Goal: Transaction & Acquisition: Purchase product/service

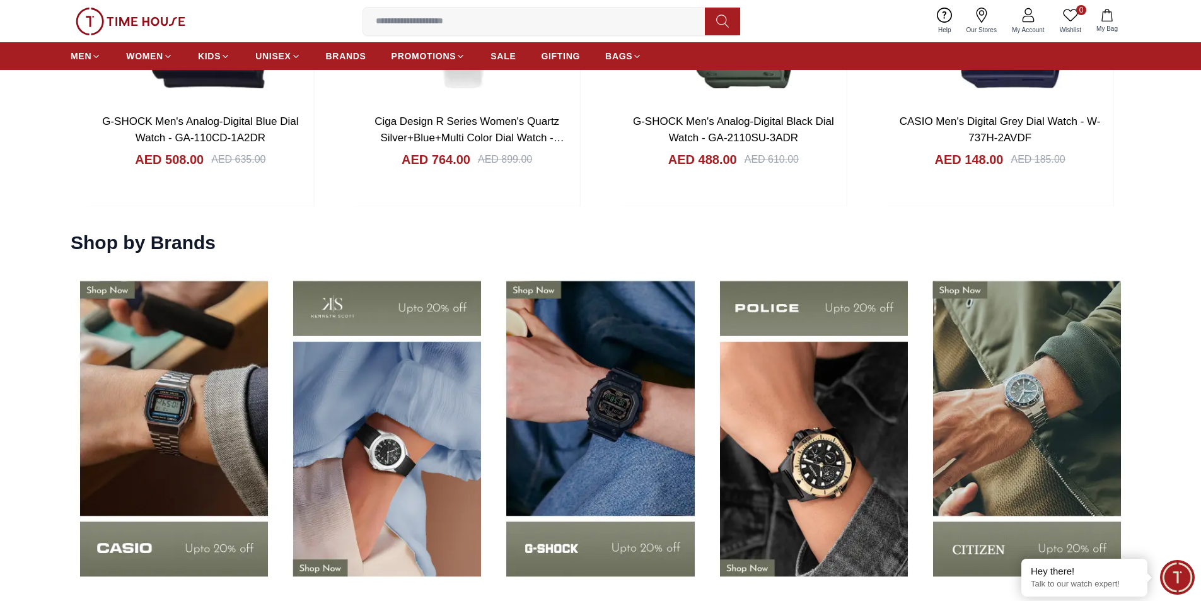
scroll to position [1640, 0]
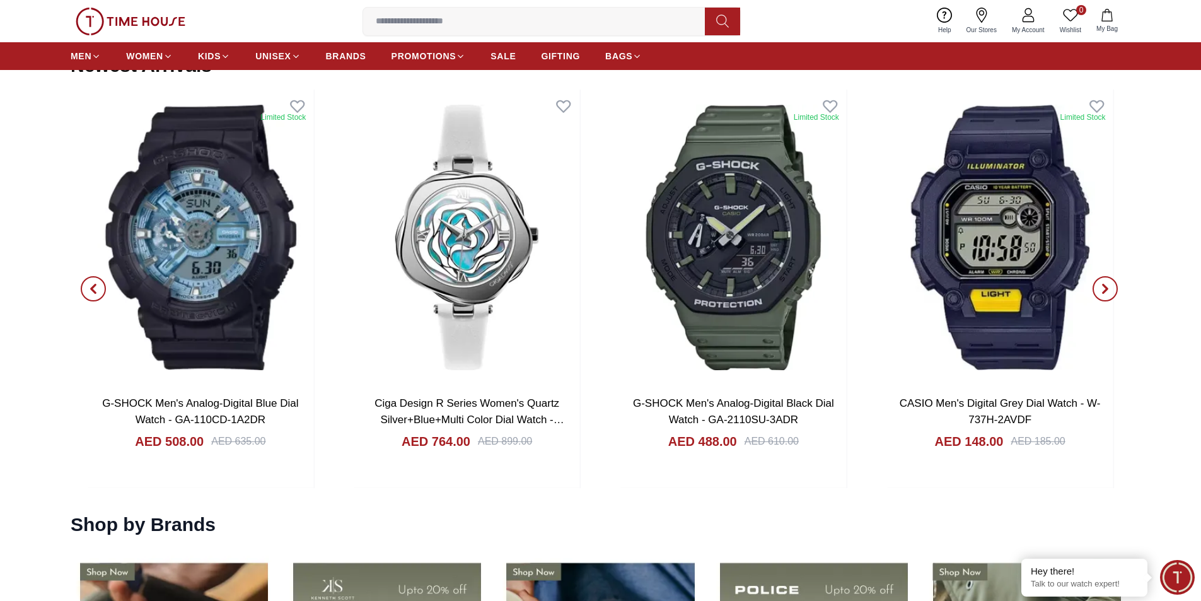
click at [617, 26] on input at bounding box center [539, 21] width 352 height 25
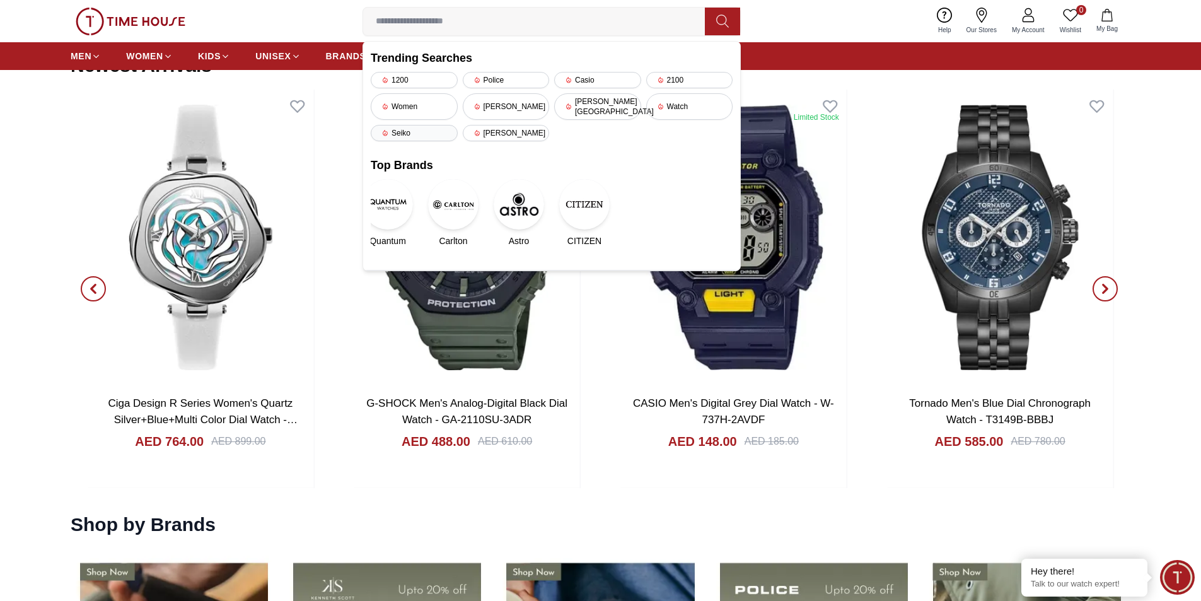
click at [422, 125] on div "Seiko" at bounding box center [414, 133] width 87 height 16
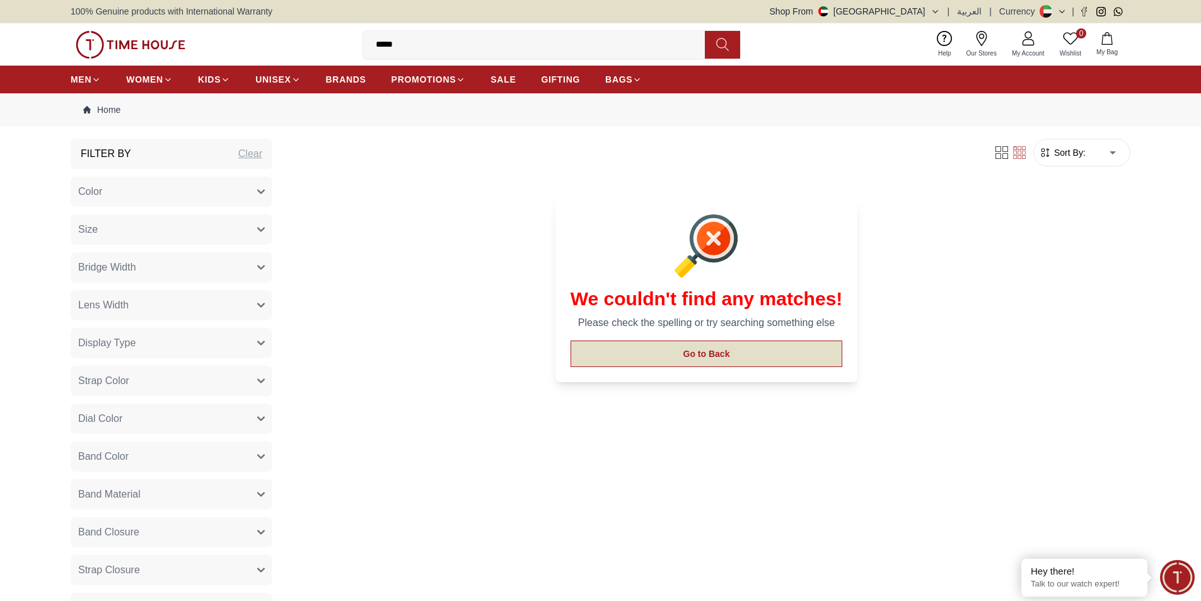
click at [683, 351] on button "Go to Back" at bounding box center [707, 354] width 272 height 26
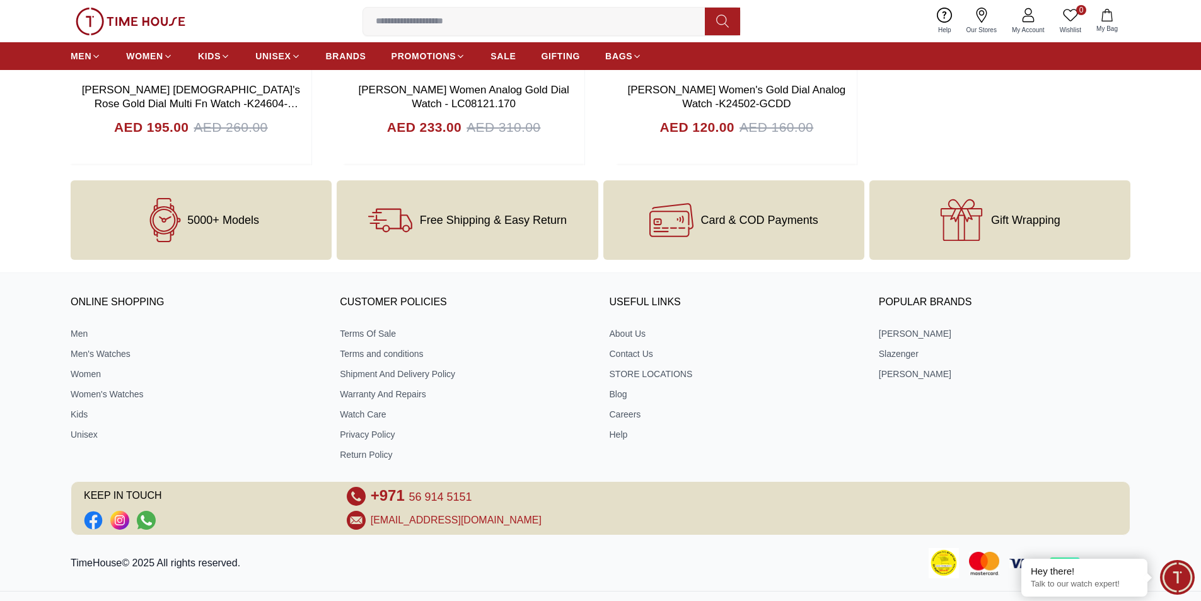
scroll to position [5171, 0]
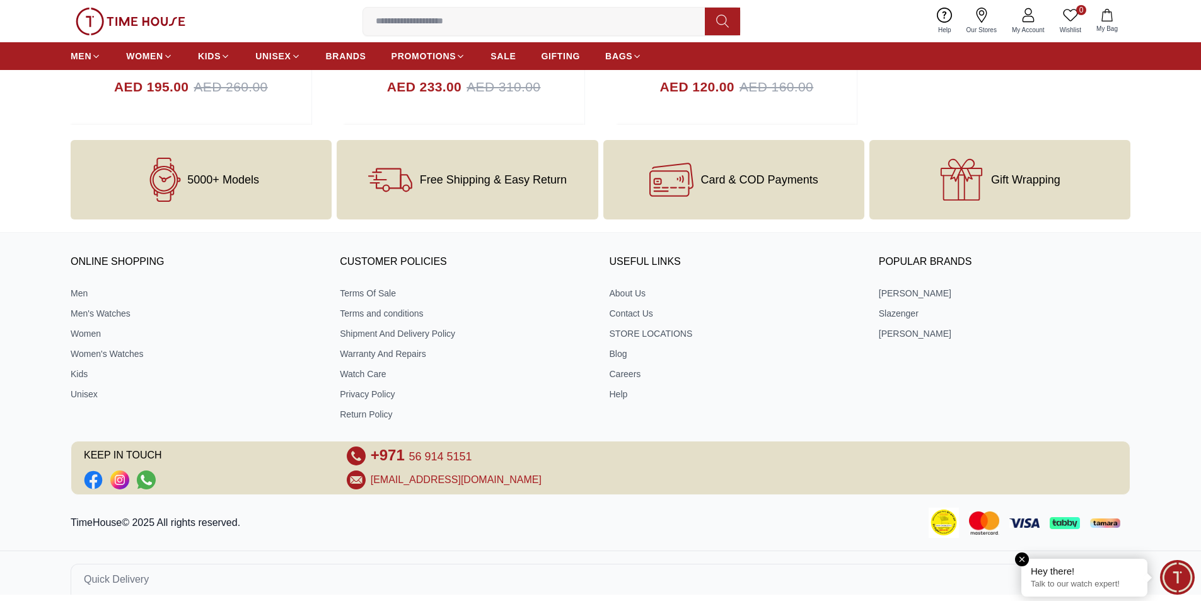
click at [1059, 580] on p "Talk to our watch expert!" at bounding box center [1084, 584] width 107 height 11
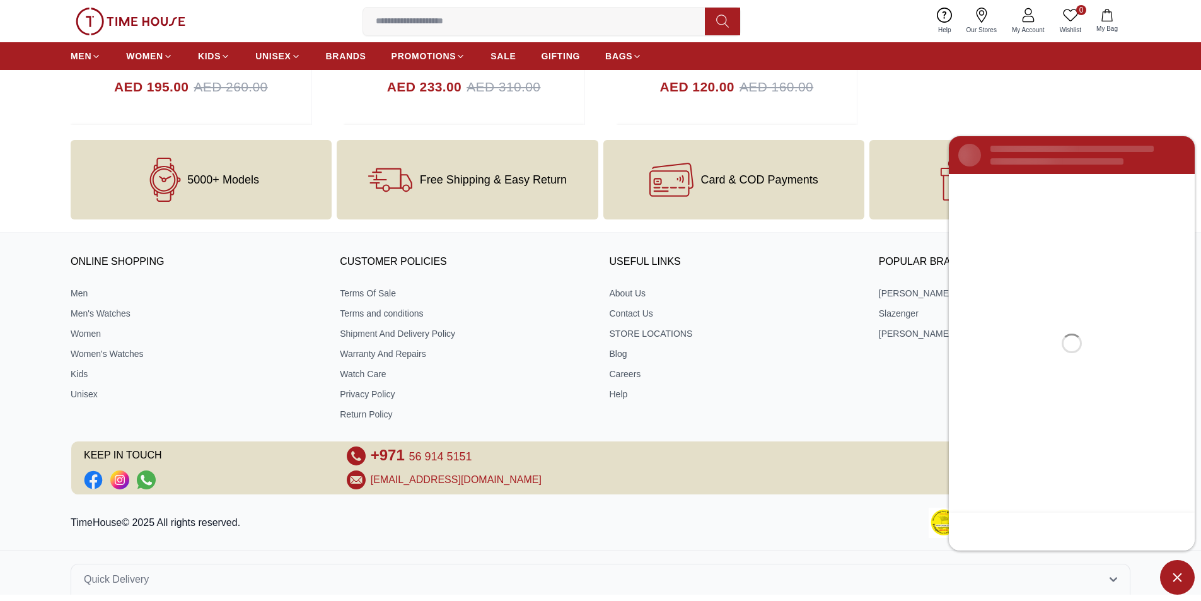
scroll to position [0, 0]
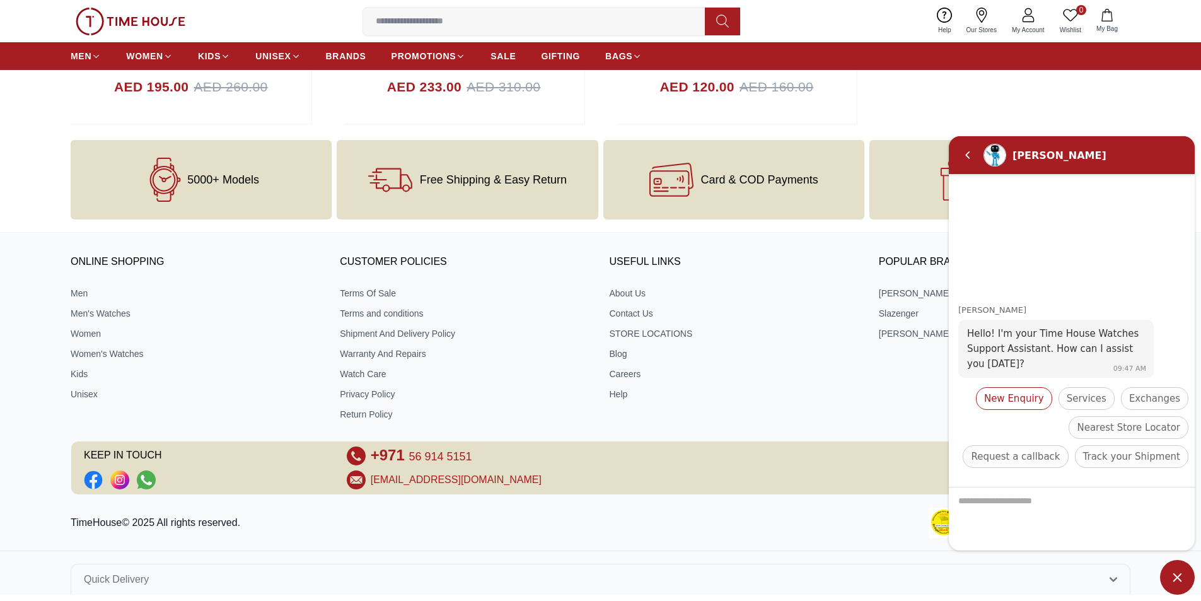
click at [1028, 399] on span "New Enquiry" at bounding box center [1014, 397] width 60 height 15
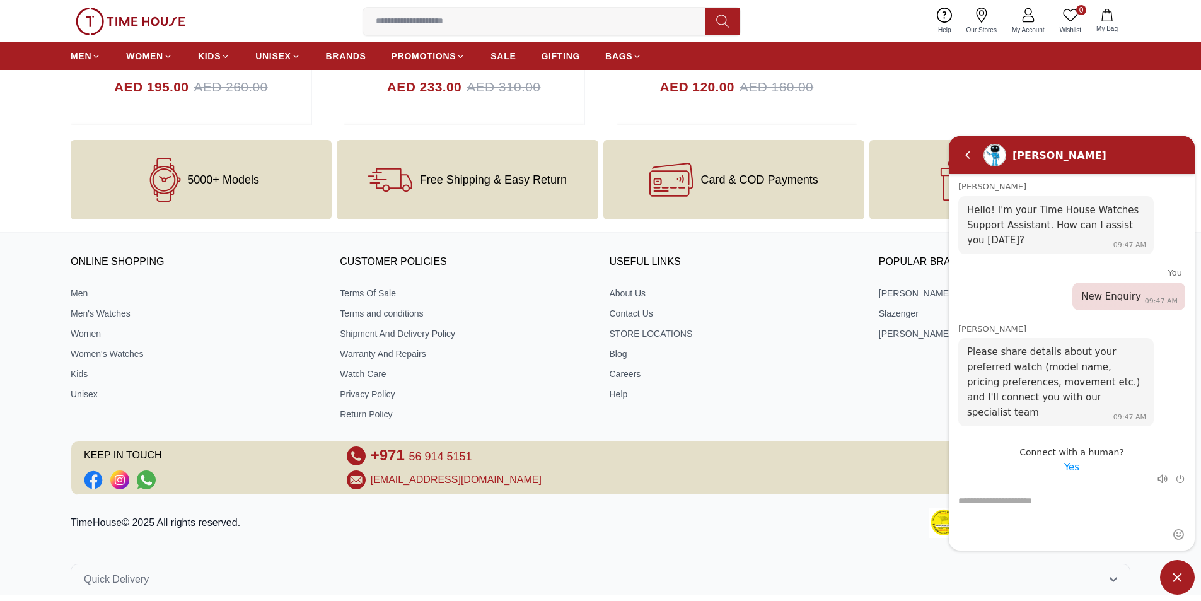
click at [1073, 461] on em "Yes" at bounding box center [1072, 466] width 15 height 11
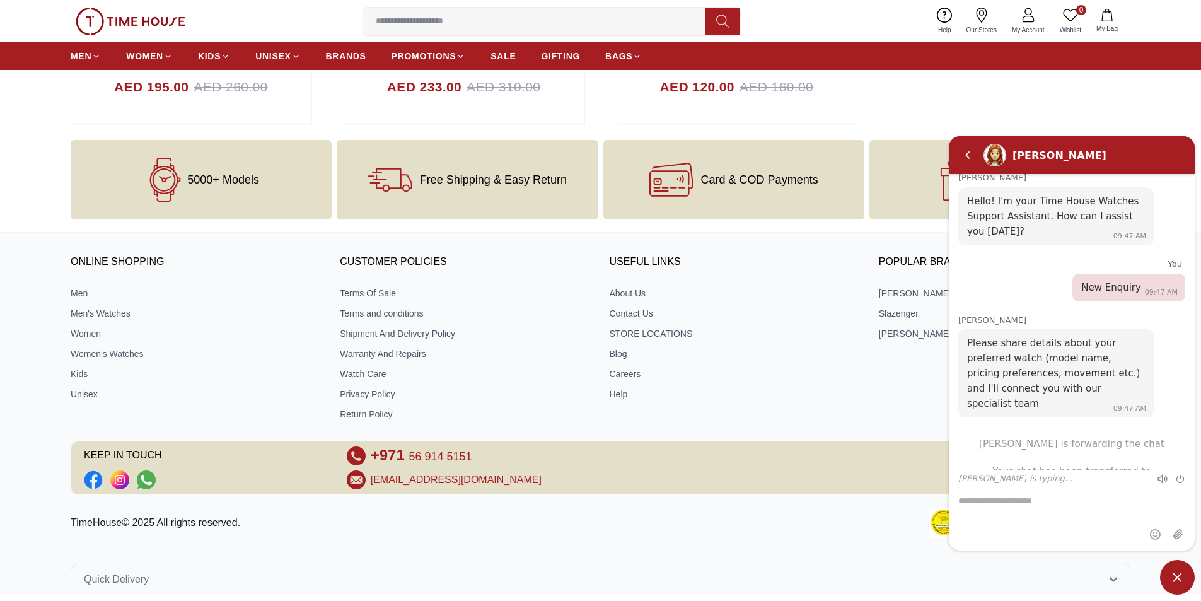
click at [1010, 498] on textarea "We are here to help you" at bounding box center [1072, 518] width 246 height 63
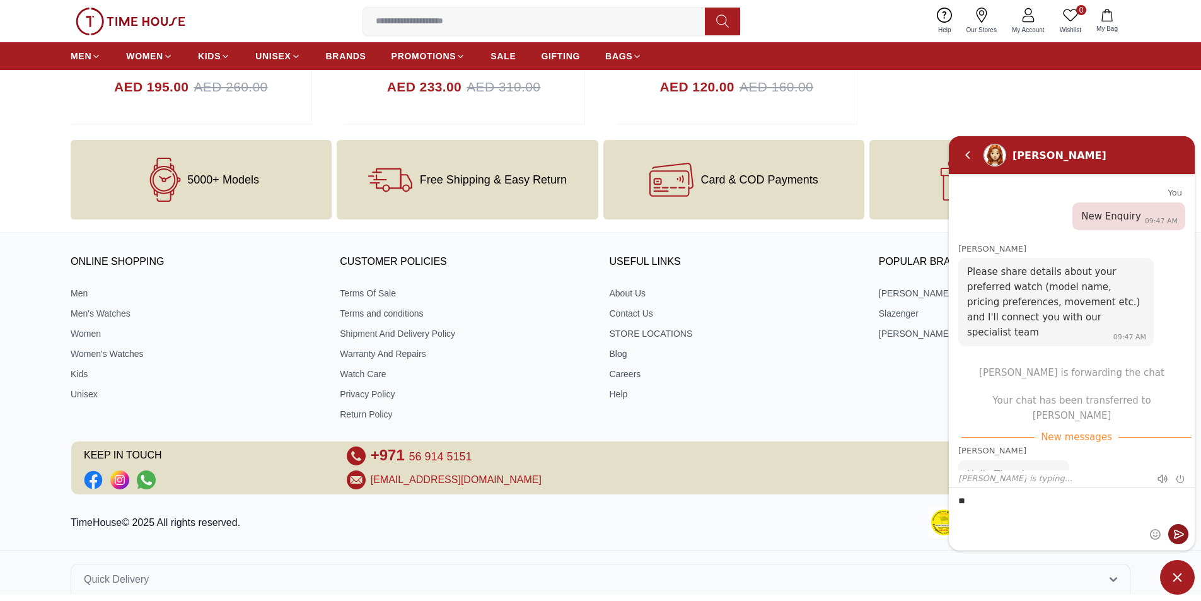
type textarea "*"
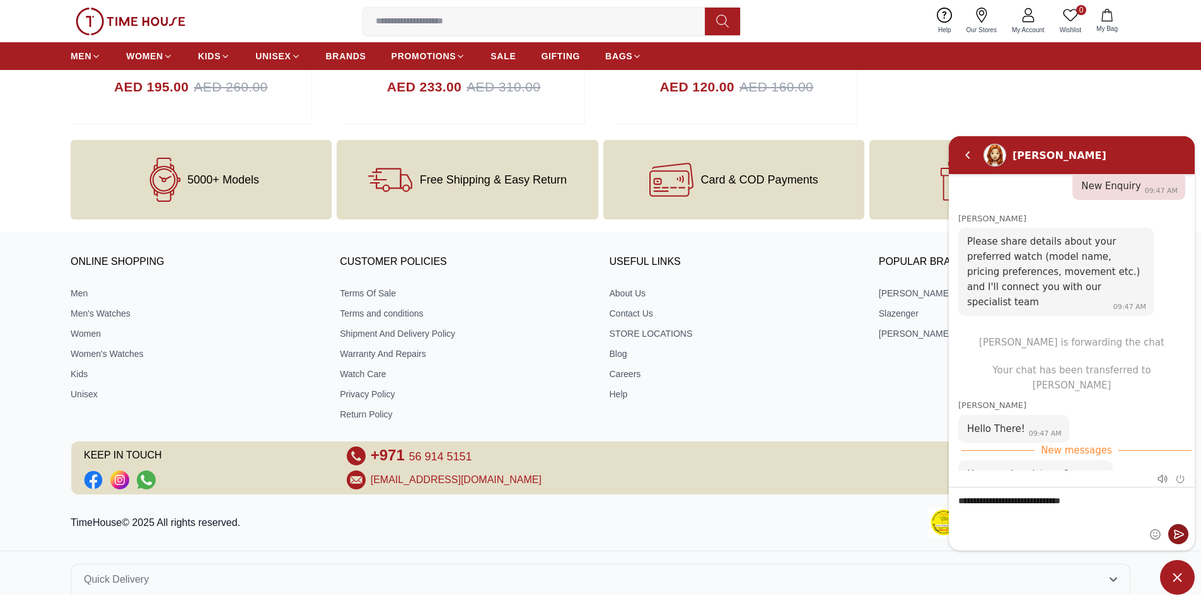
click at [1061, 501] on textarea "**********" at bounding box center [1072, 518] width 246 height 63
type textarea "**********"
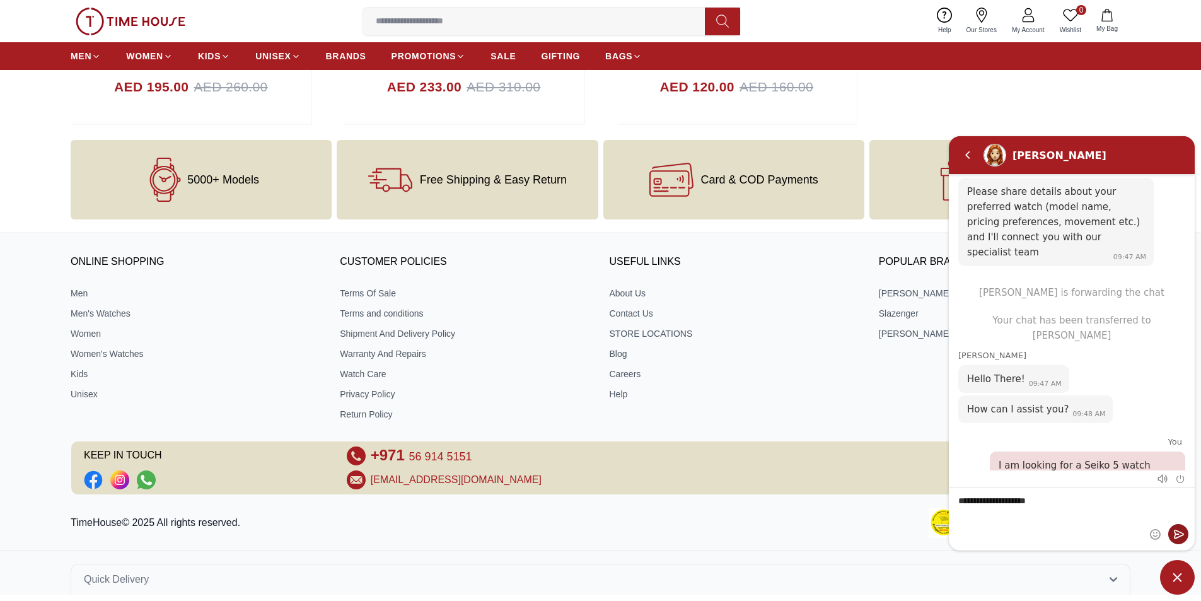
type textarea "**********"
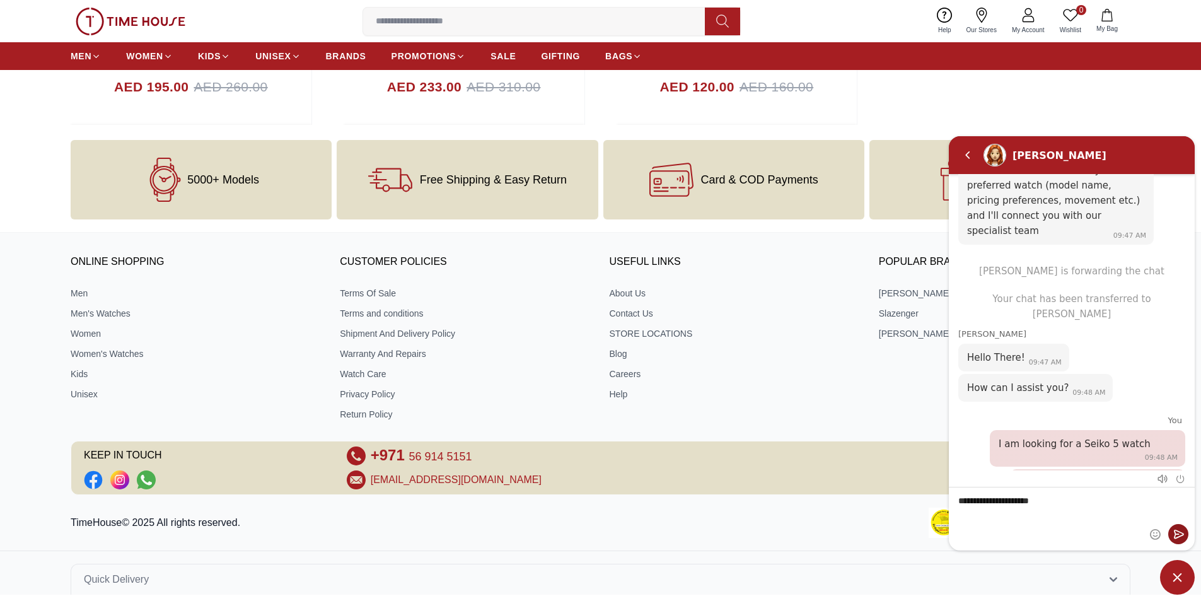
type textarea "**********"
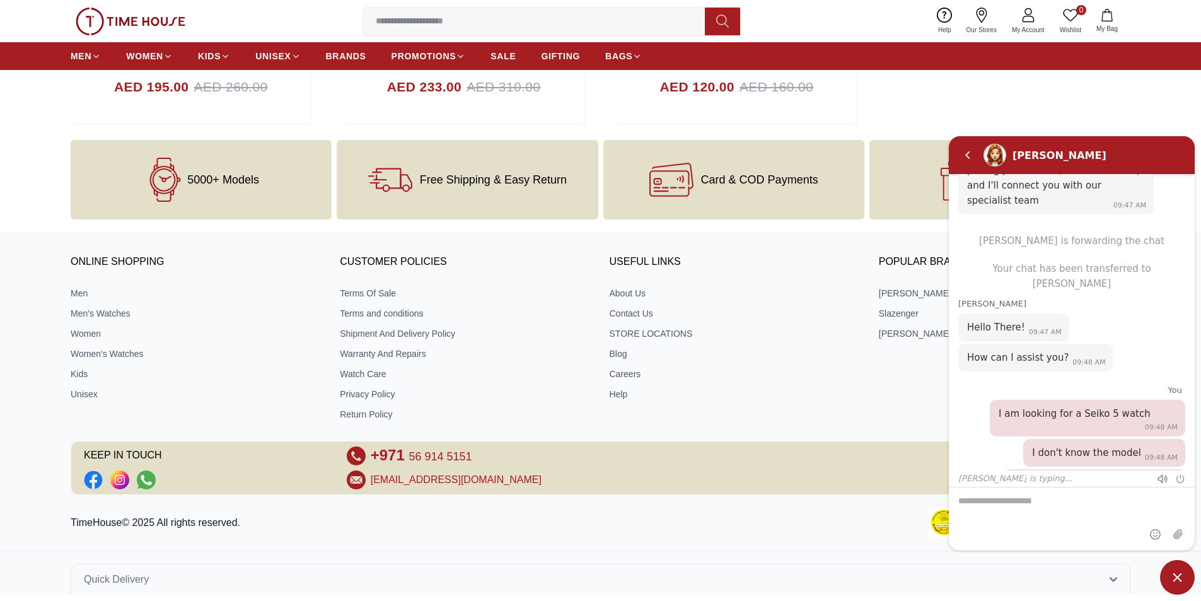
click at [812, 530] on div "TimeHouse© 2025 All rights reserved." at bounding box center [600, 523] width 1201 height 30
click at [970, 153] on em "Back" at bounding box center [967, 154] width 25 height 25
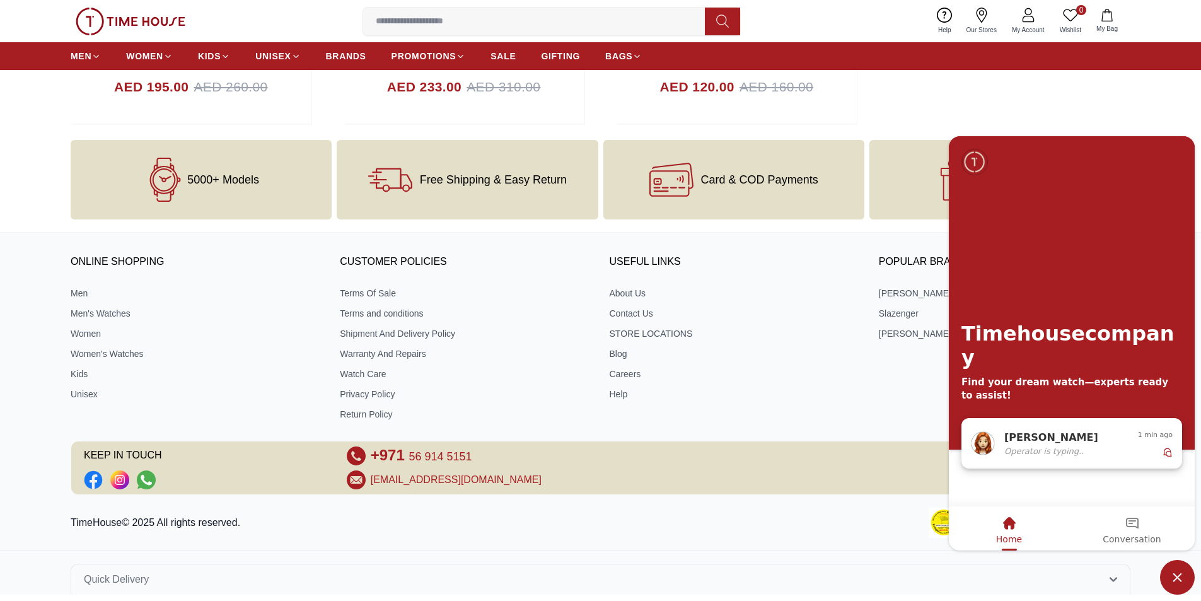
click at [1013, 450] on span "Operator is typing.." at bounding box center [1044, 450] width 79 height 11
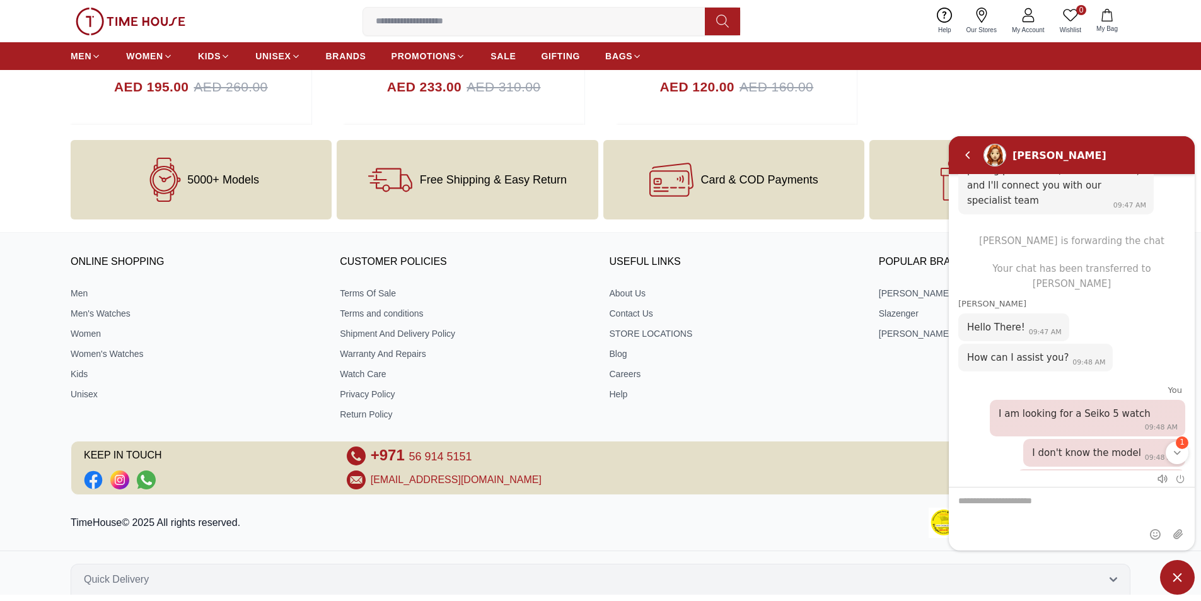
scroll to position [283, 0]
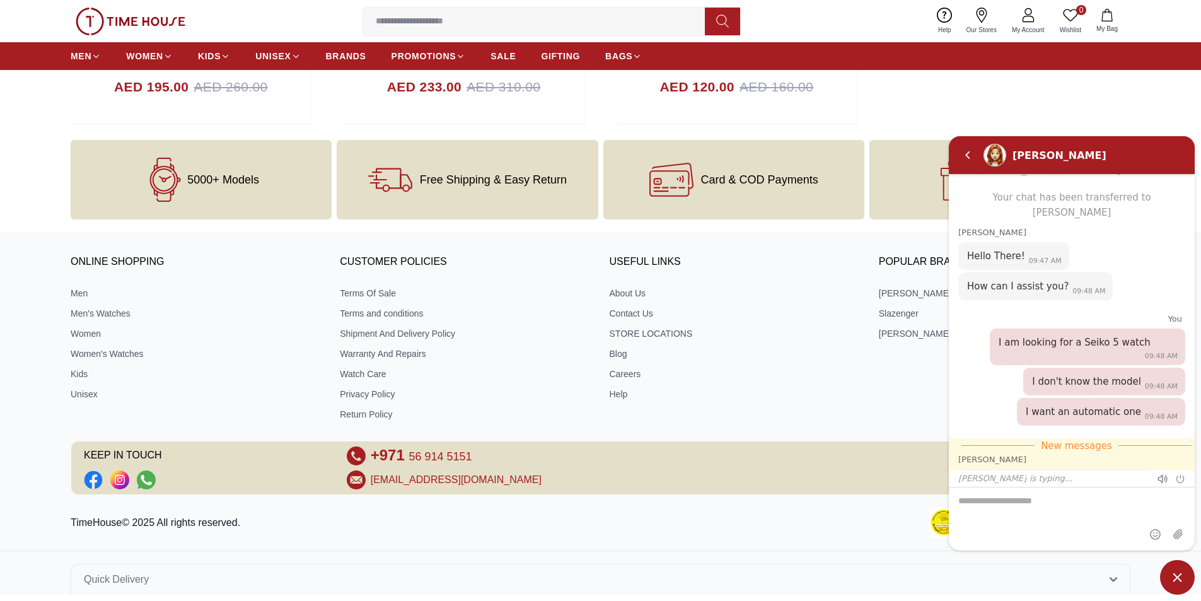
click at [830, 556] on div "ONLINE SHOPPING Men Men's Watches Women Women's Watches Kids Unisex CUSTOMER PO…" at bounding box center [600, 419] width 1201 height 349
click at [965, 159] on em "Back" at bounding box center [967, 154] width 25 height 25
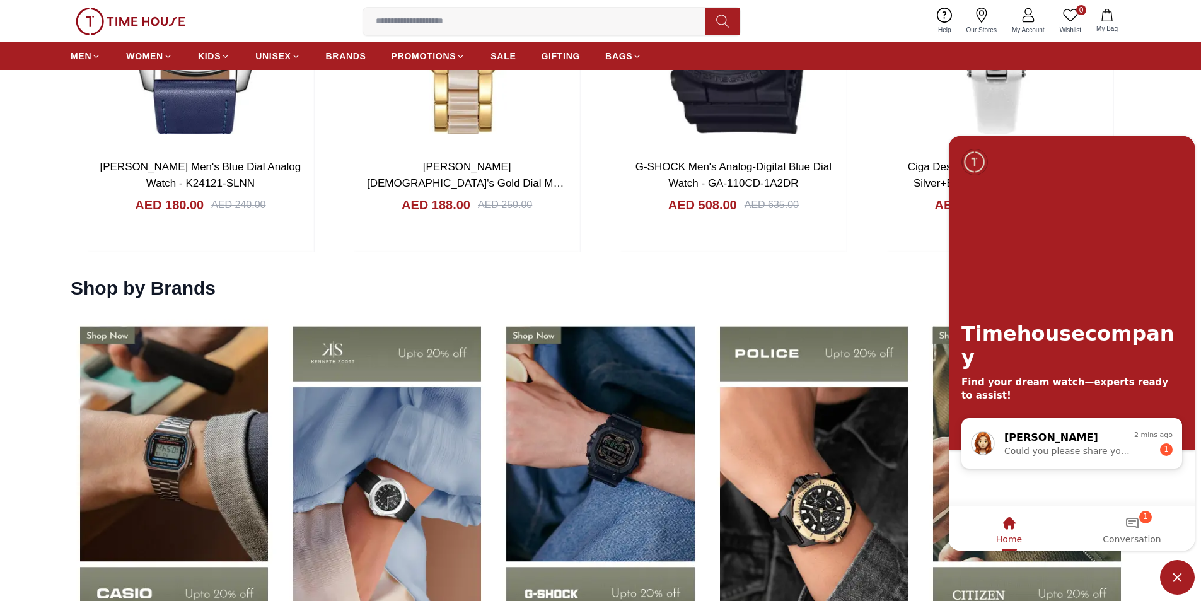
scroll to position [1898, 0]
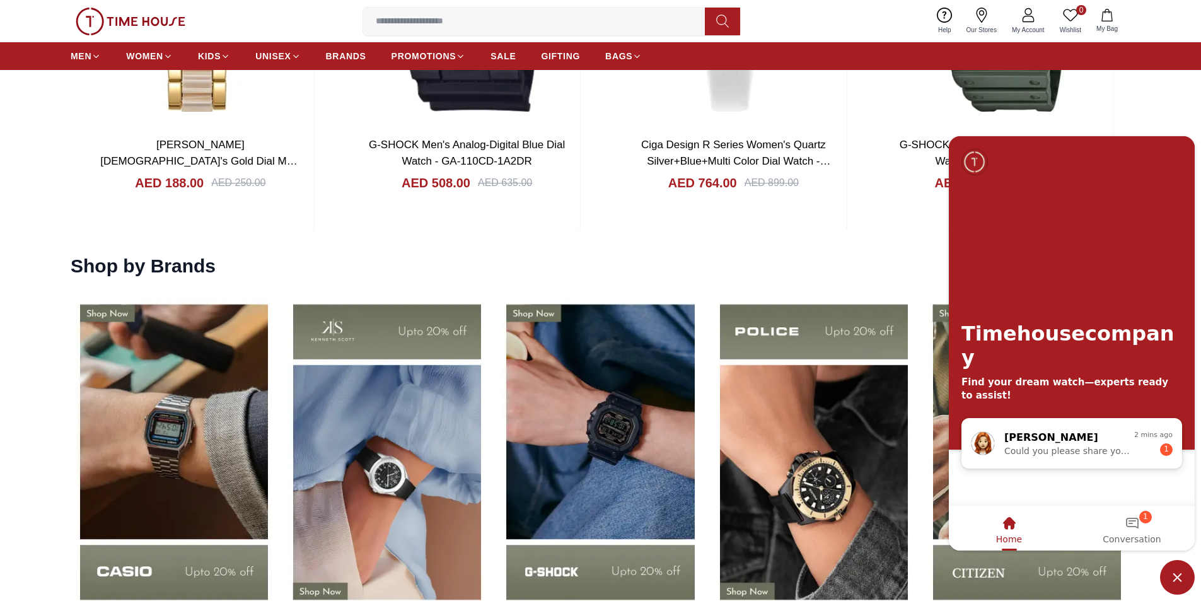
click at [979, 161] on img "Company logo" at bounding box center [975, 161] width 25 height 25
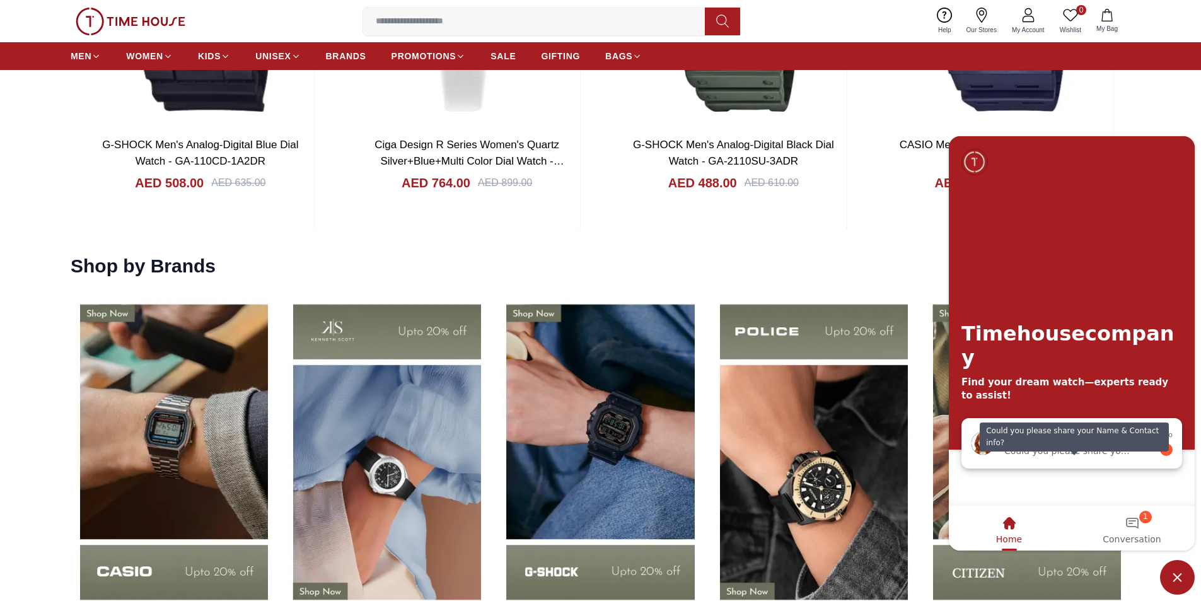
click at [1062, 447] on span "Could you please share your Name & Contact info?" at bounding box center [1070, 450] width 130 height 10
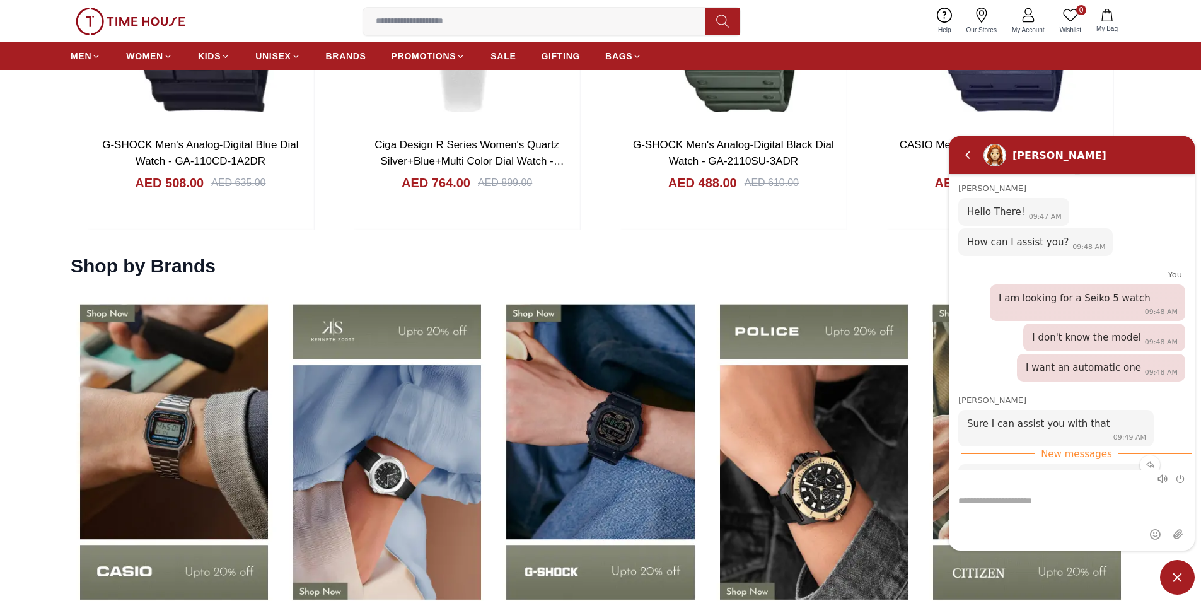
scroll to position [328, 0]
click at [1002, 523] on textarea "We are here to help you" at bounding box center [1072, 518] width 246 height 63
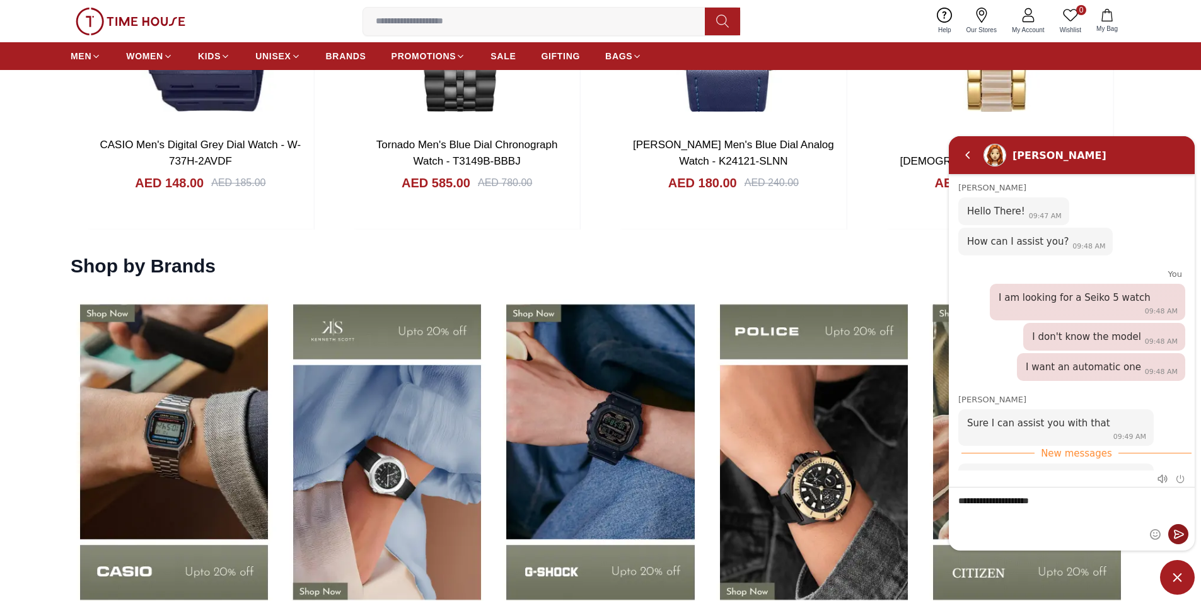
type textarea "**********"
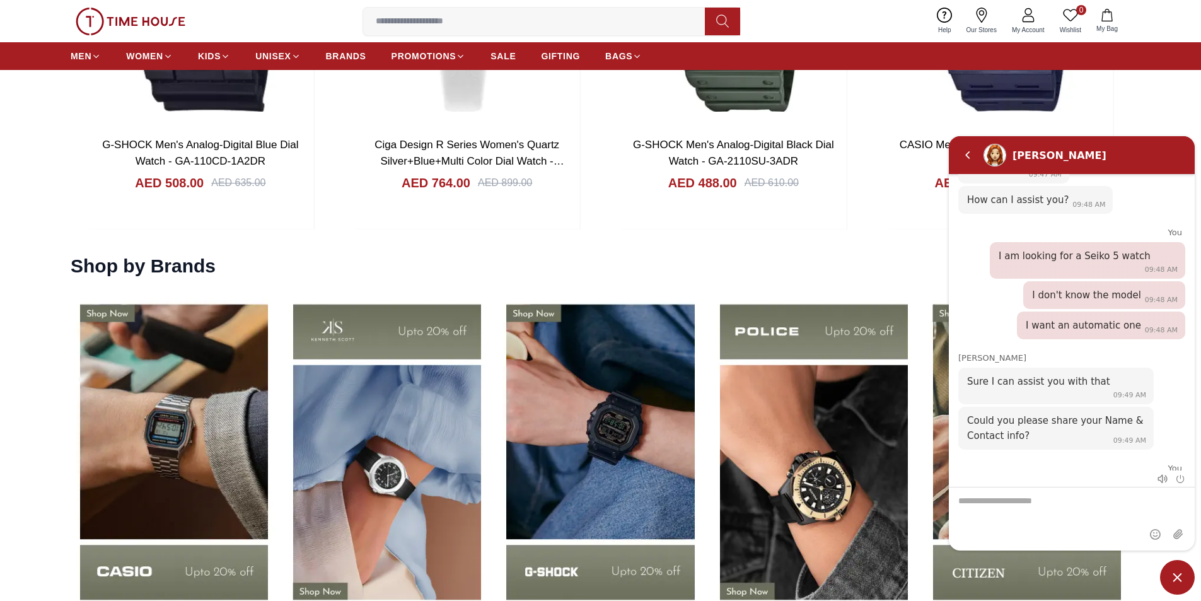
click at [1183, 571] on span "Minimize live chat window" at bounding box center [1177, 577] width 35 height 35
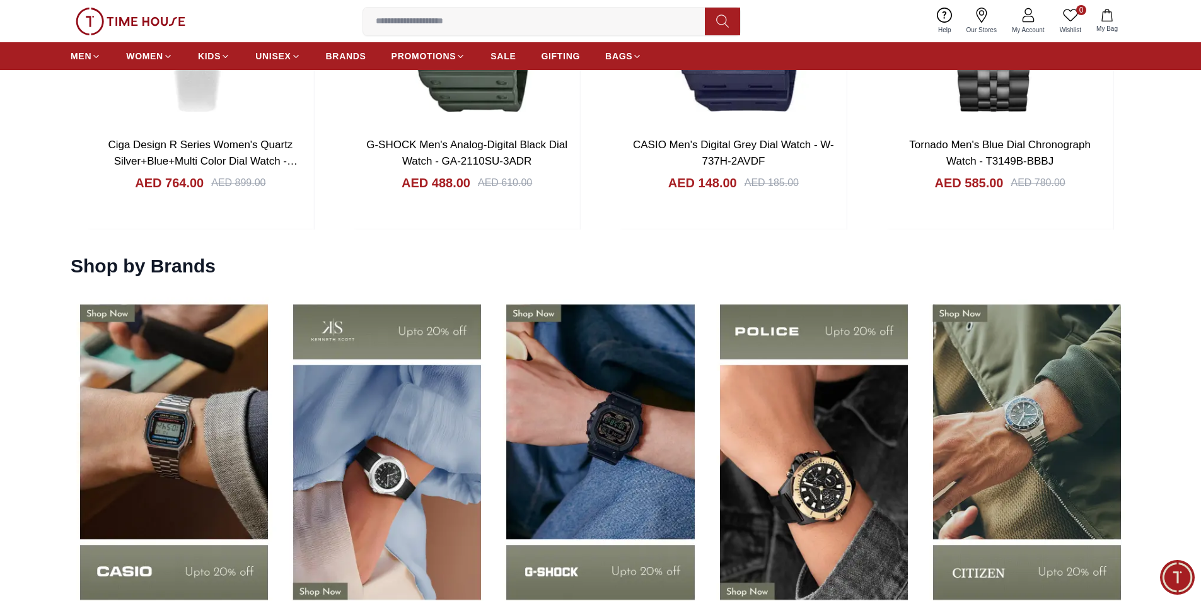
click at [1183, 576] on span "Minimize live chat window" at bounding box center [1178, 577] width 46 height 46
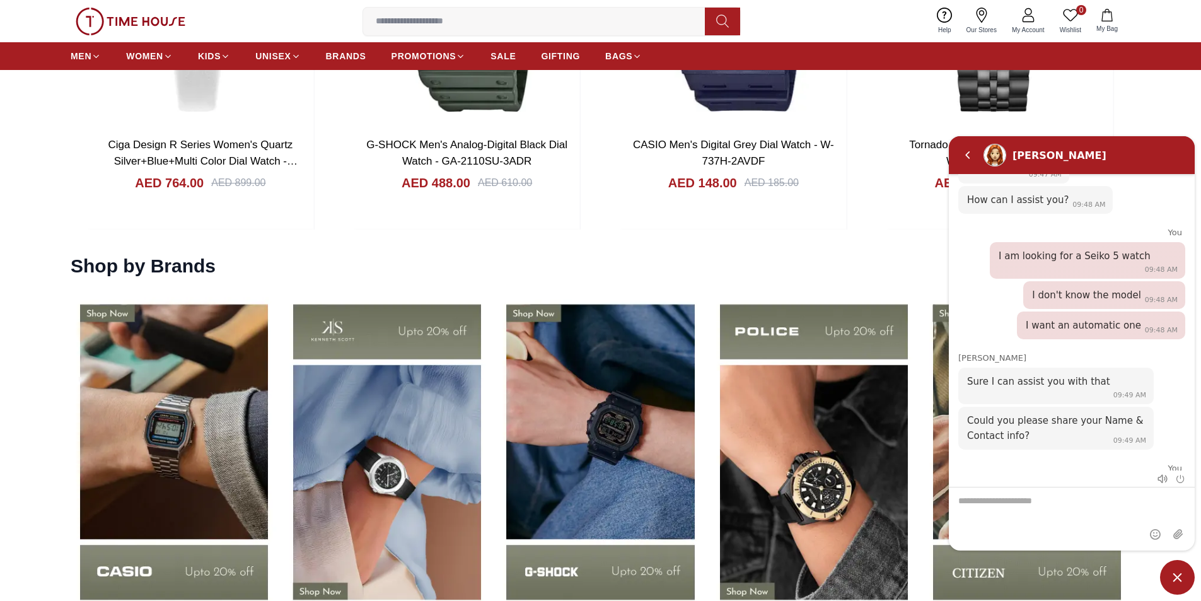
click at [1179, 576] on span "Minimize live chat window" at bounding box center [1177, 577] width 35 height 35
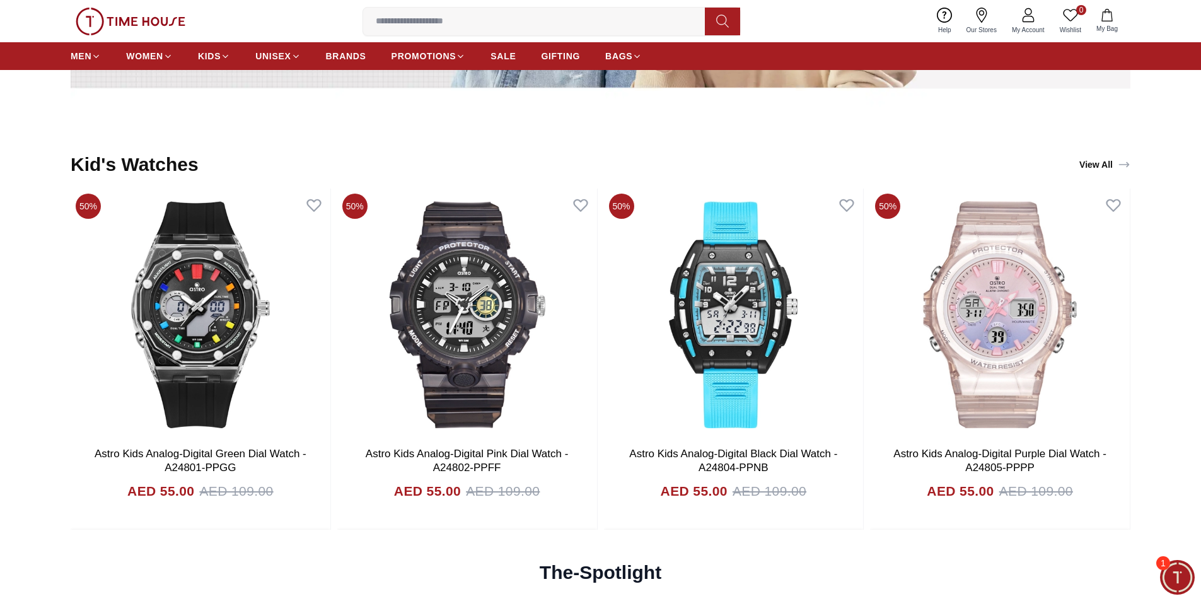
scroll to position [3412, 0]
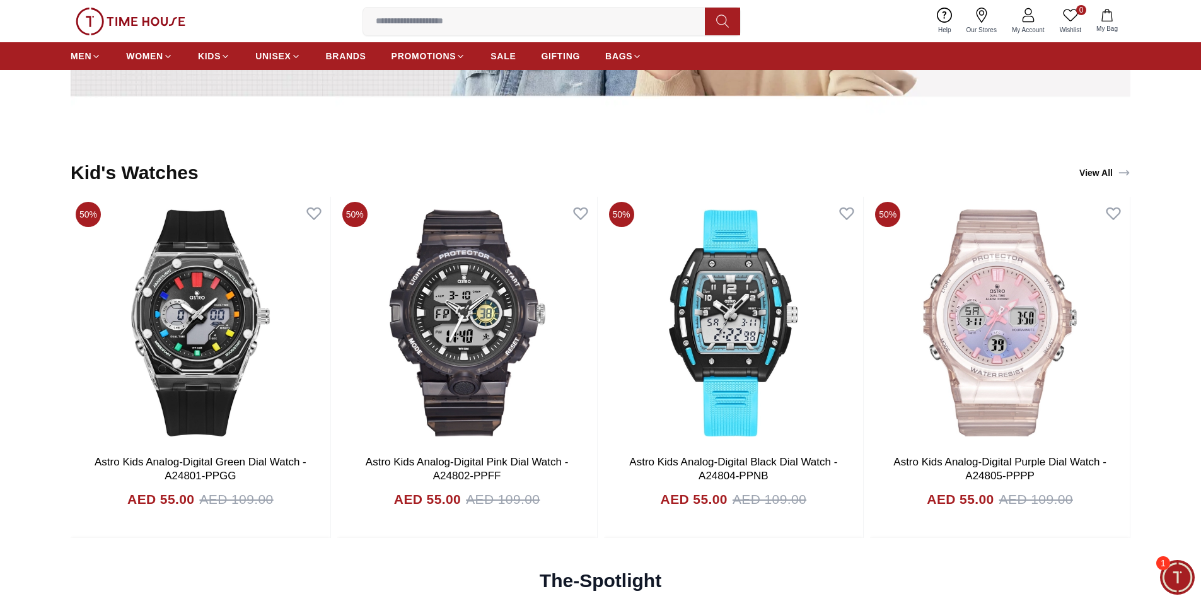
click at [1174, 575] on span "Minimize live chat window" at bounding box center [1178, 577] width 46 height 46
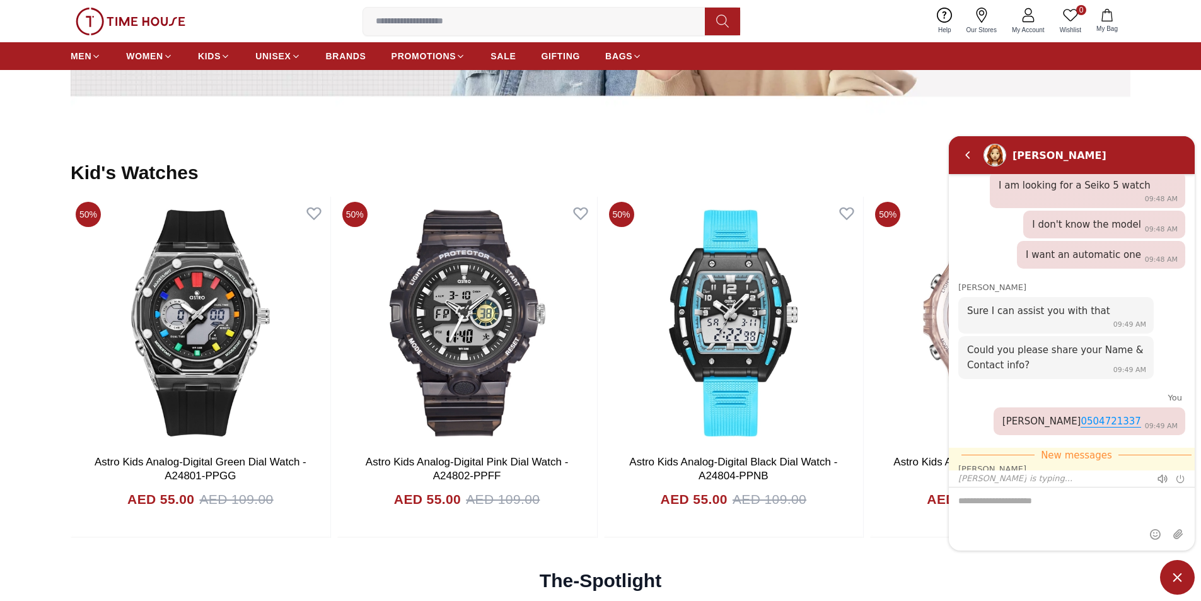
click at [1177, 573] on span "Minimize live chat window" at bounding box center [1177, 577] width 35 height 35
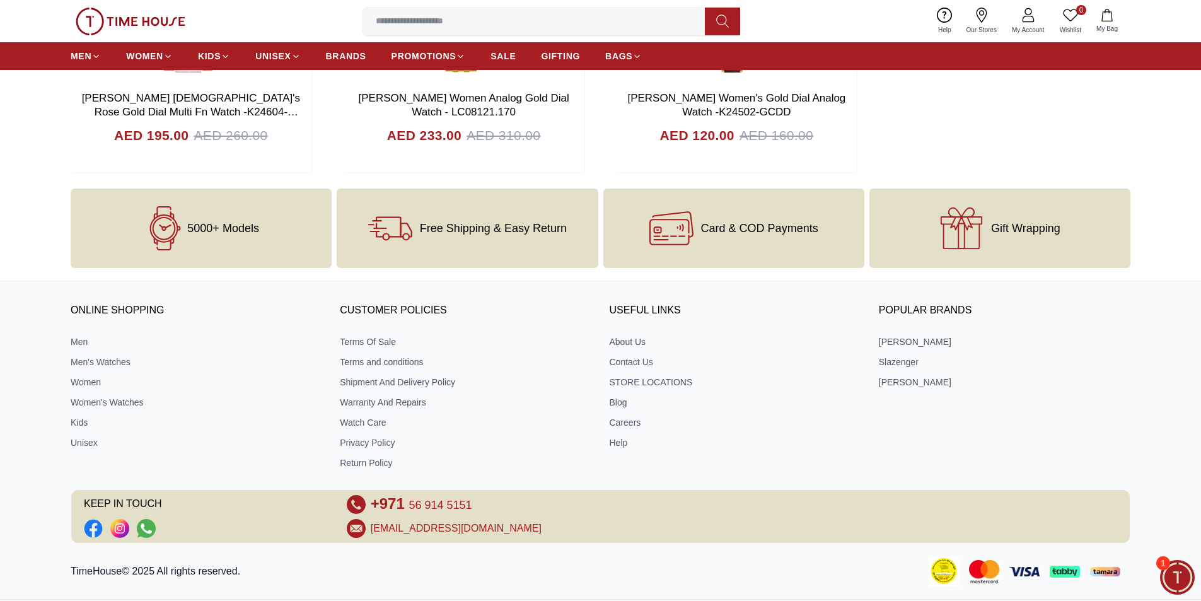
scroll to position [5178, 0]
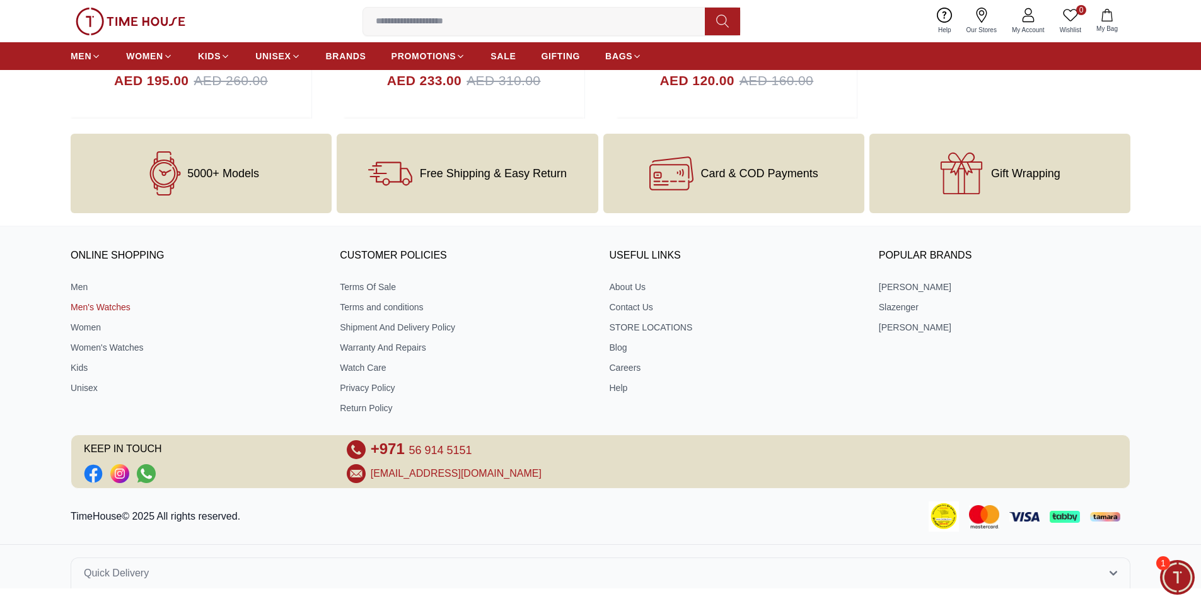
click at [83, 306] on link "Men's Watches" at bounding box center [197, 307] width 252 height 13
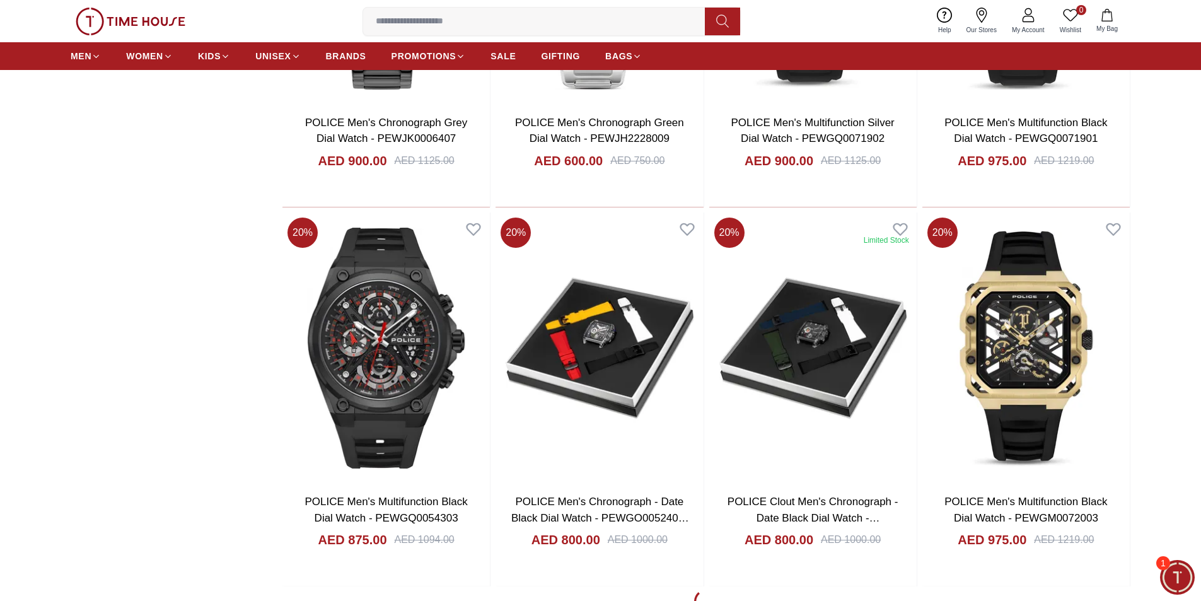
scroll to position [1575, 0]
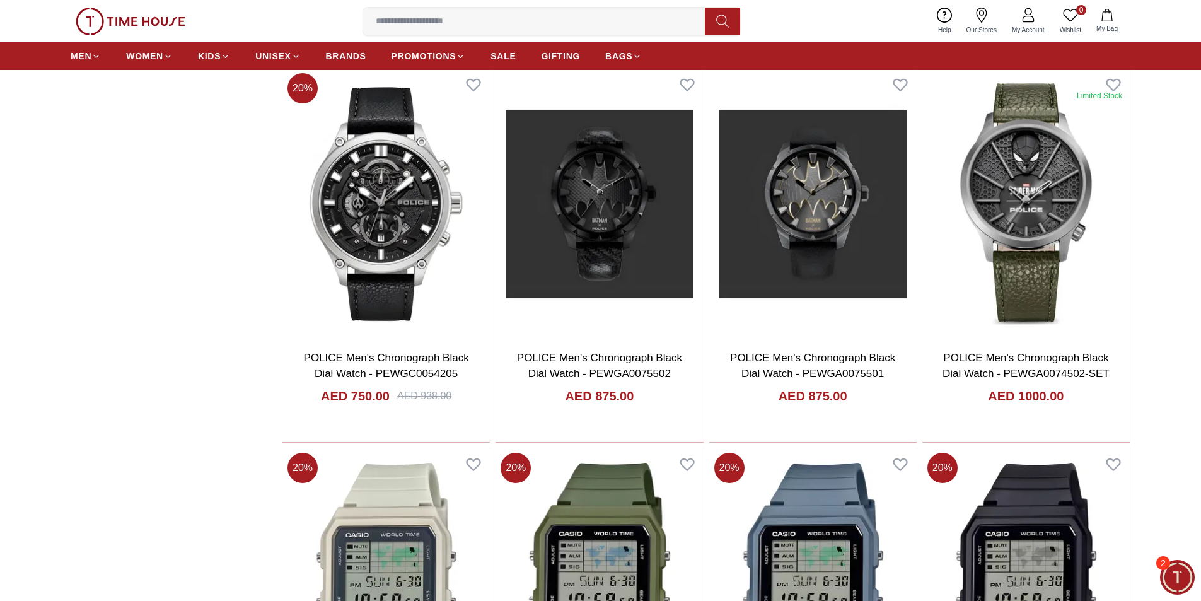
scroll to position [546, 0]
click at [1177, 576] on span "Minimize live chat window" at bounding box center [1178, 577] width 46 height 46
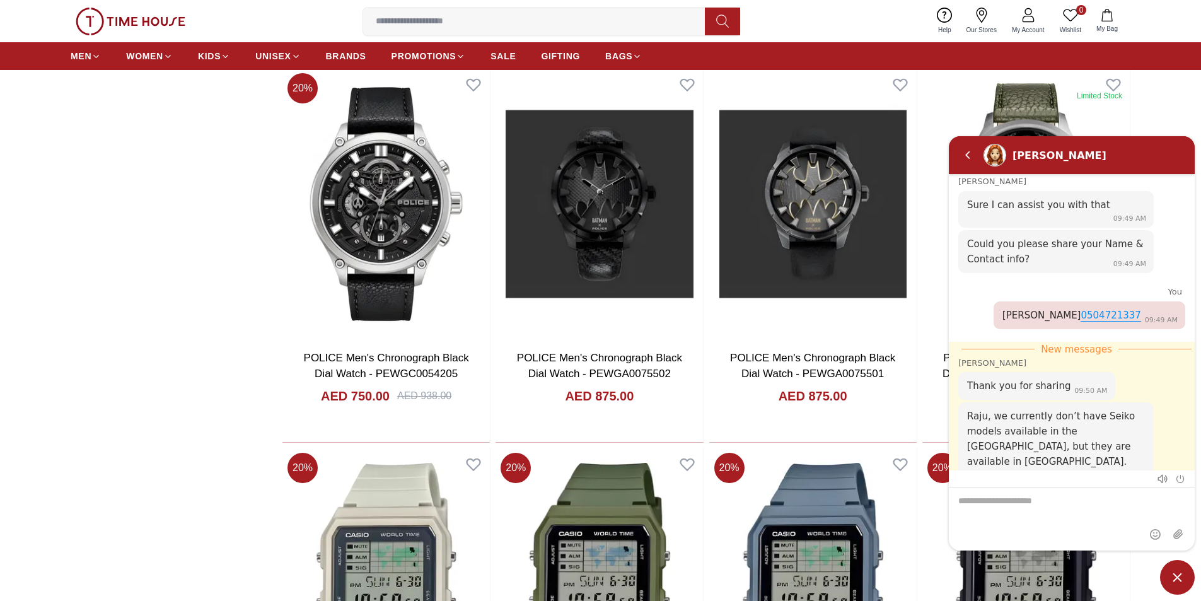
click at [1037, 505] on textarea "We are here to help you" at bounding box center [1072, 518] width 246 height 63
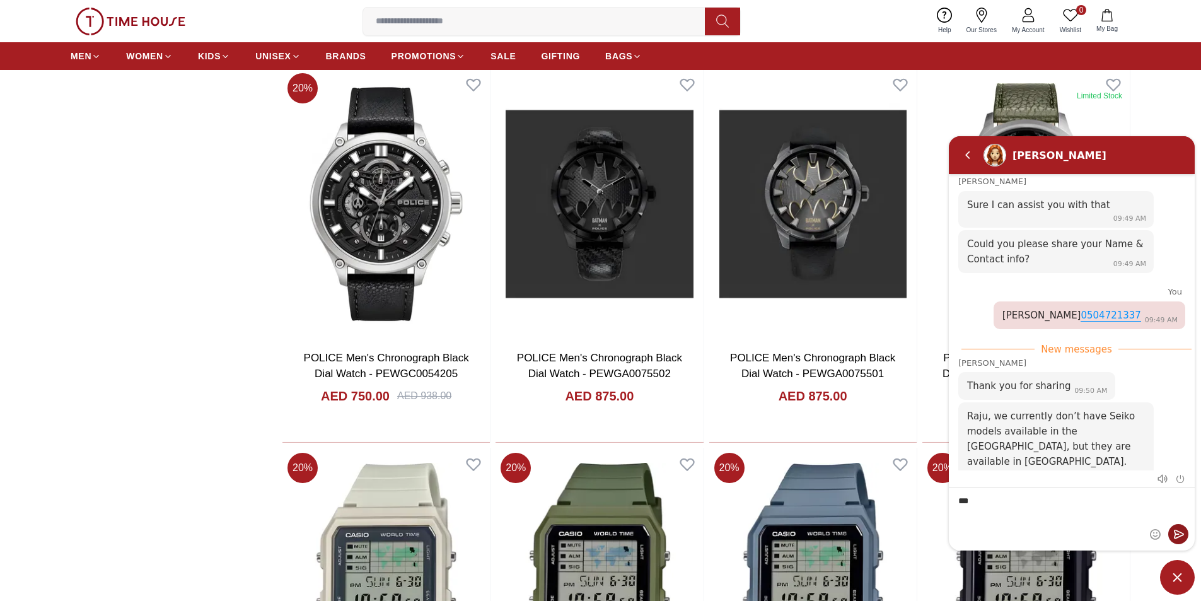
type textarea "****"
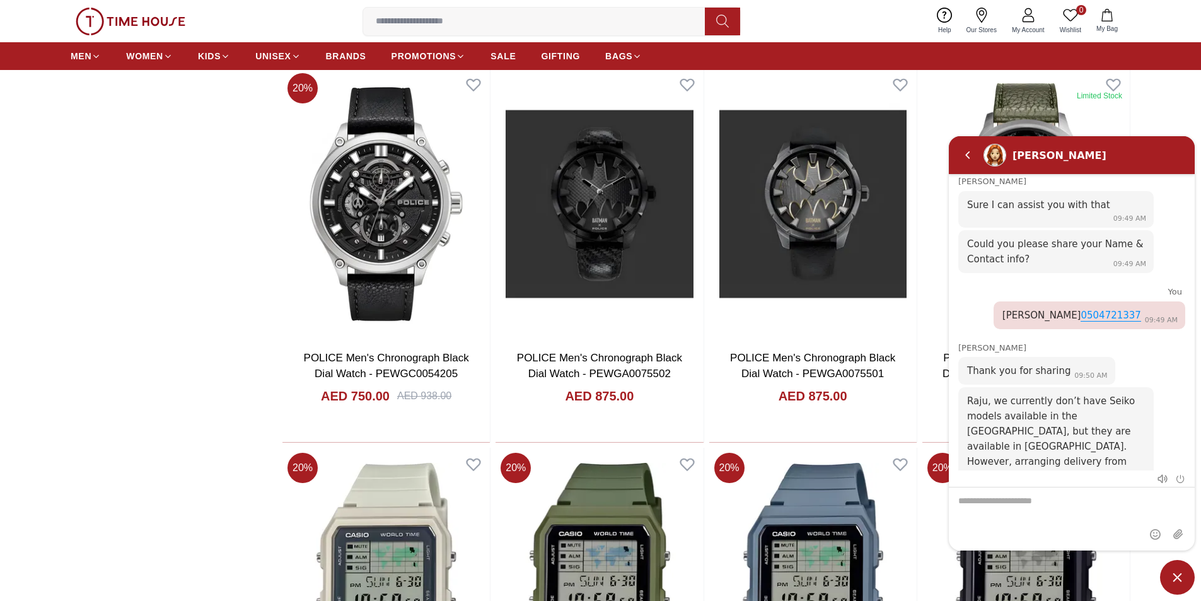
scroll to position [587, 0]
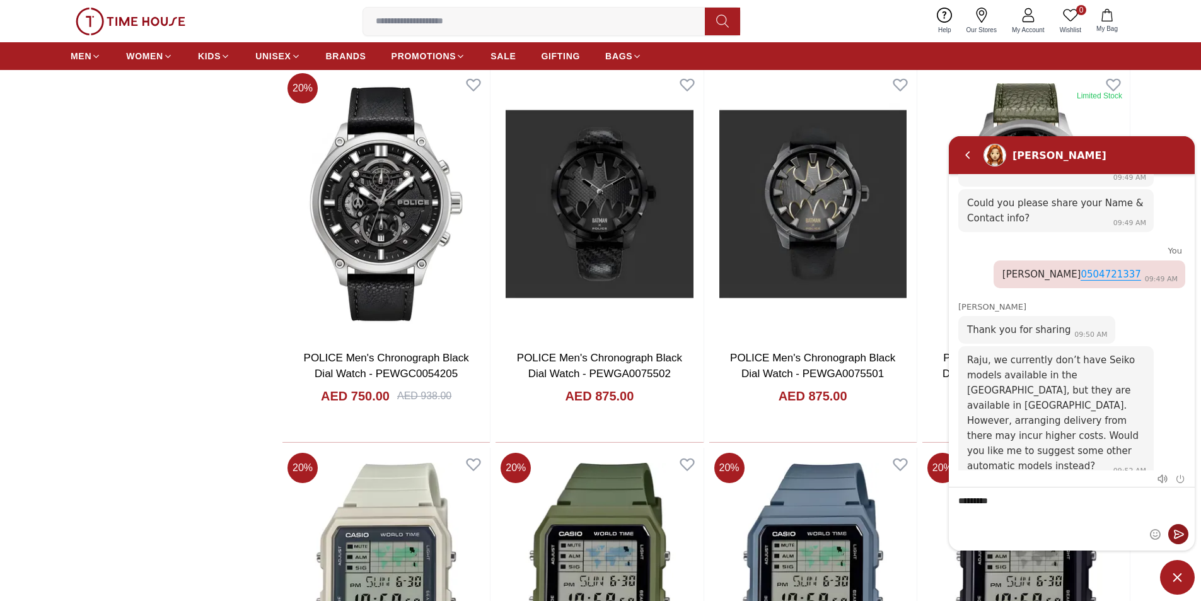
type textarea "*********"
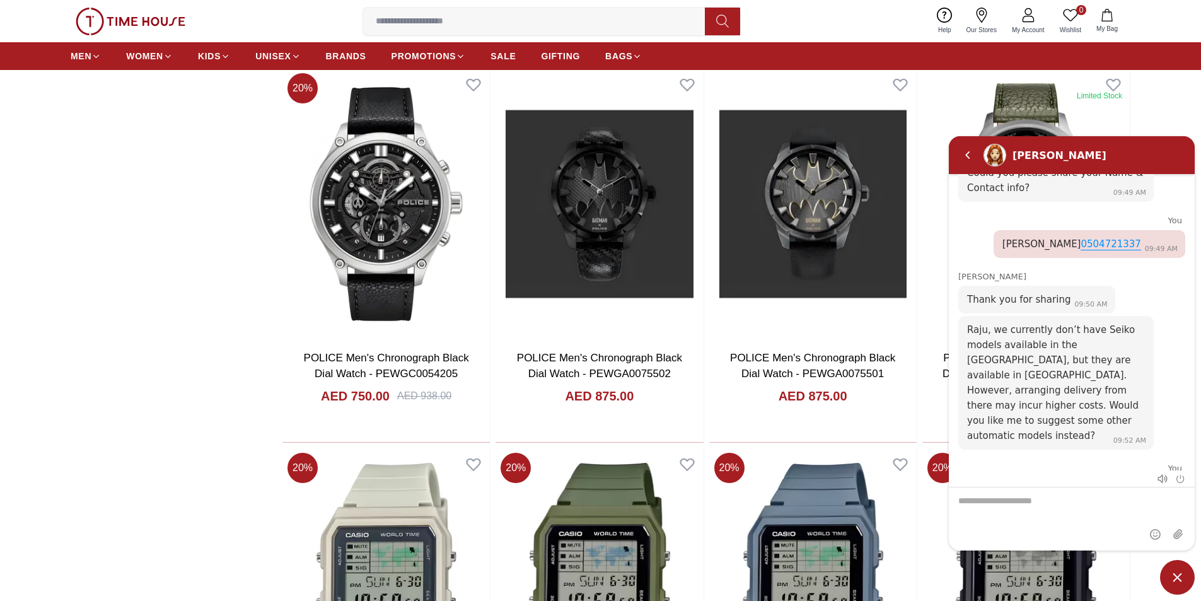
click at [1177, 580] on span "Minimize live chat window" at bounding box center [1177, 577] width 35 height 35
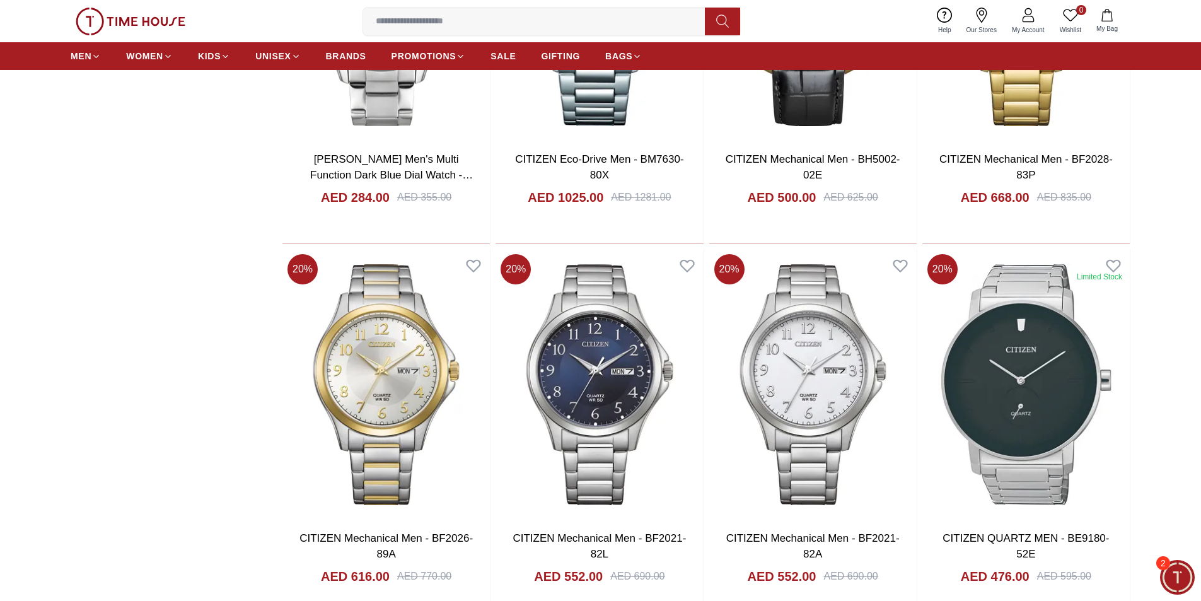
scroll to position [3720, 0]
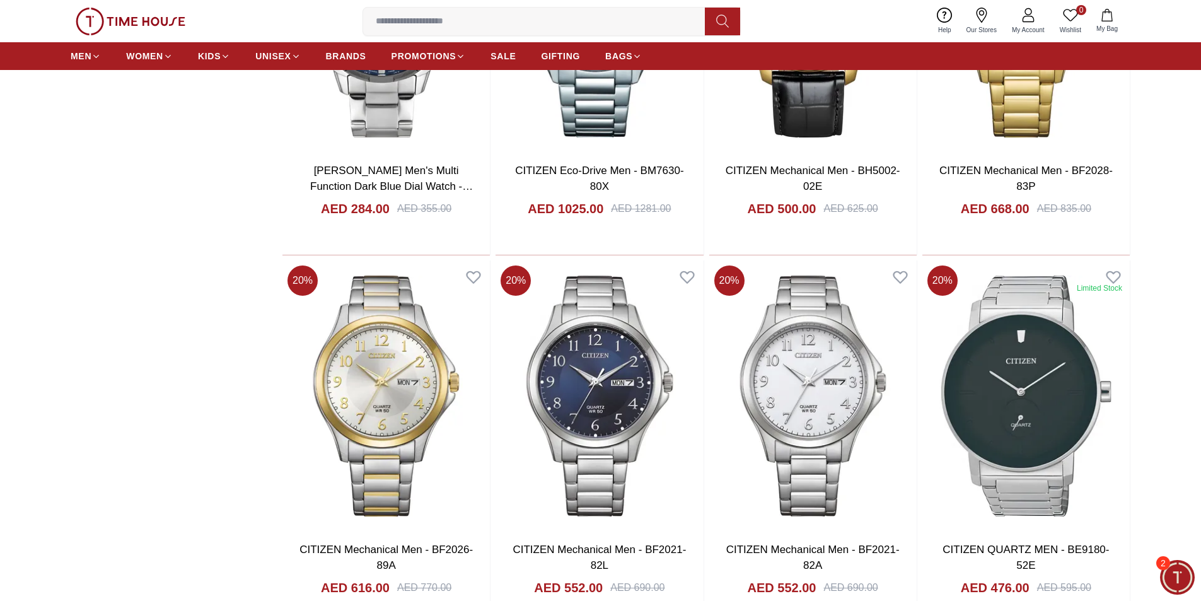
click at [1171, 570] on span "Minimize live chat window" at bounding box center [1178, 577] width 46 height 46
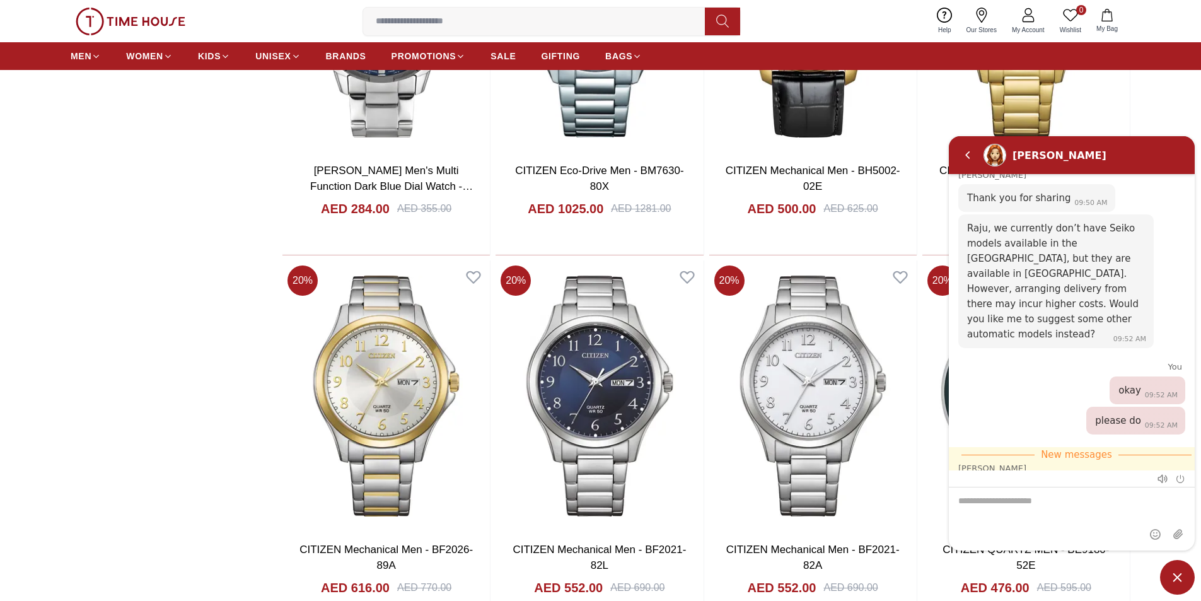
click at [1022, 506] on textarea "We are here to help you" at bounding box center [1072, 518] width 246 height 63
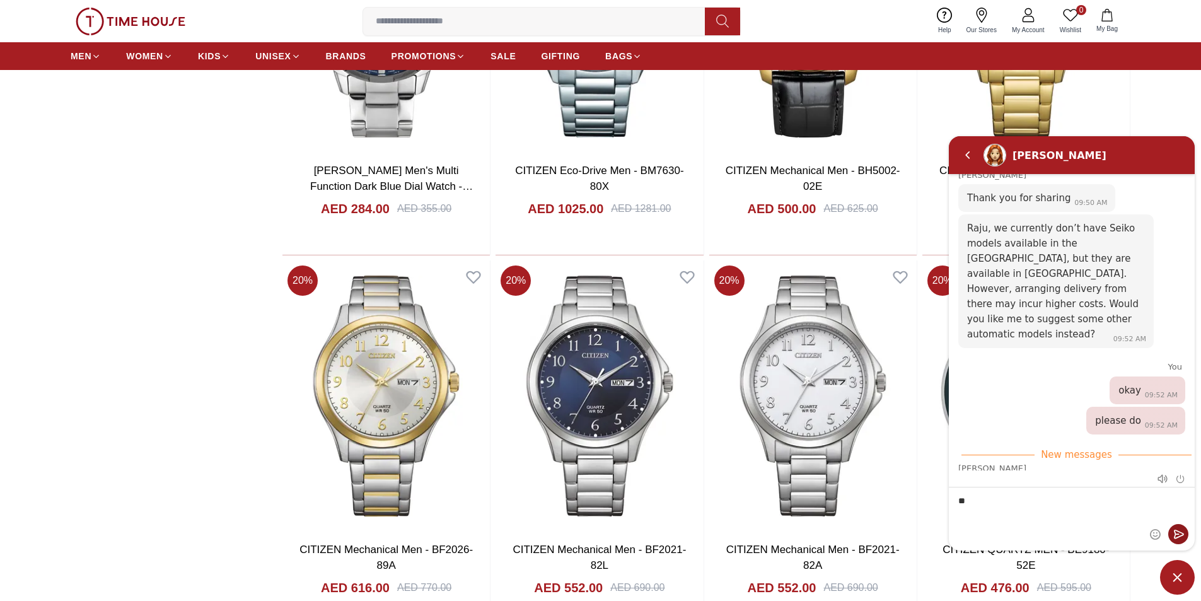
type textarea "***"
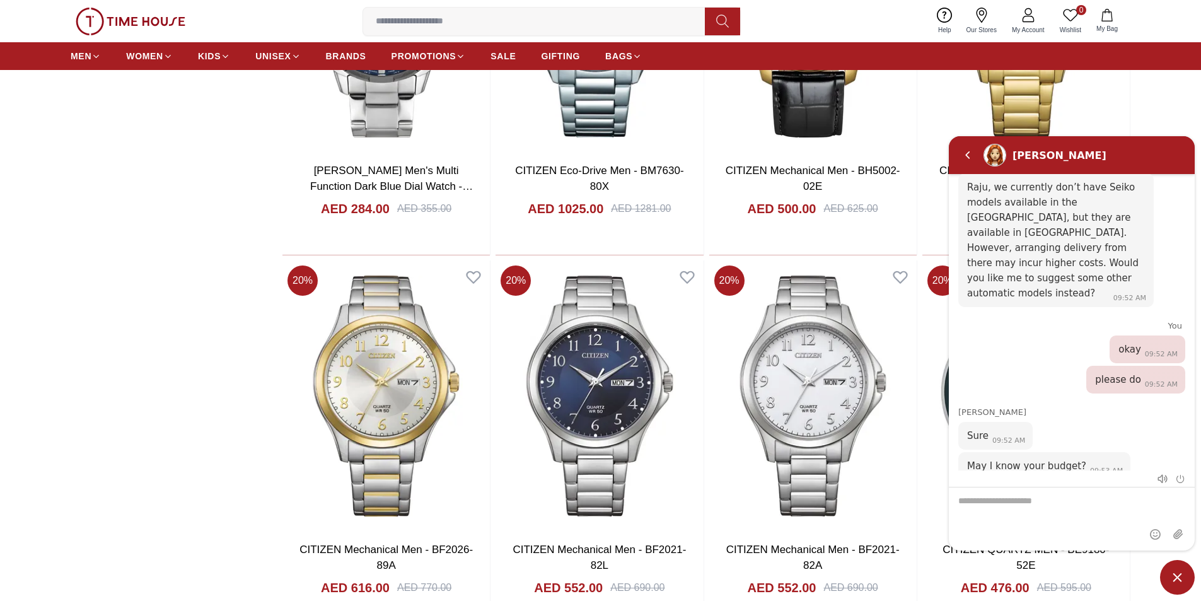
click at [1178, 579] on span "Minimize live chat window" at bounding box center [1177, 577] width 35 height 35
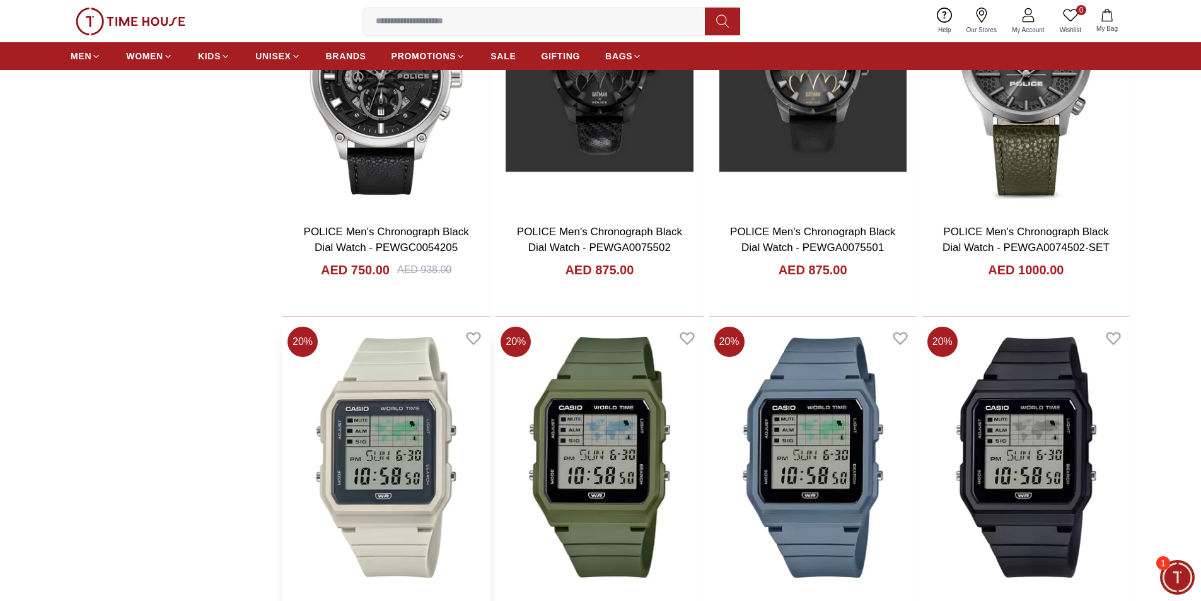
scroll to position [831, 0]
click at [1168, 571] on span "Minimize live chat window" at bounding box center [1178, 577] width 46 height 46
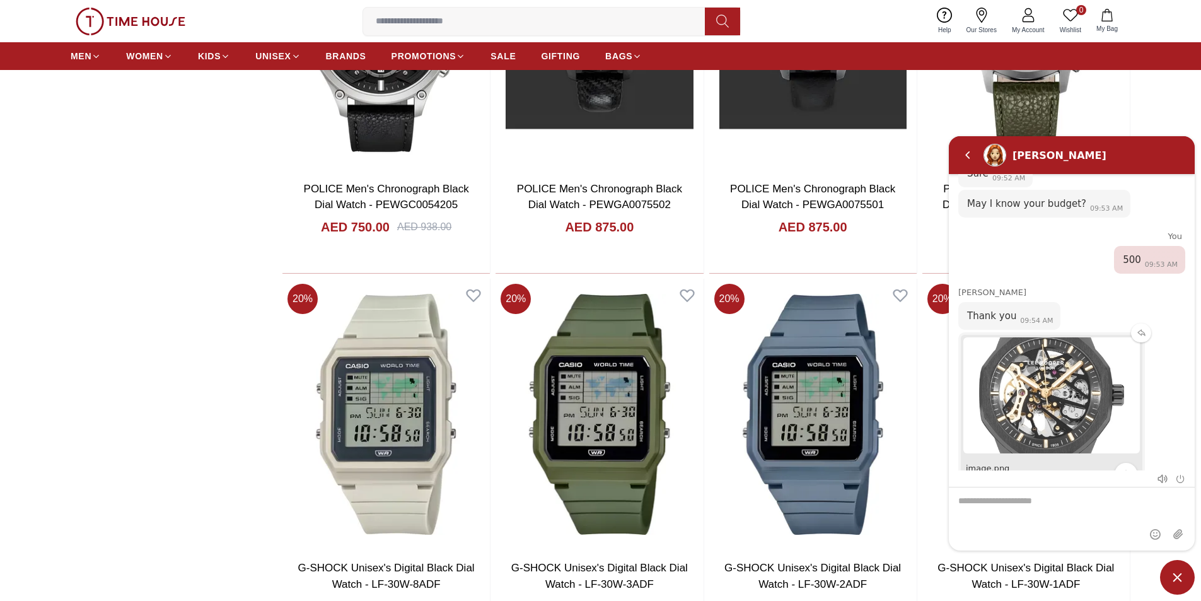
scroll to position [2963, 0]
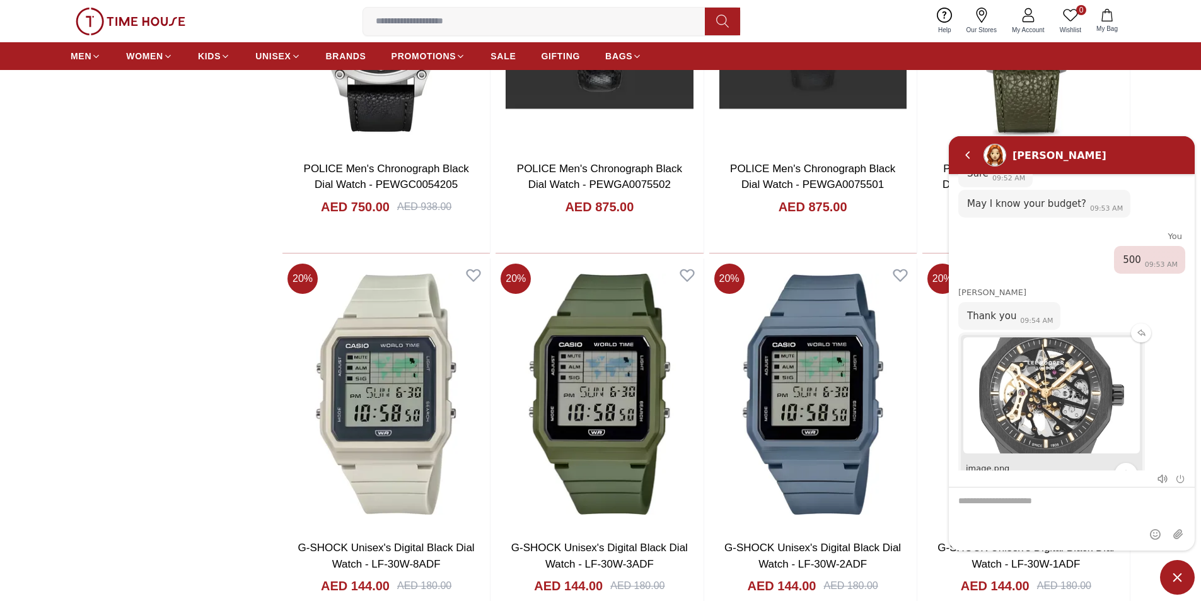
click at [977, 463] on div "image.png" at bounding box center [1037, 467] width 143 height 9
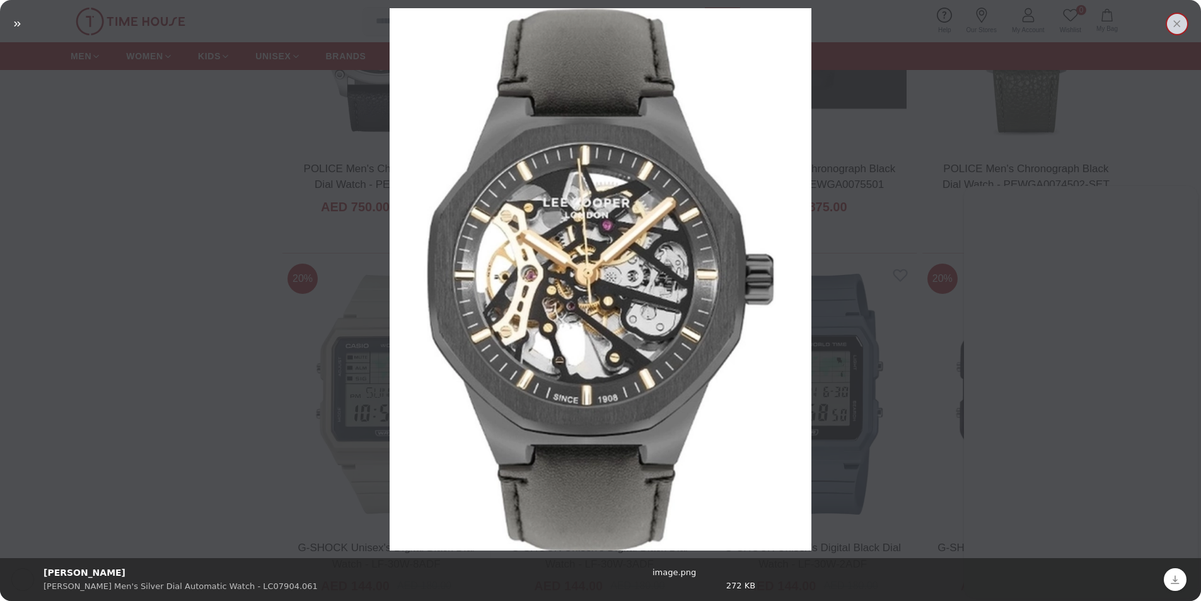
click at [1181, 20] on em "Close" at bounding box center [1177, 24] width 23 height 23
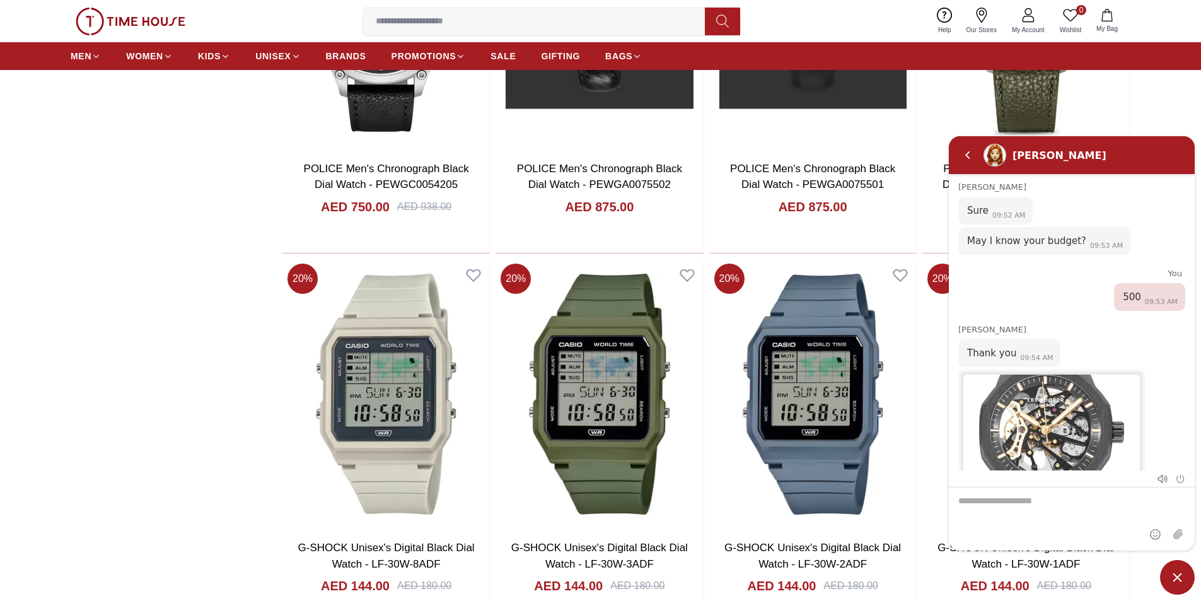
scroll to position [1037, 0]
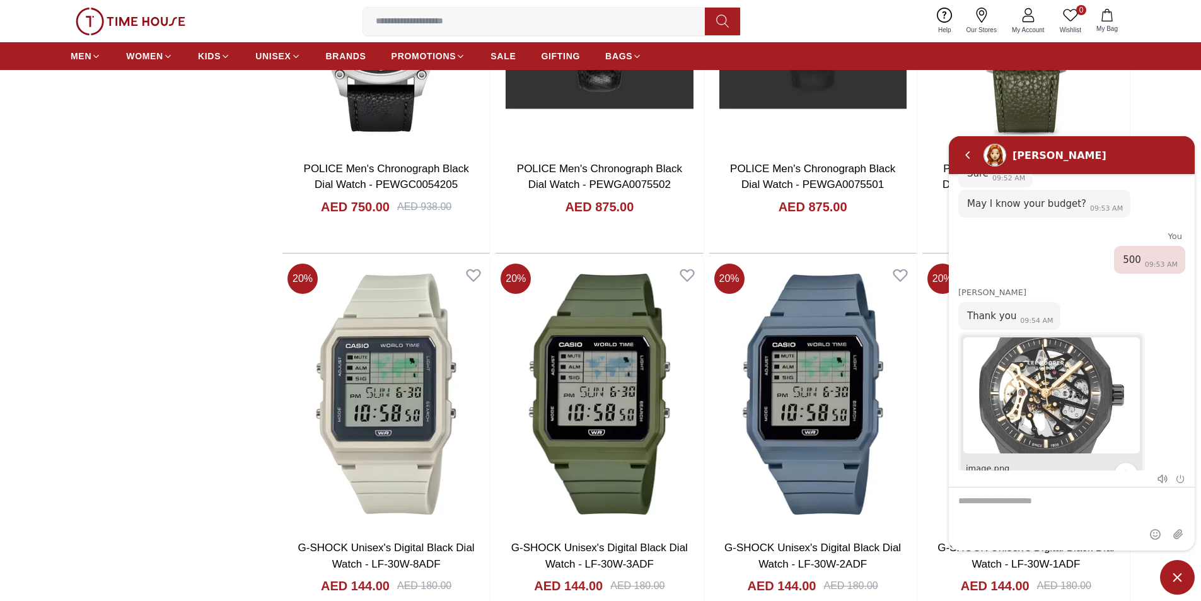
click at [1029, 516] on textarea "We are here to help you" at bounding box center [1072, 518] width 246 height 63
type textarea "**********"
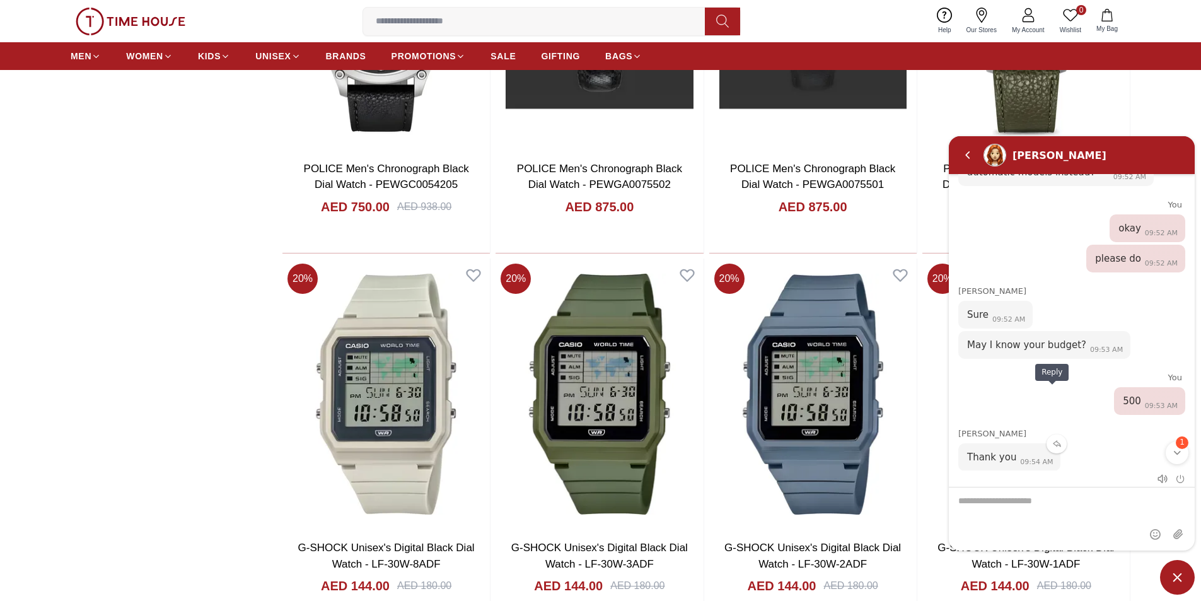
scroll to position [909, 0]
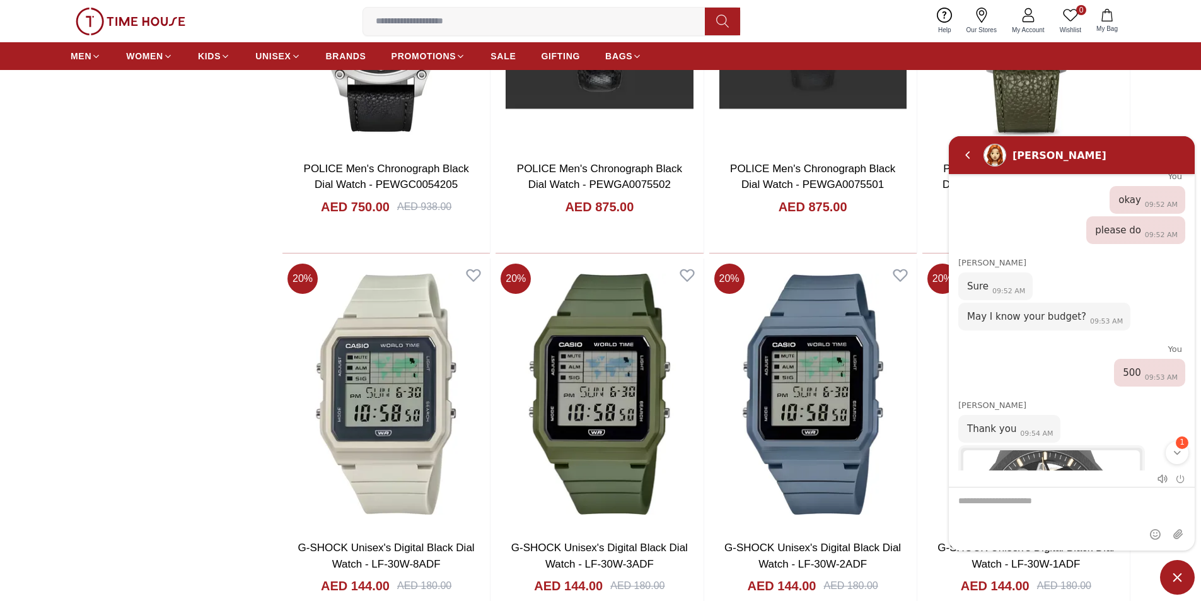
click at [1177, 441] on span "1" at bounding box center [1182, 442] width 13 height 13
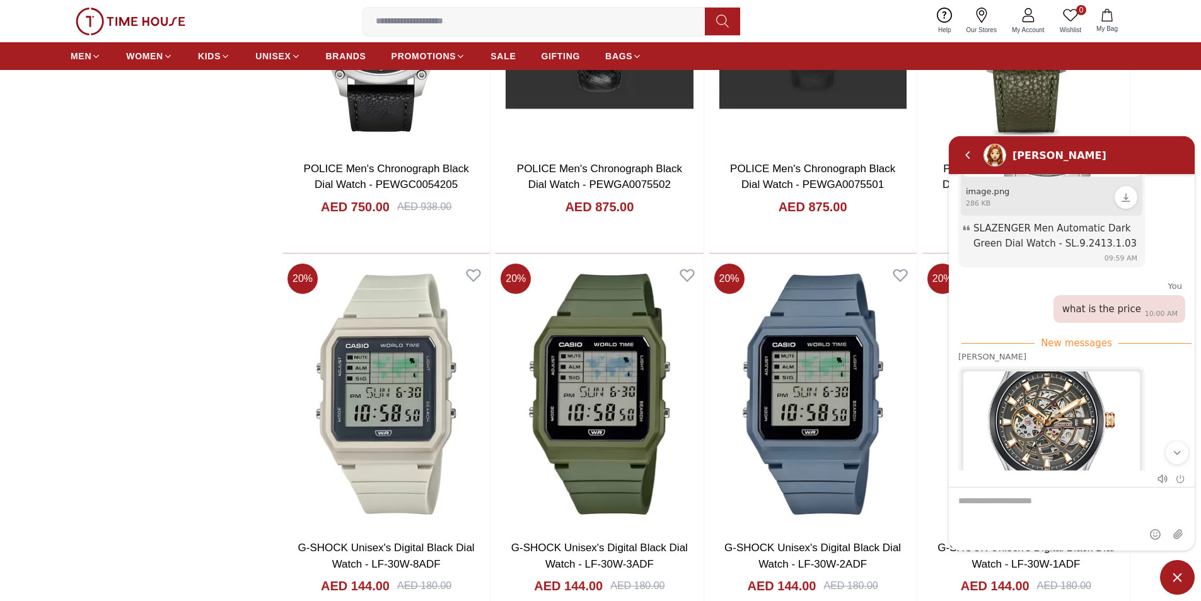
scroll to position [1540, 0]
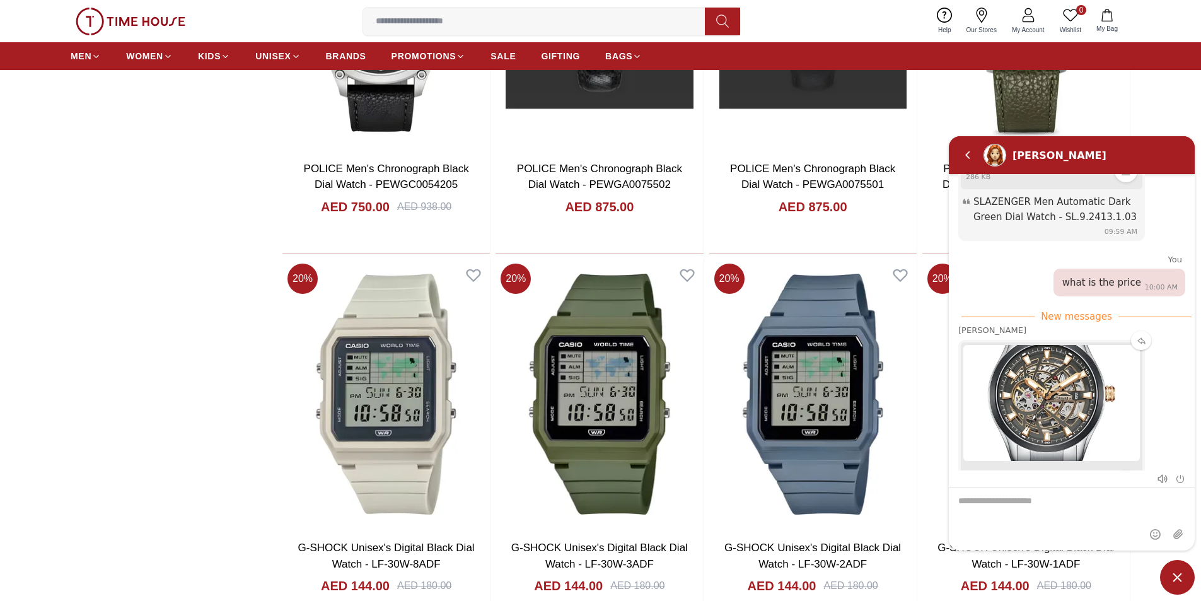
click at [1036, 342] on img "attachment" at bounding box center [1052, 402] width 182 height 121
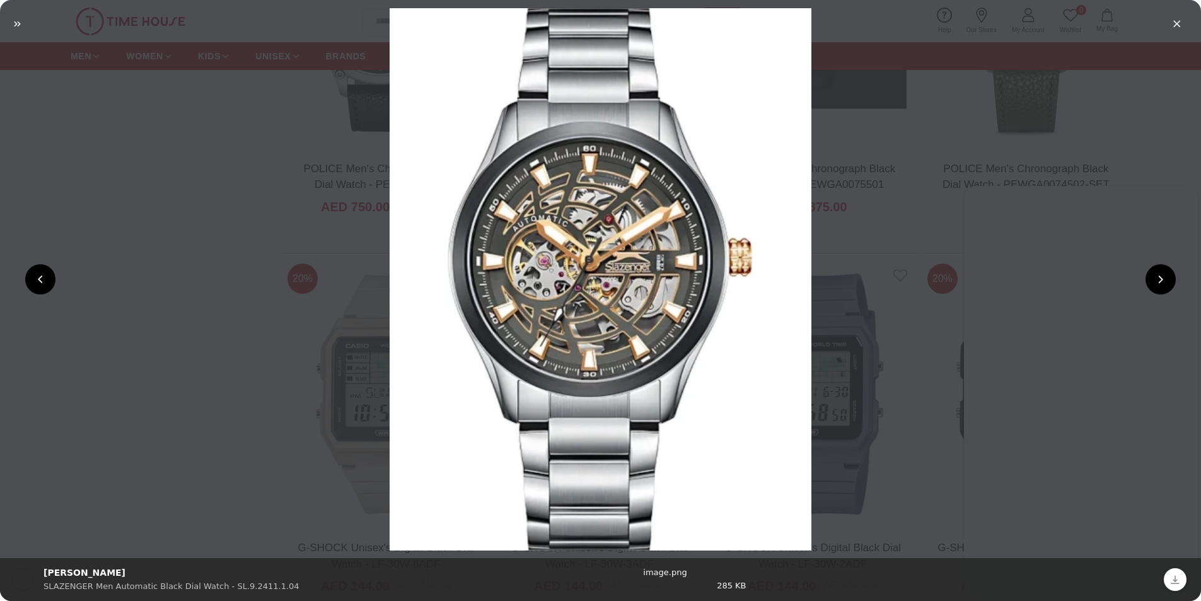
click at [38, 281] on em "Previous file" at bounding box center [40, 279] width 30 height 30
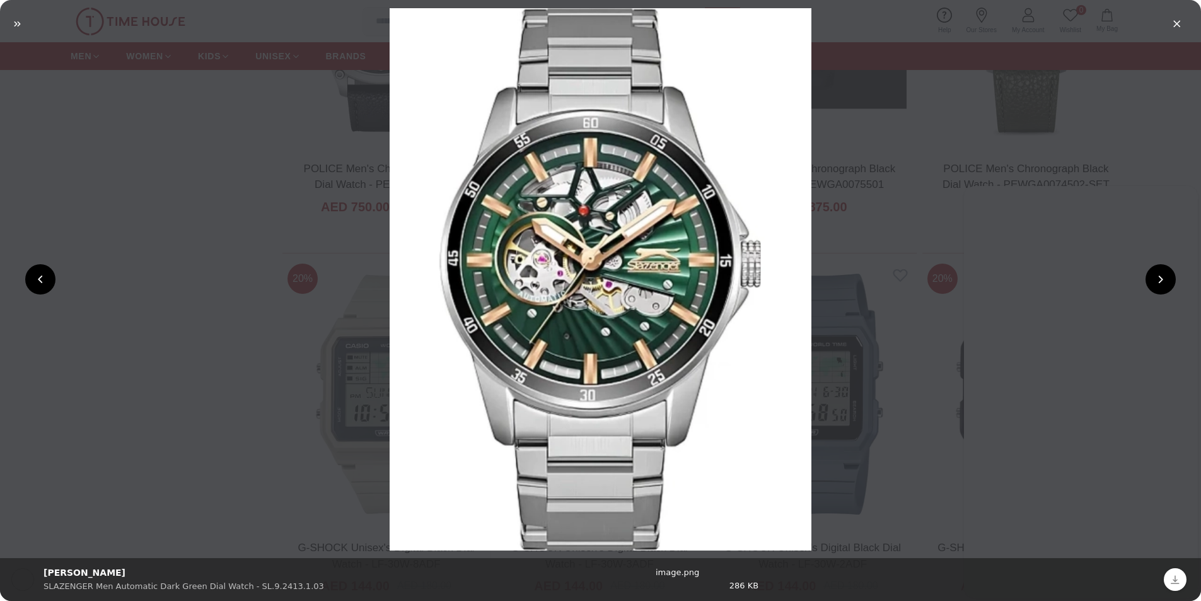
click at [38, 281] on em "Previous file" at bounding box center [40, 279] width 30 height 30
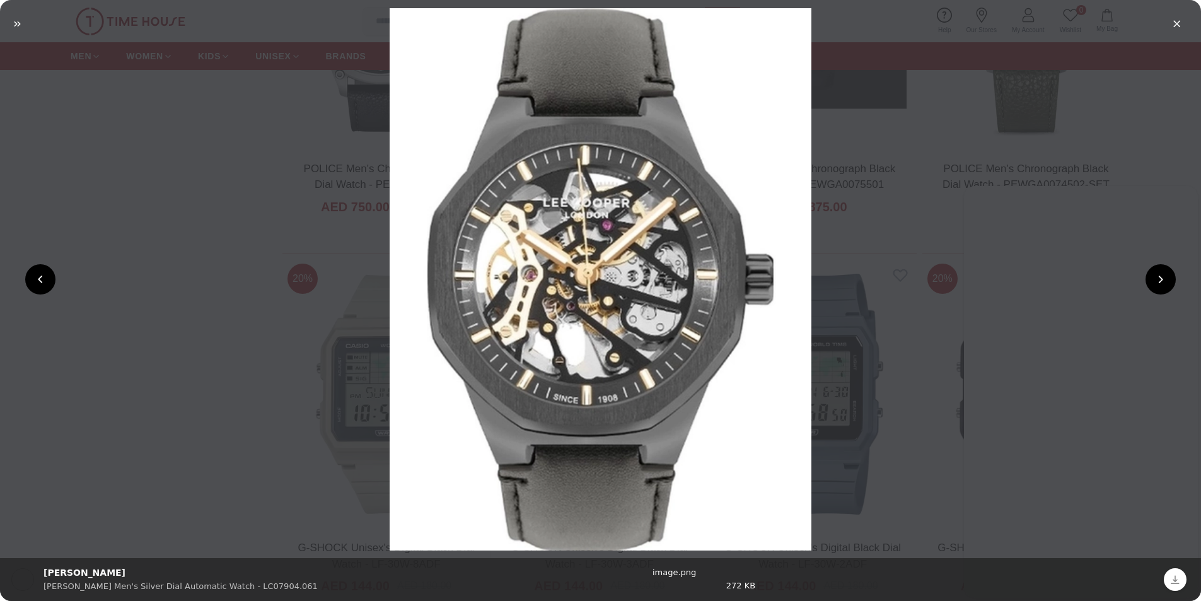
click at [38, 281] on em "Previous file" at bounding box center [40, 279] width 30 height 30
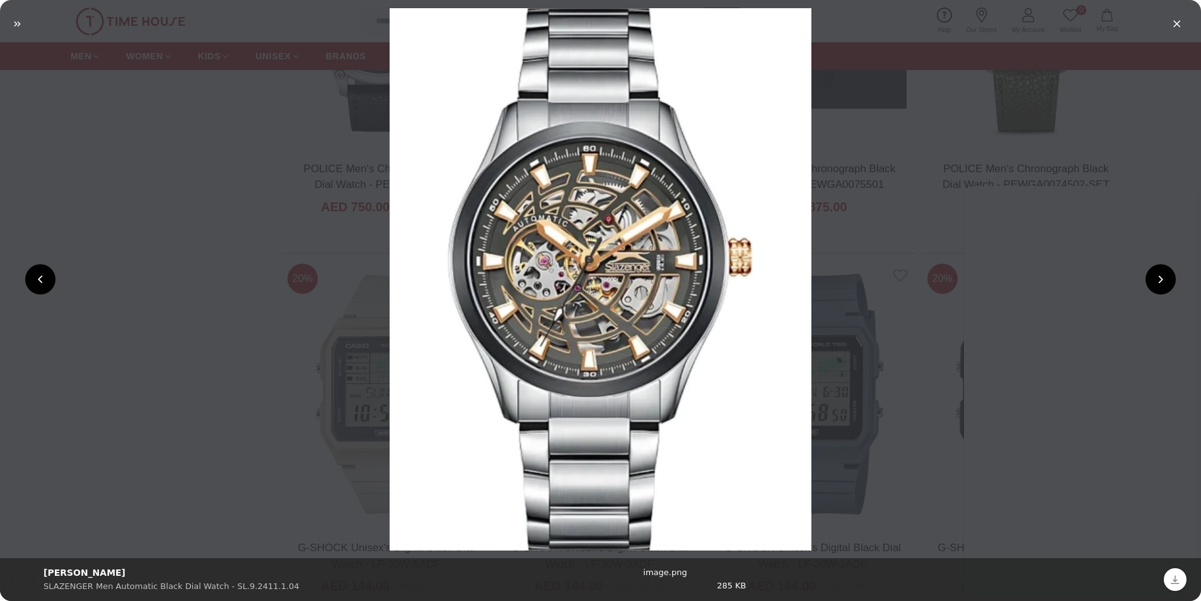
click at [38, 281] on em "Previous file" at bounding box center [40, 279] width 30 height 30
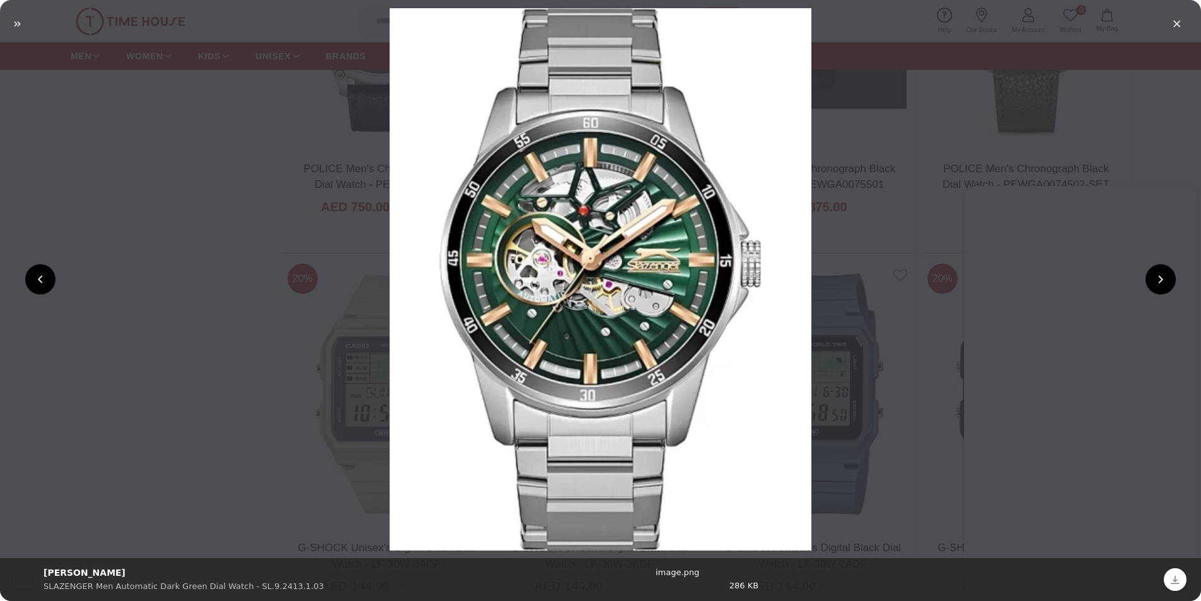
click at [38, 281] on em "Previous file" at bounding box center [40, 279] width 30 height 30
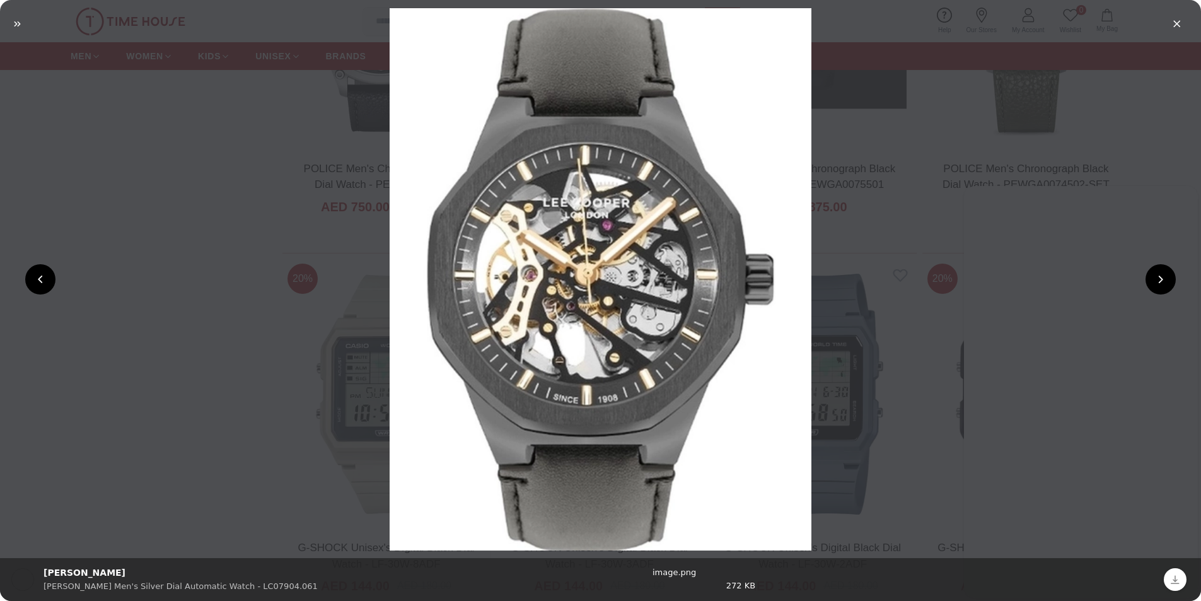
click at [1165, 281] on em "Next file" at bounding box center [1161, 279] width 30 height 30
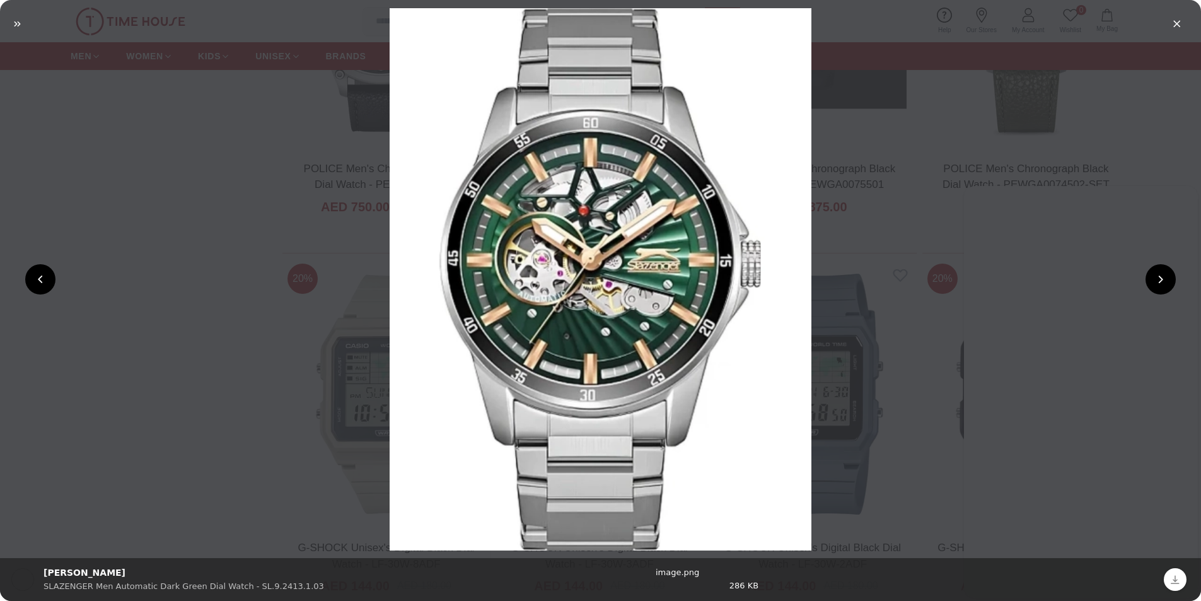
click at [1165, 281] on em "Next file" at bounding box center [1161, 279] width 30 height 30
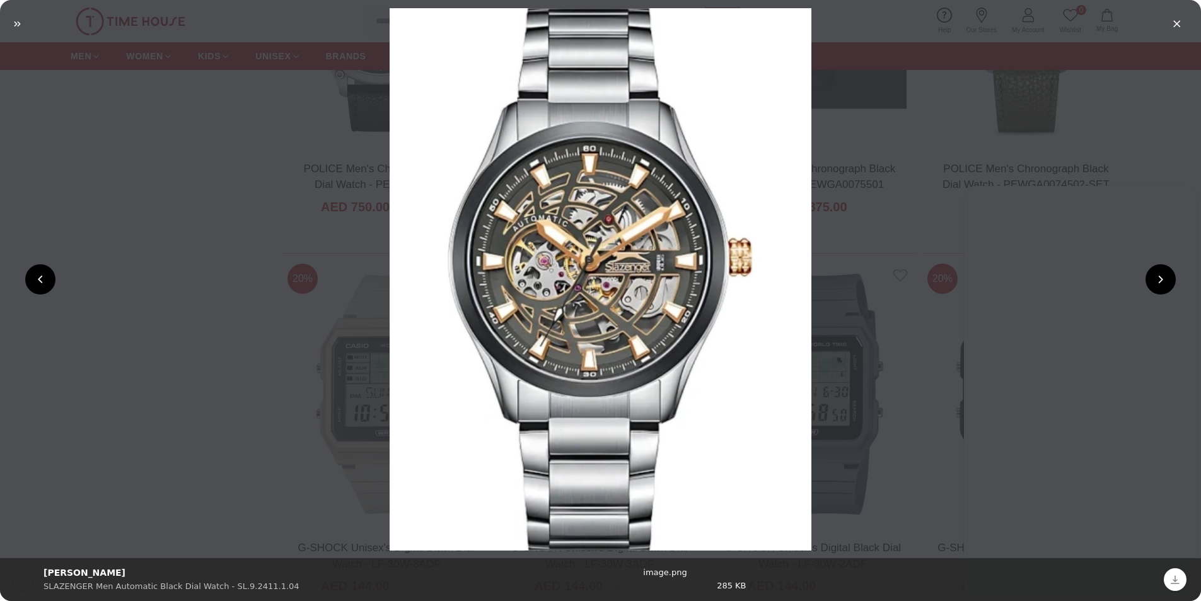
click at [1165, 281] on em "Next file" at bounding box center [1161, 279] width 30 height 30
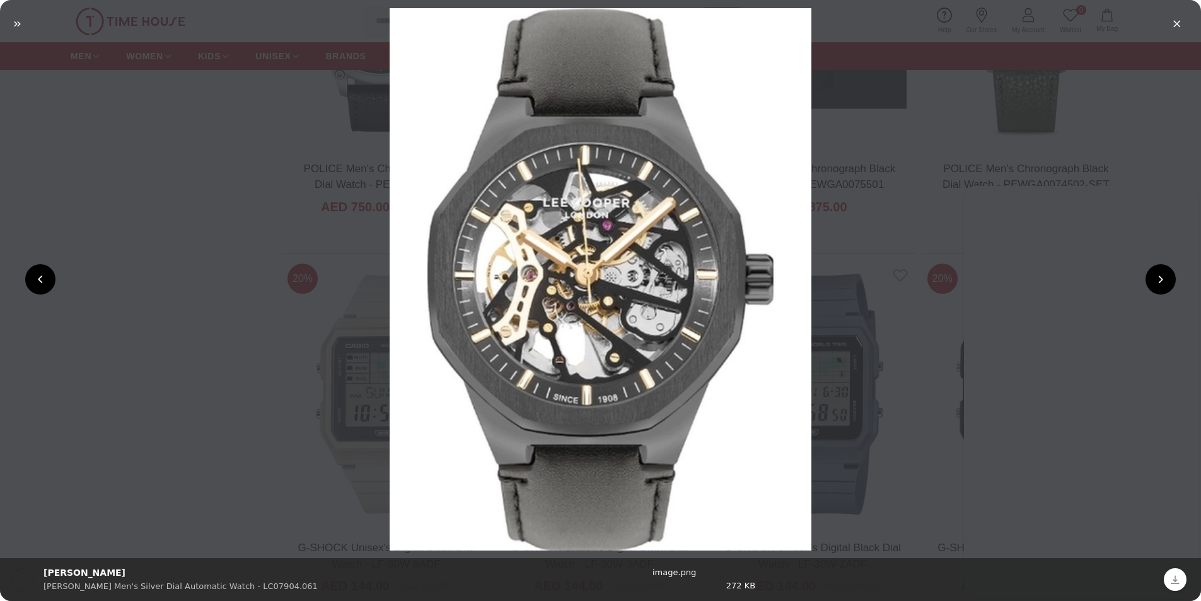
click at [1165, 281] on em "Next file" at bounding box center [1161, 279] width 30 height 30
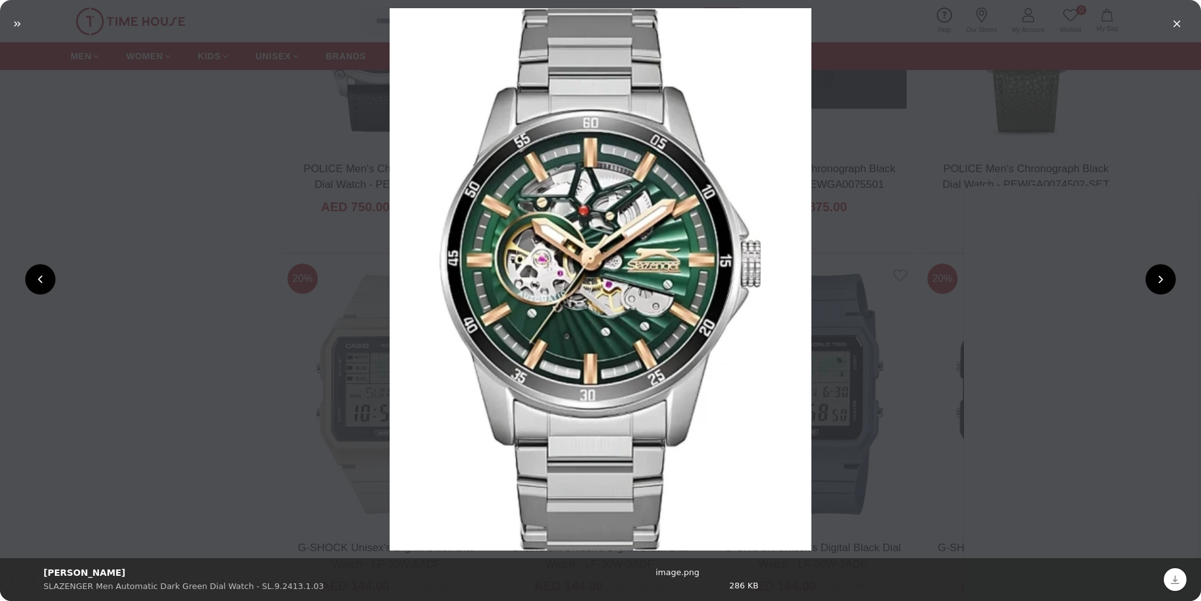
click at [1165, 281] on em "Next file" at bounding box center [1161, 279] width 30 height 30
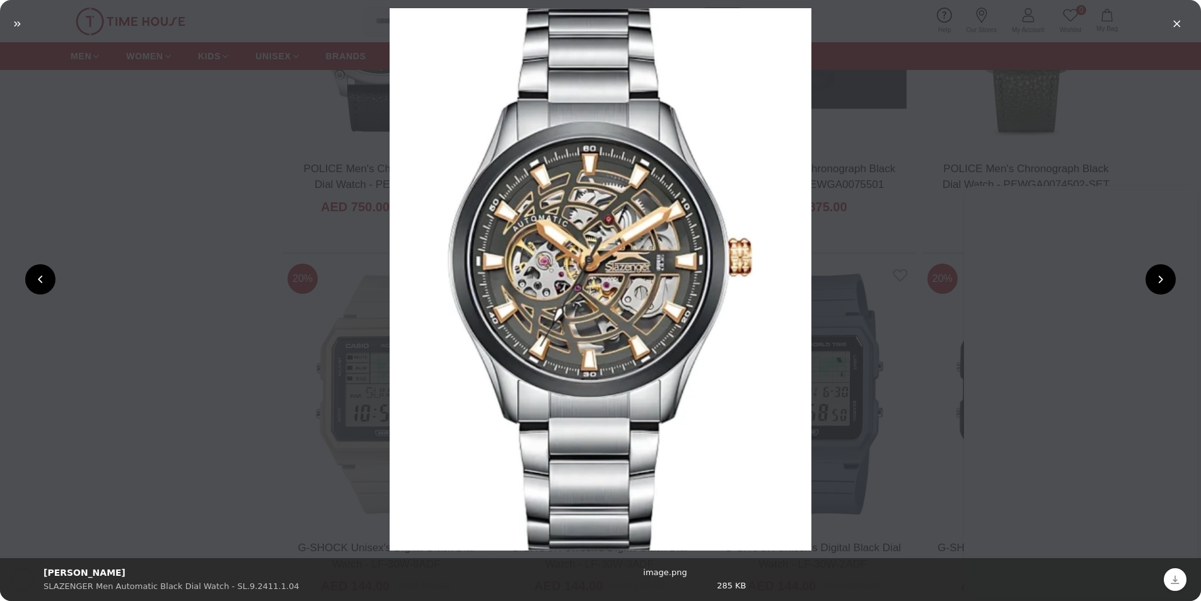
click at [1165, 281] on em "Next file" at bounding box center [1161, 279] width 30 height 30
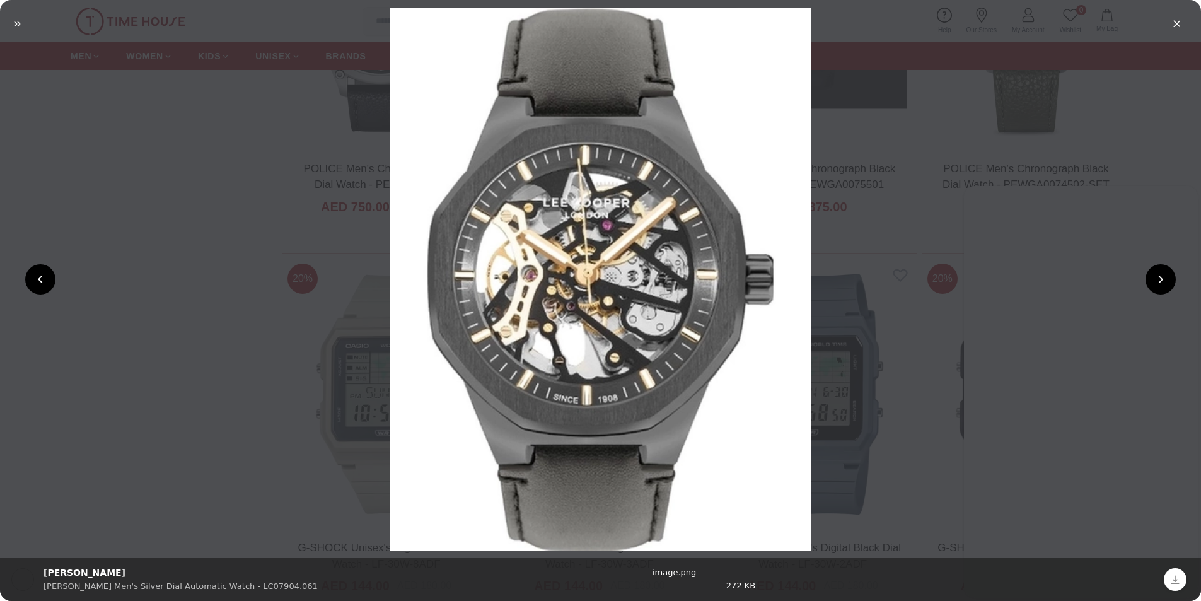
click at [1165, 281] on em "Next file" at bounding box center [1161, 279] width 30 height 30
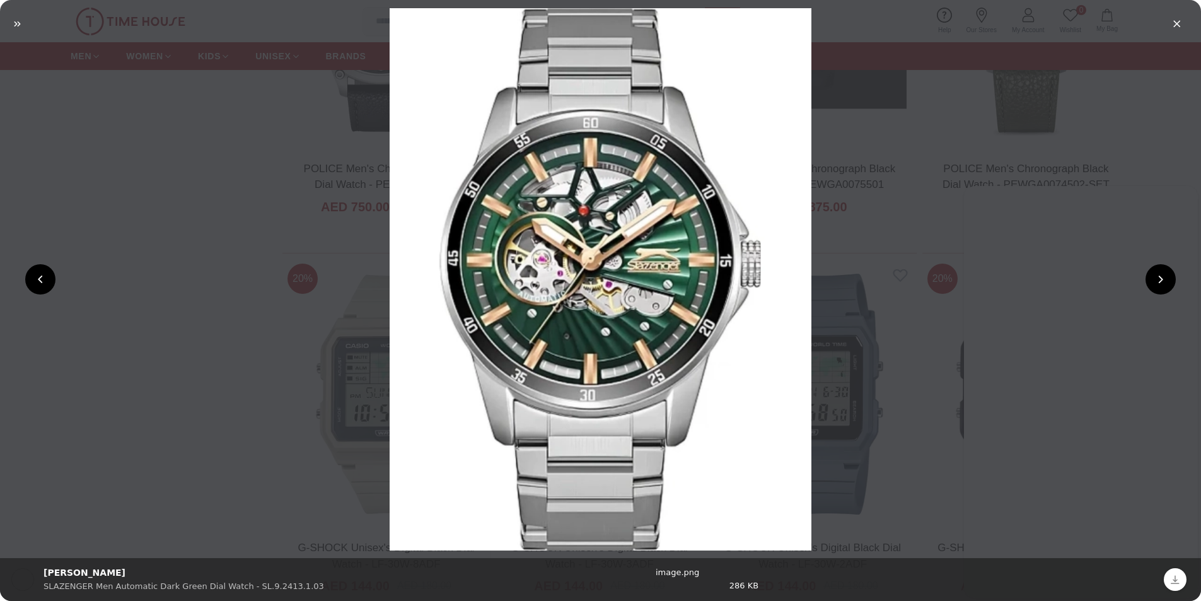
click at [1165, 281] on em "Next file" at bounding box center [1161, 279] width 30 height 30
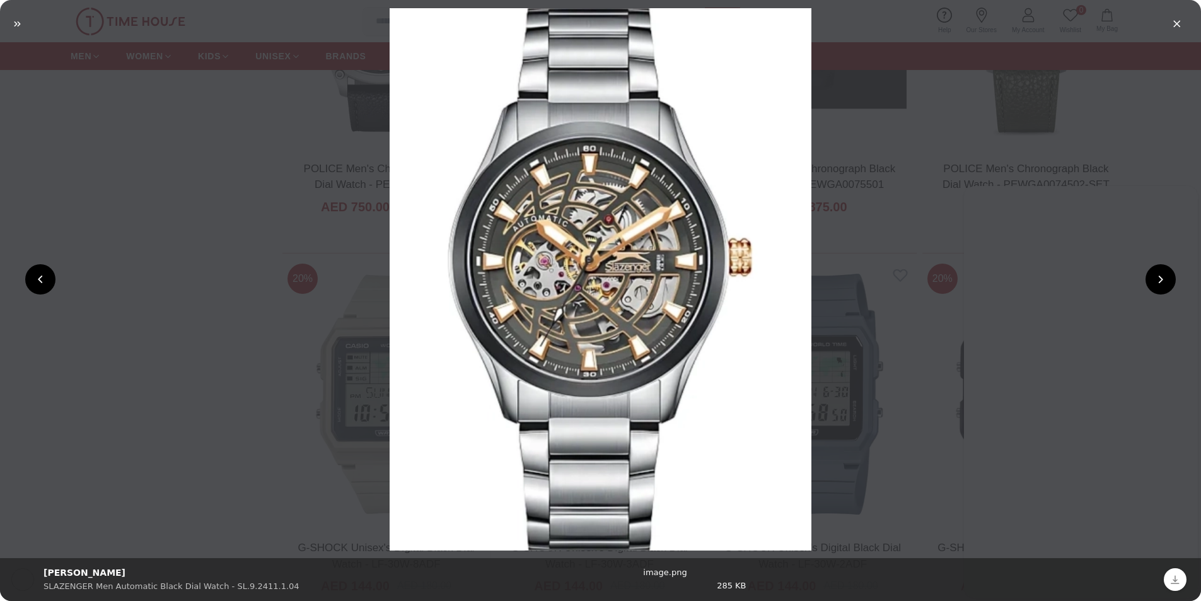
click at [1165, 281] on em "Next file" at bounding box center [1161, 279] width 30 height 30
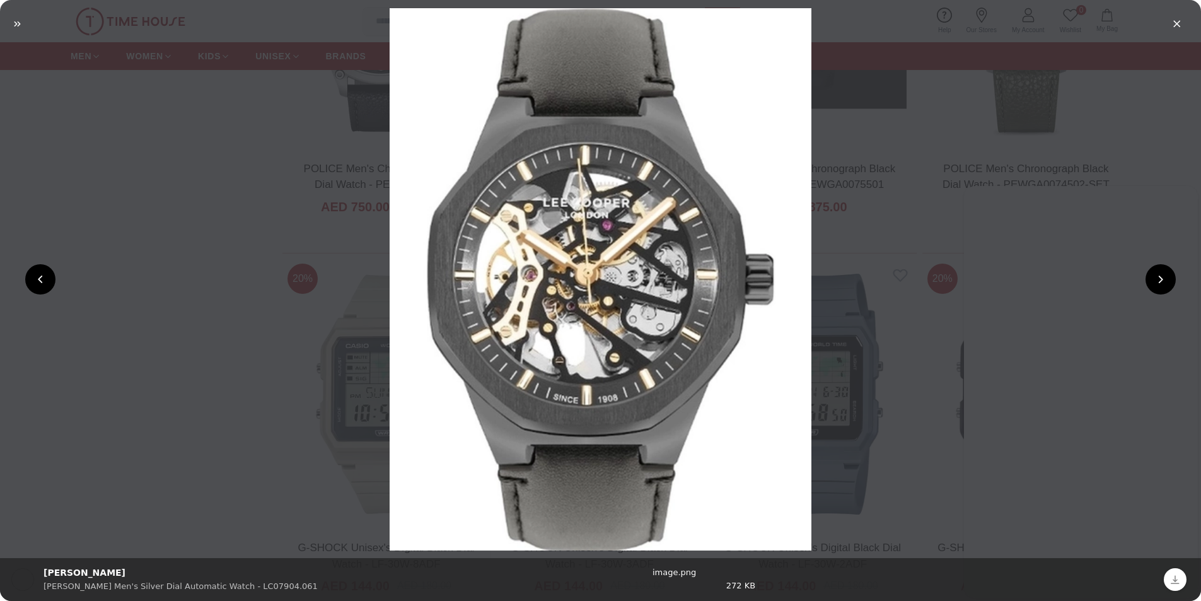
click at [1165, 281] on em "Next file" at bounding box center [1161, 279] width 30 height 30
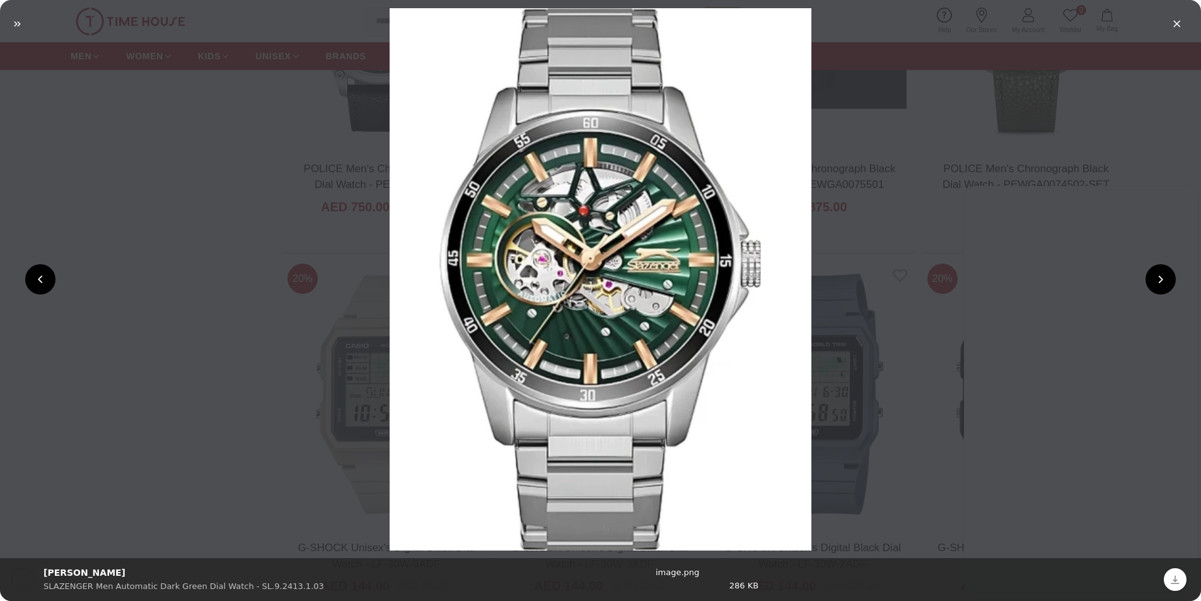
click at [1165, 281] on em "Next file" at bounding box center [1161, 279] width 30 height 30
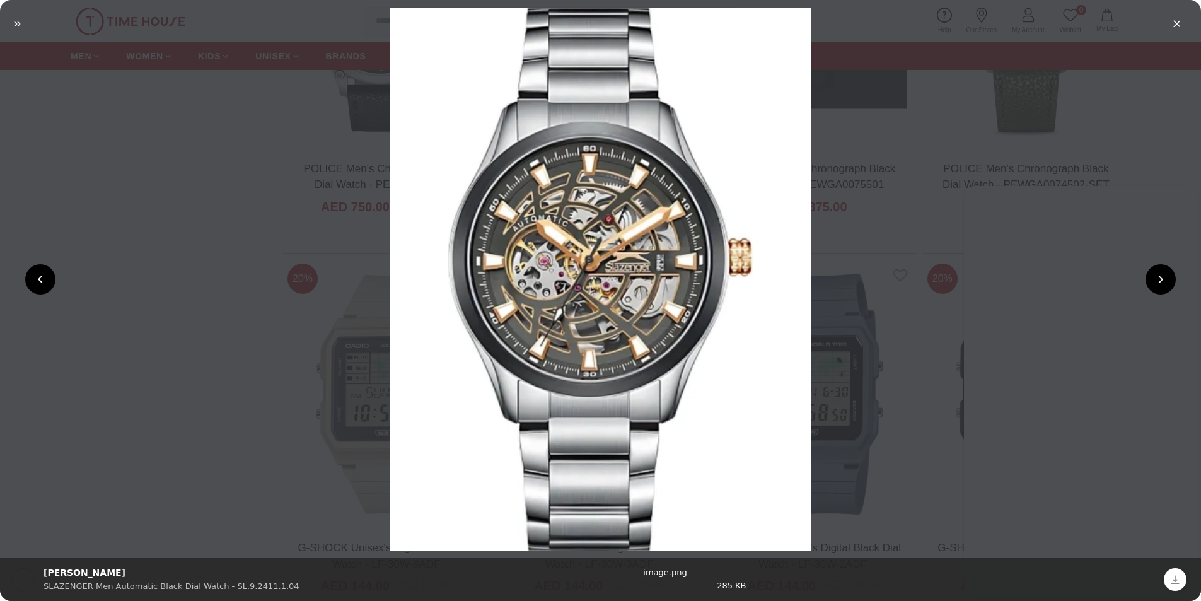
click at [1165, 281] on em "Next file" at bounding box center [1161, 279] width 30 height 30
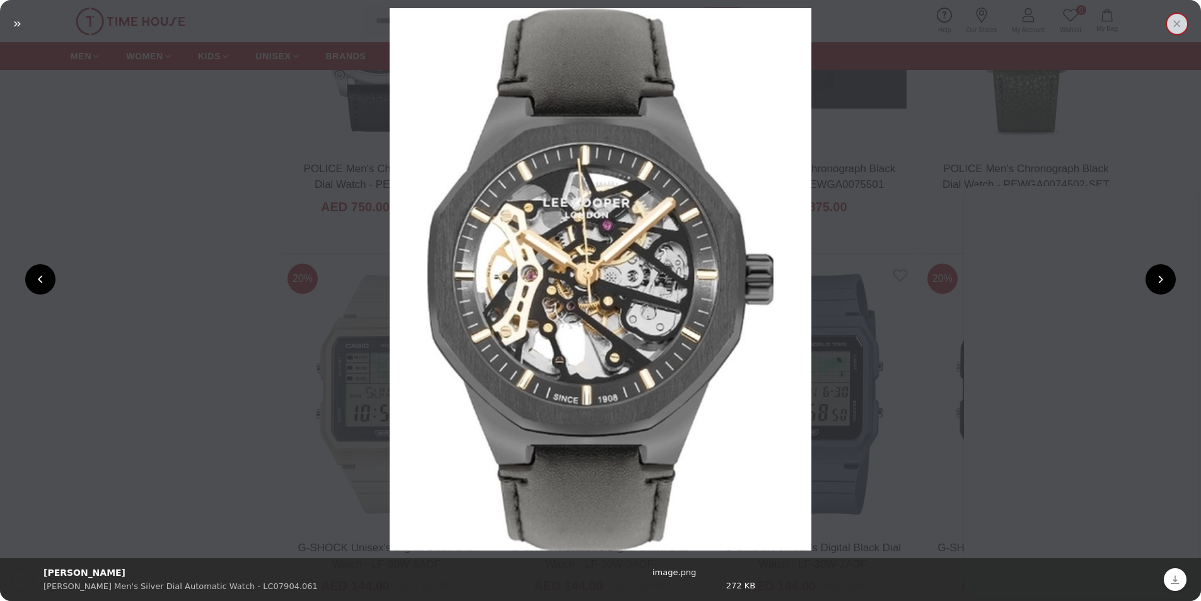
click at [1174, 23] on em "Close" at bounding box center [1177, 24] width 23 height 23
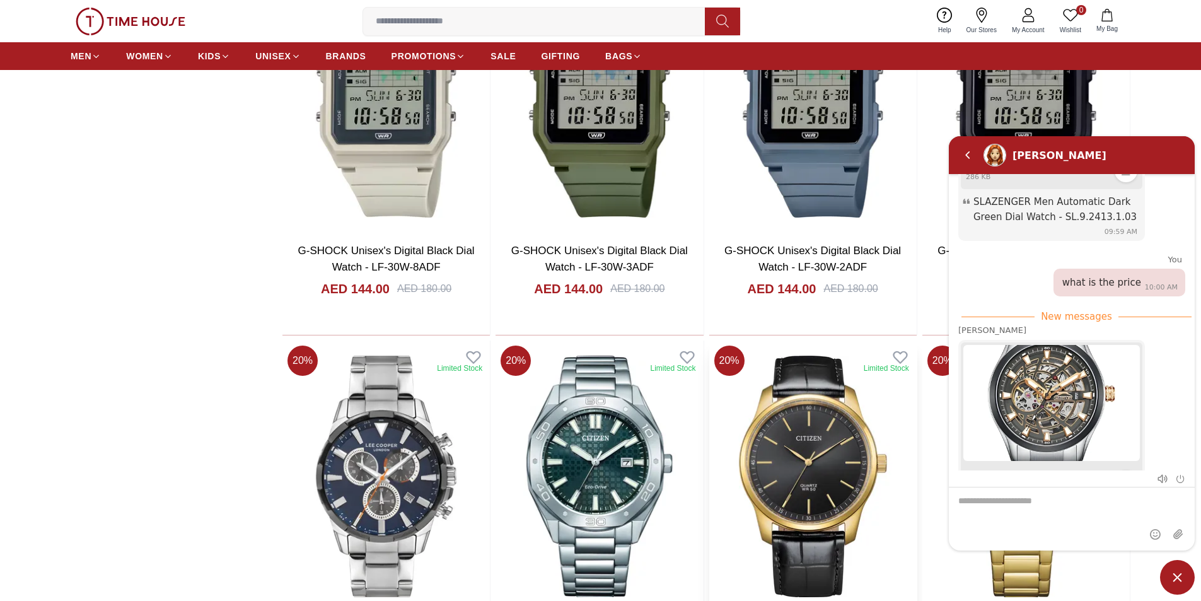
scroll to position [3278, 0]
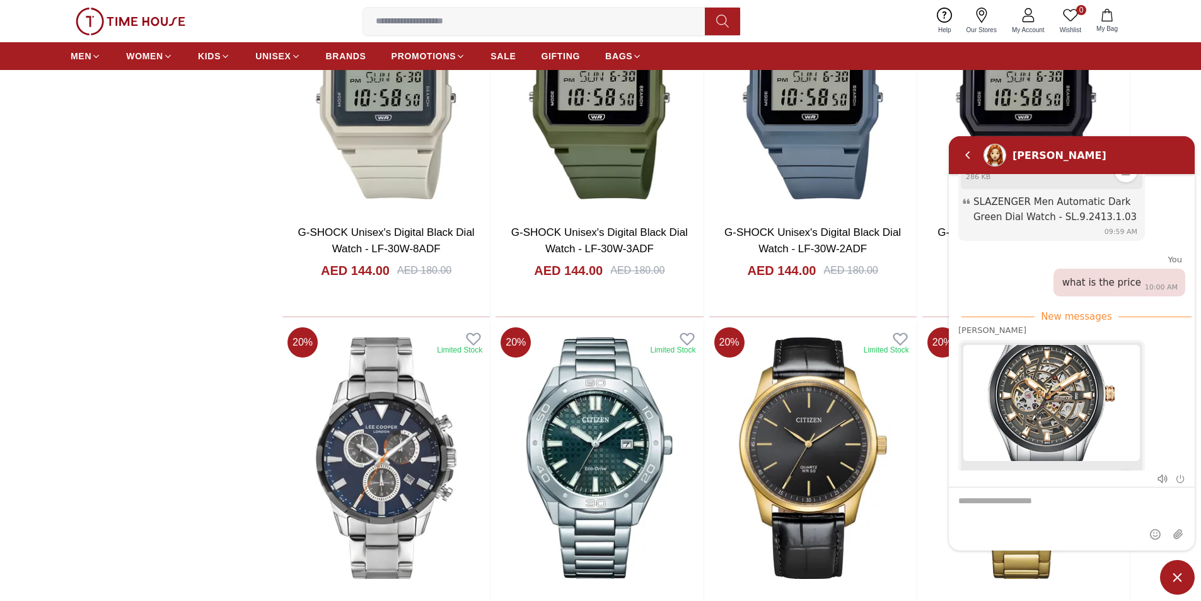
click at [1003, 505] on textarea "We are here to help you" at bounding box center [1072, 518] width 246 height 63
type textarea "**********"
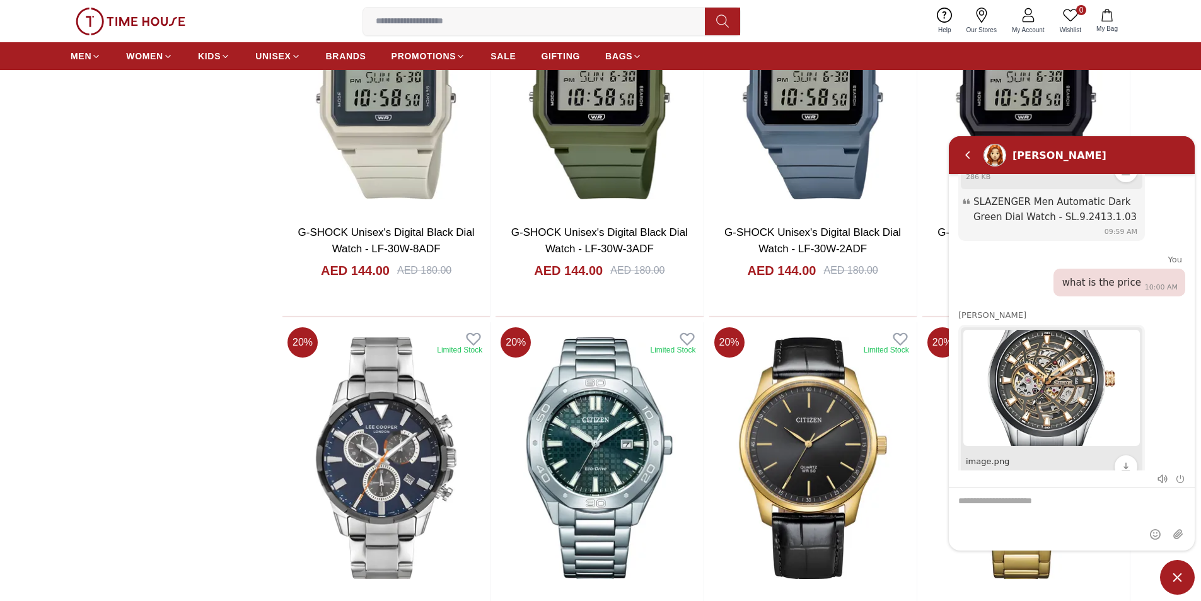
scroll to position [1581, 0]
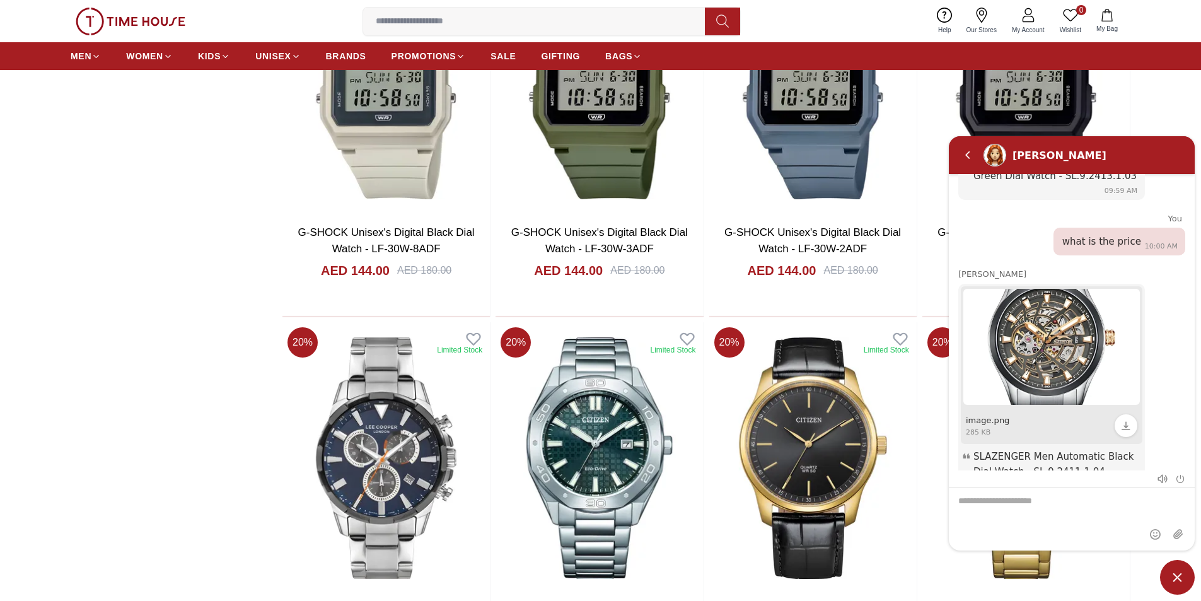
click at [1179, 577] on span "Minimize live chat window" at bounding box center [1177, 577] width 35 height 35
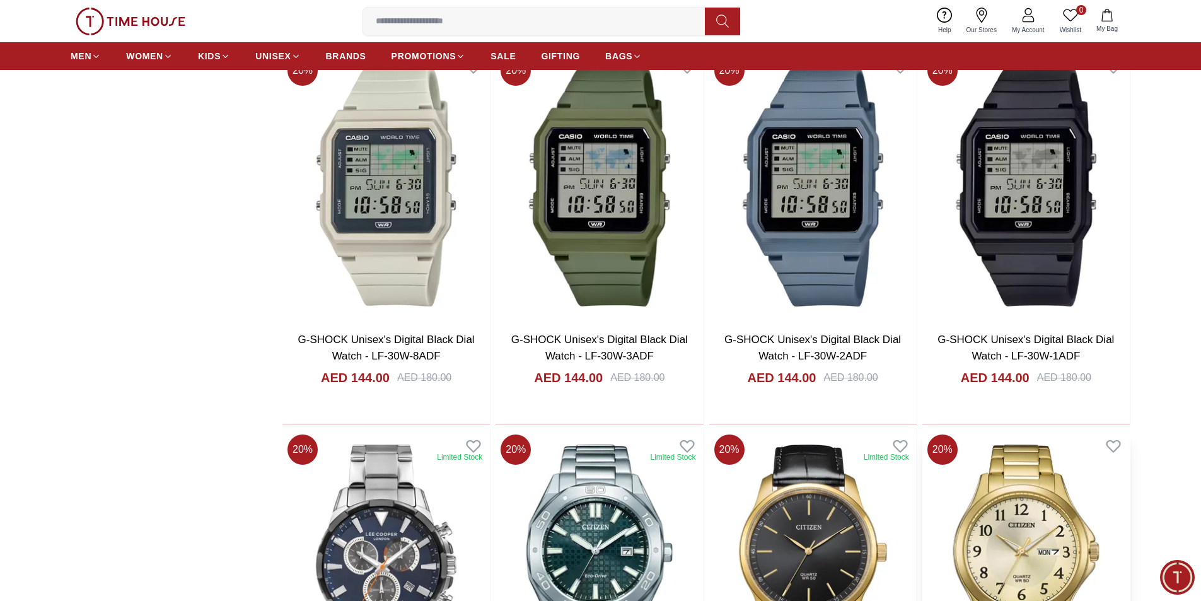
scroll to position [3026, 0]
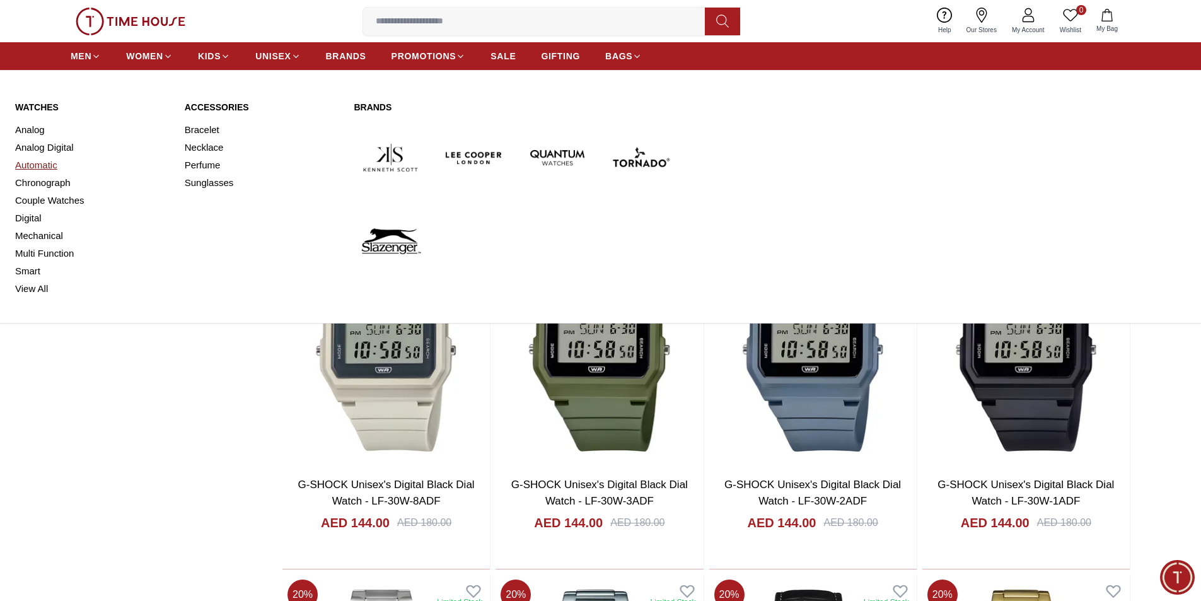
click at [38, 165] on link "Automatic" at bounding box center [92, 165] width 155 height 18
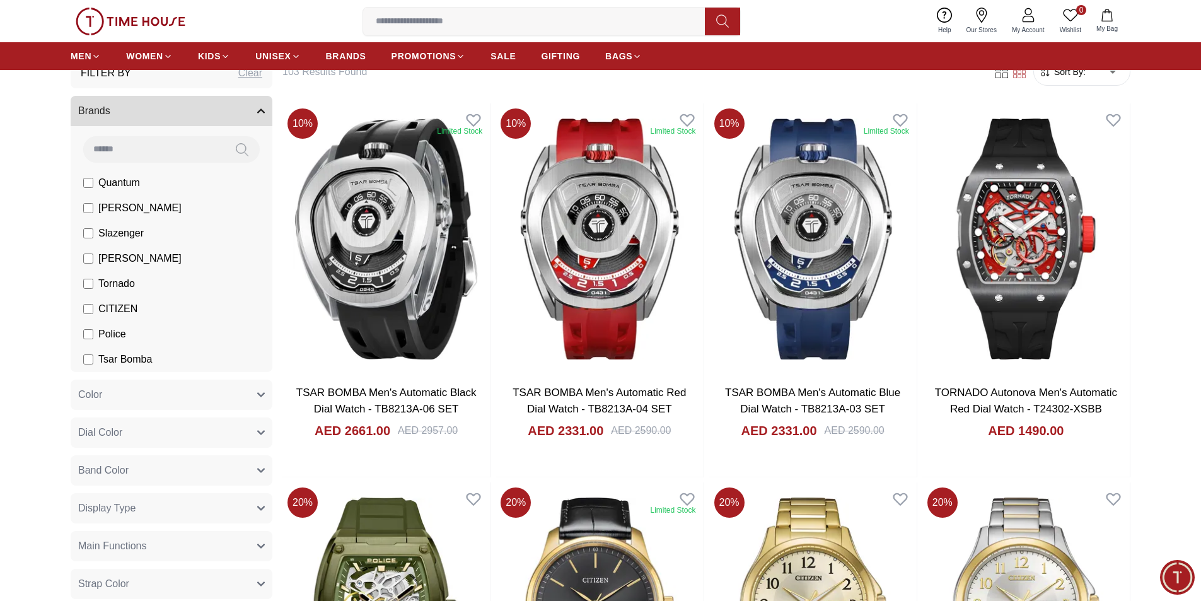
scroll to position [126, 0]
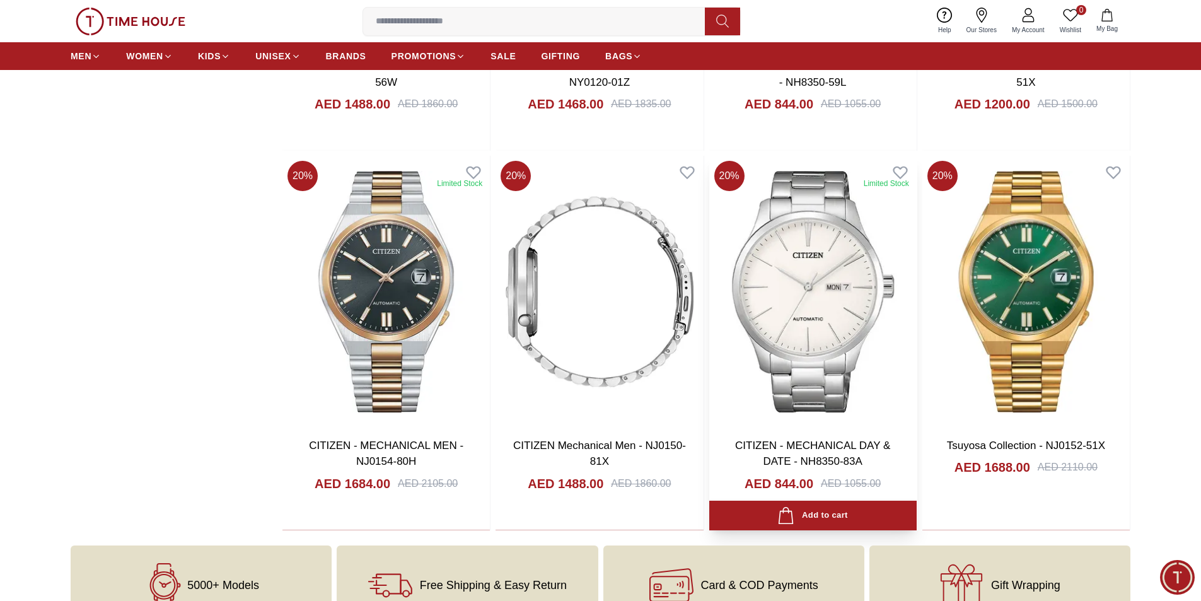
scroll to position [946, 0]
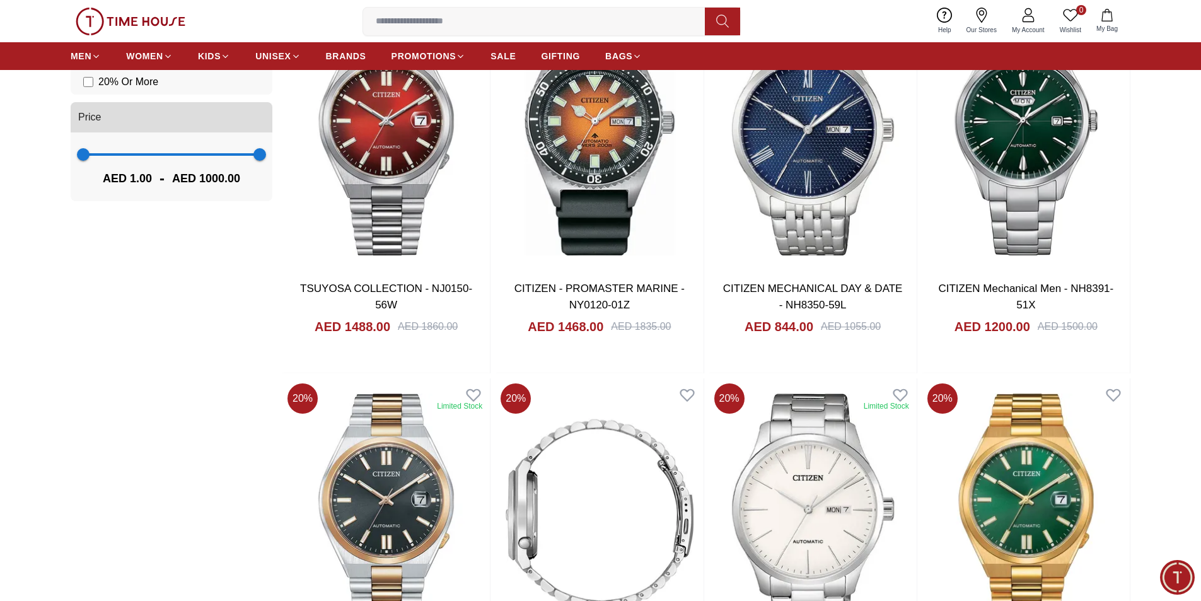
click at [1175, 581] on span "Minimize live chat window" at bounding box center [1178, 577] width 46 height 46
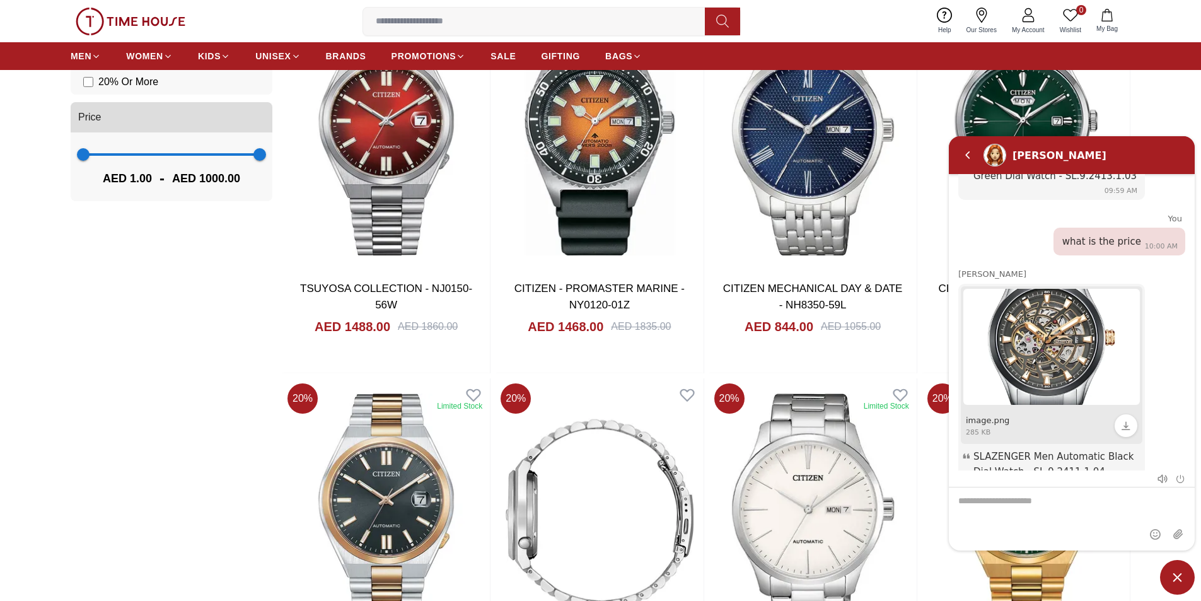
click at [1077, 513] on textarea "We are here to help you" at bounding box center [1072, 518] width 246 height 63
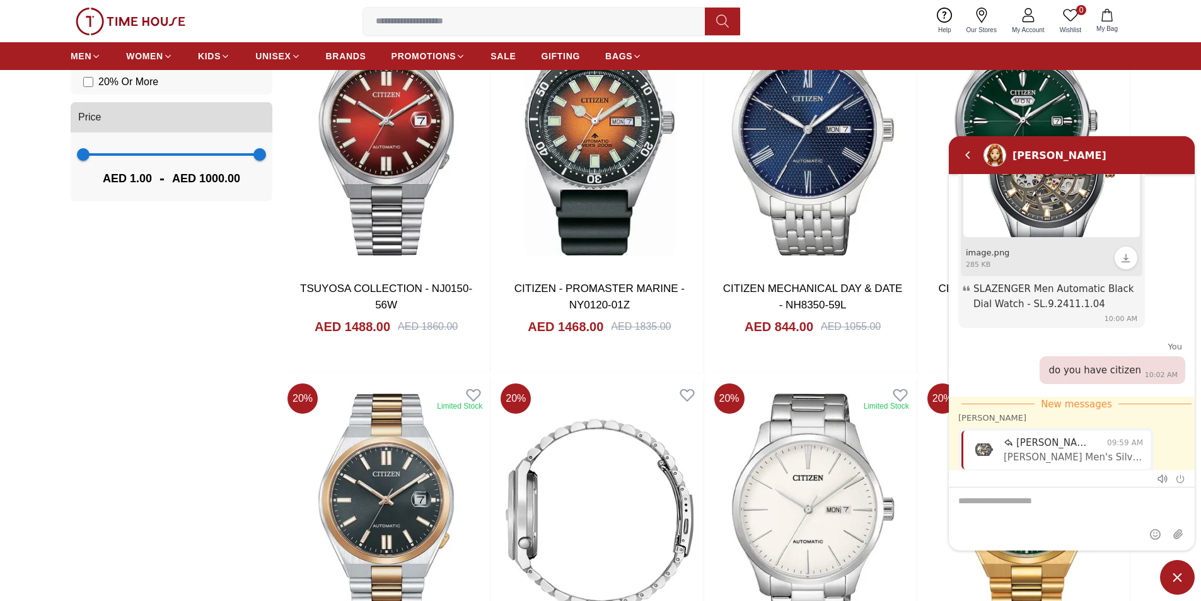
scroll to position [1767, 0]
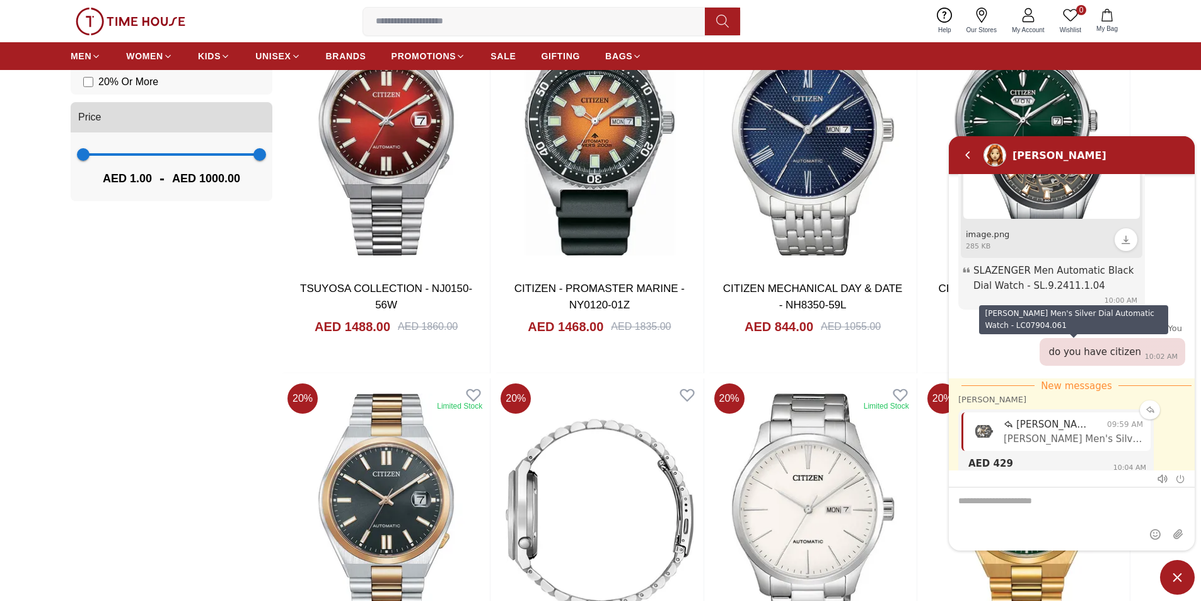
click at [1013, 433] on span "[PERSON_NAME] Men's Silver Dial Automatic Watch - LC07904.061" at bounding box center [1073, 438] width 139 height 11
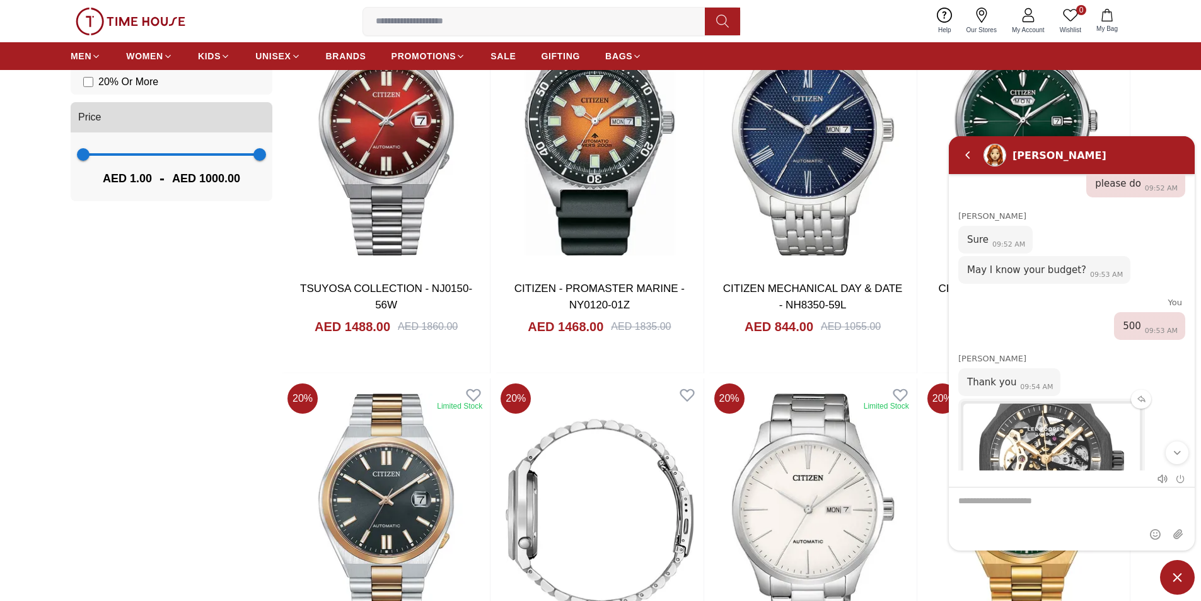
scroll to position [952, 0]
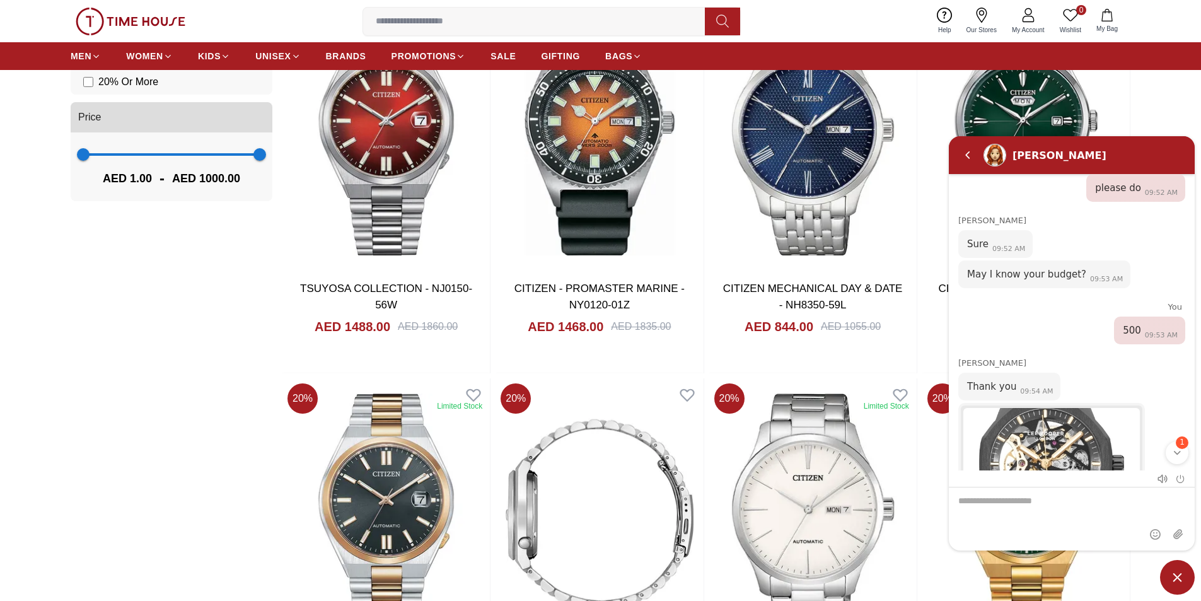
click at [1177, 452] on em "Scroll to bottom" at bounding box center [1177, 452] width 11 height 11
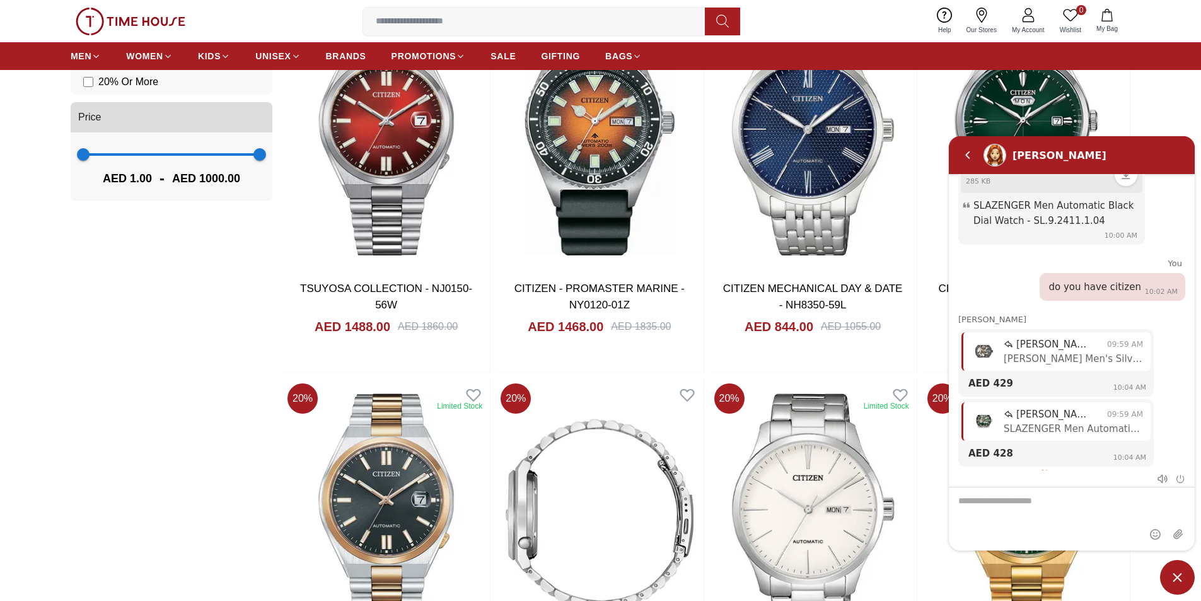
scroll to position [1840, 0]
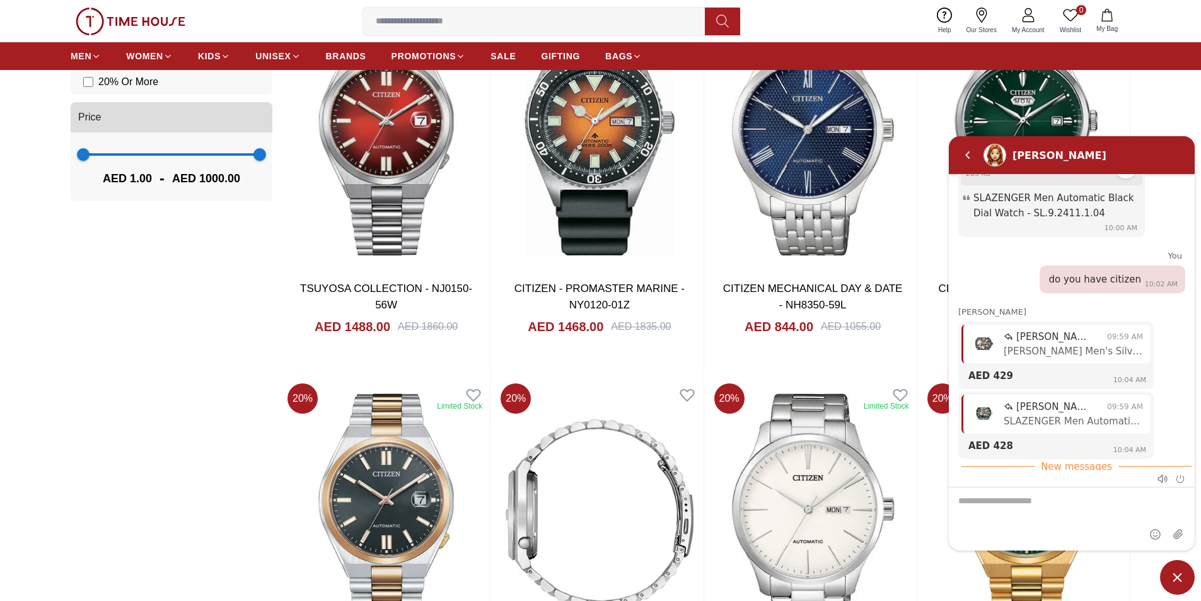
click at [982, 489] on img "image.png" at bounding box center [984, 498] width 26 height 18
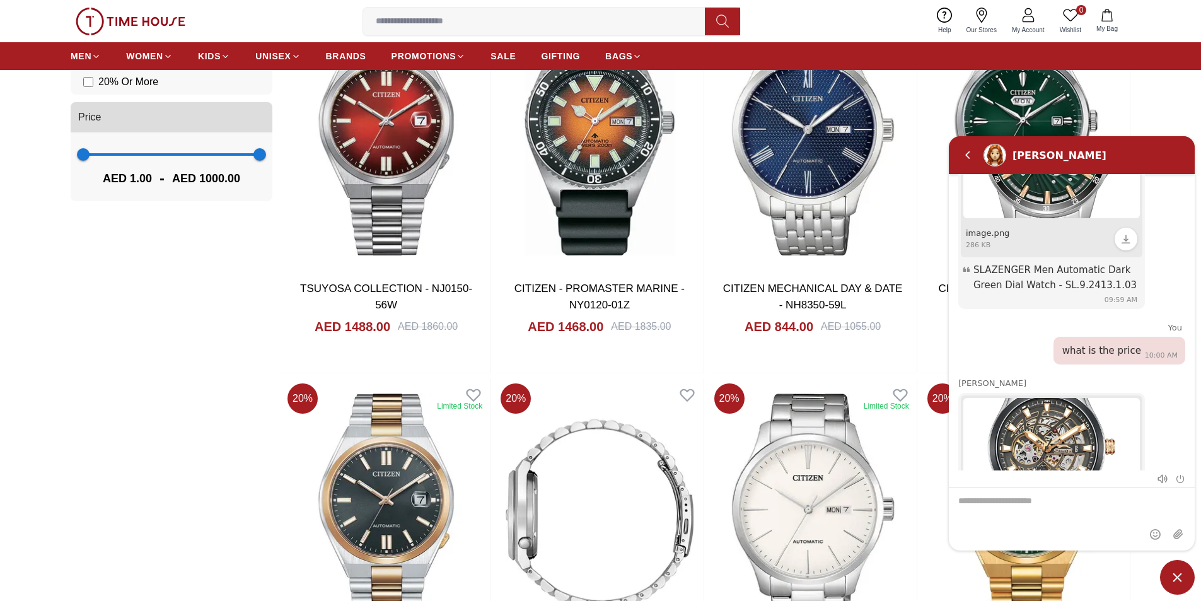
scroll to position [1454, 0]
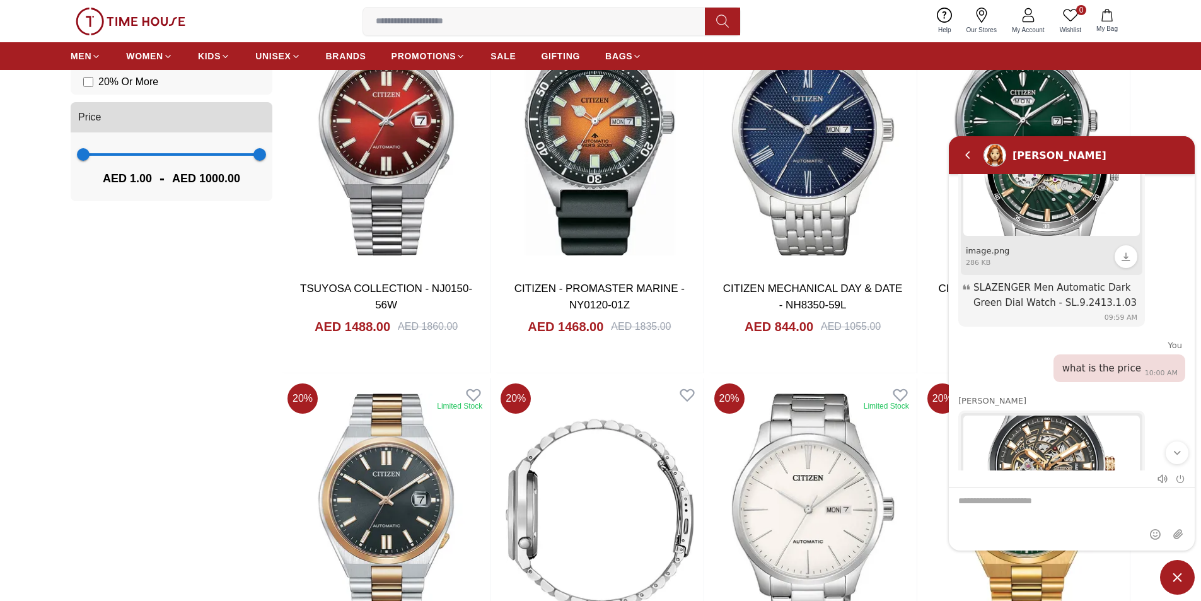
click at [1179, 455] on em "Scroll to bottom" at bounding box center [1177, 452] width 11 height 11
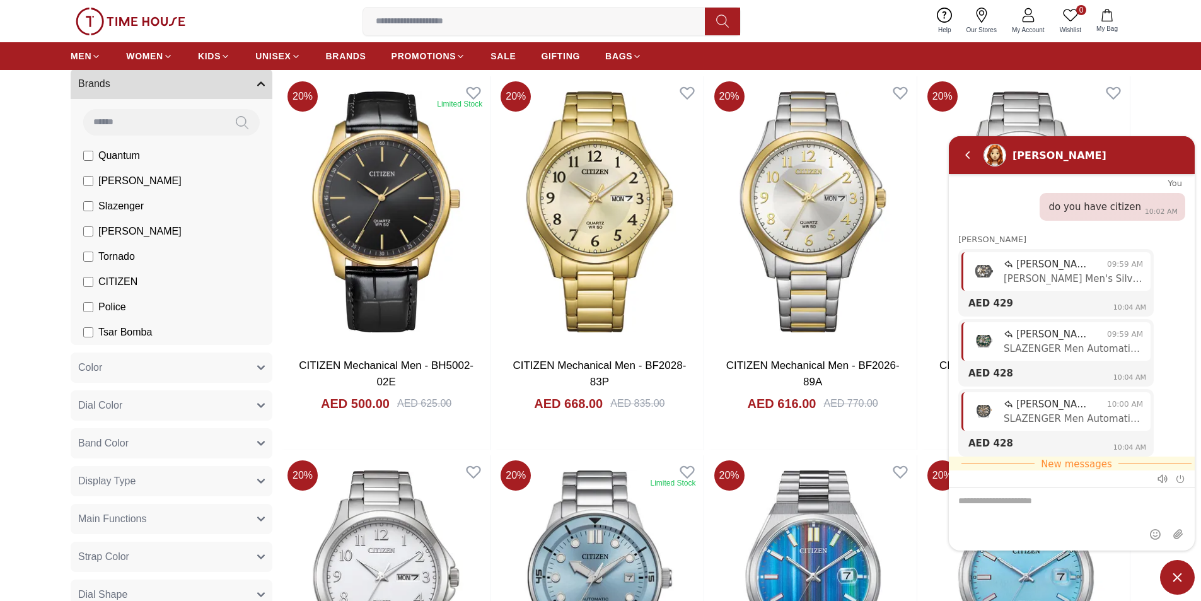
scroll to position [126, 0]
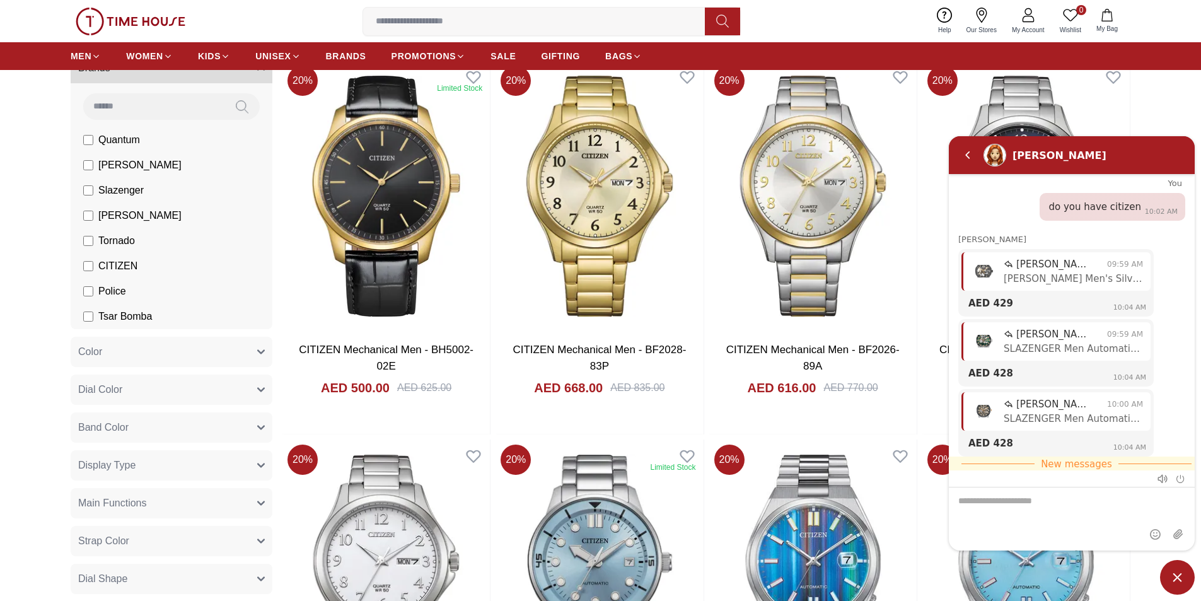
click at [1050, 511] on textarea "We are here to help you" at bounding box center [1072, 518] width 246 height 63
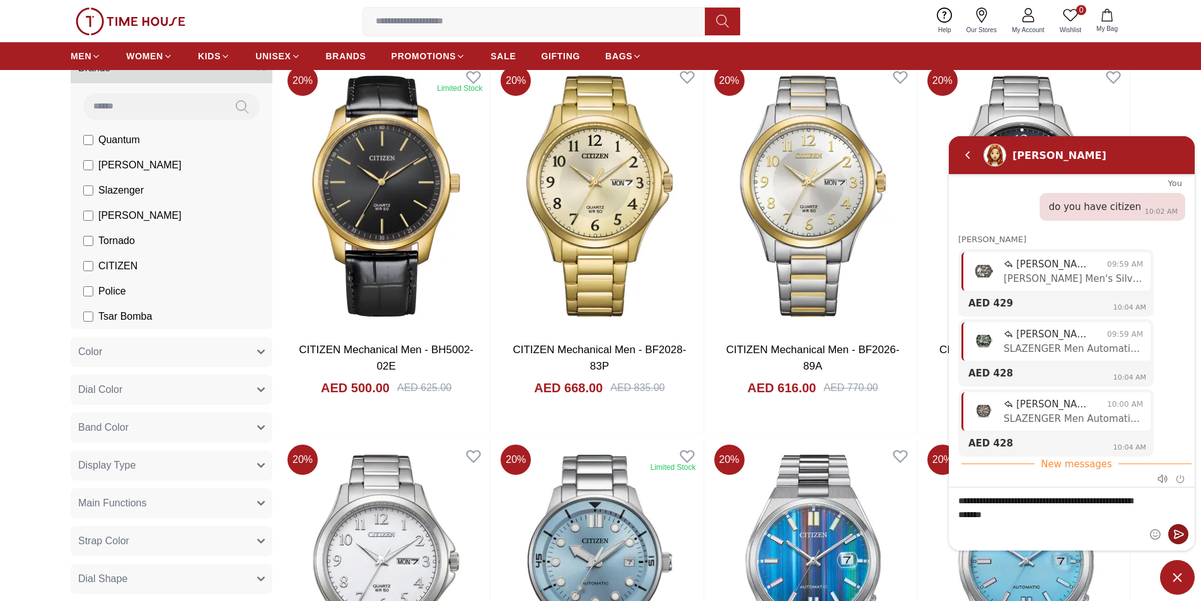
type textarea "**********"
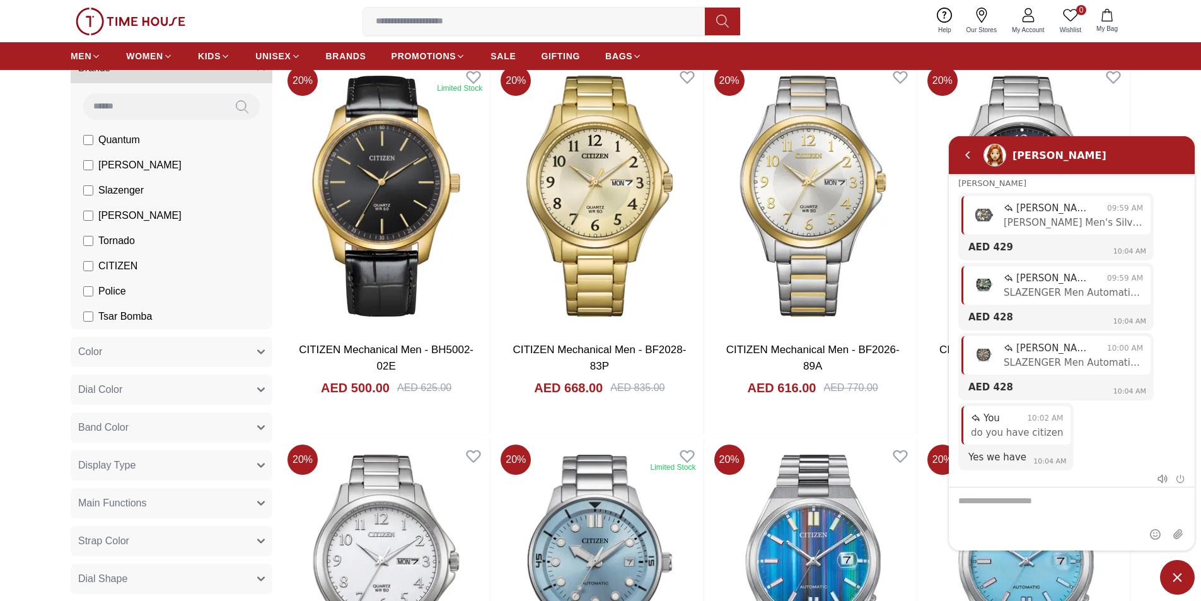
click at [1179, 575] on span "Minimize live chat window" at bounding box center [1177, 577] width 35 height 35
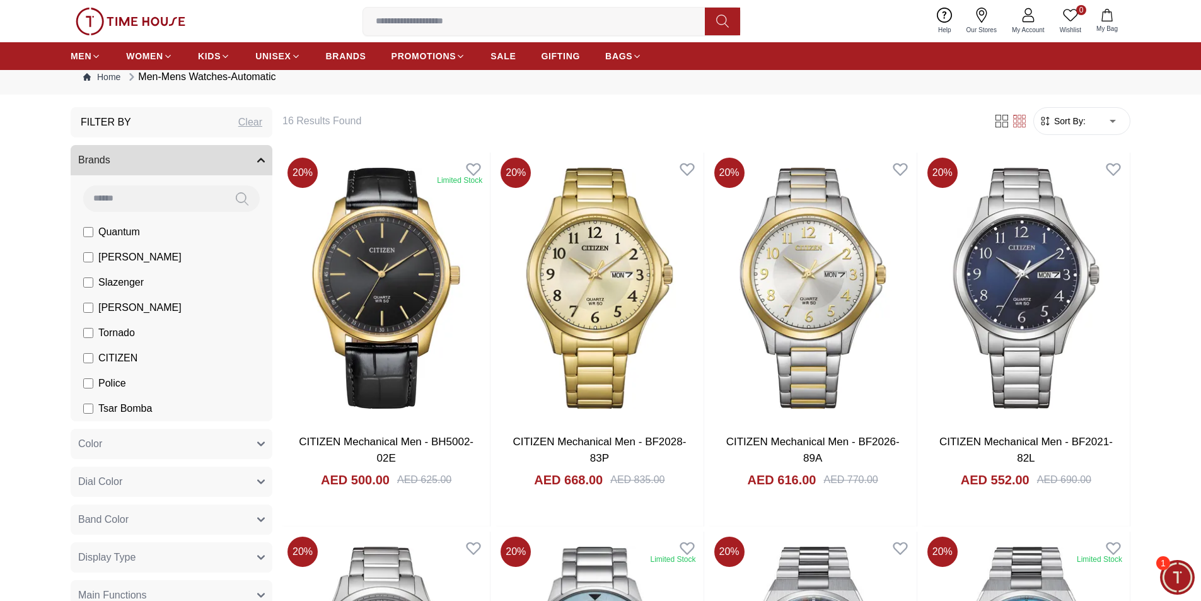
scroll to position [63, 0]
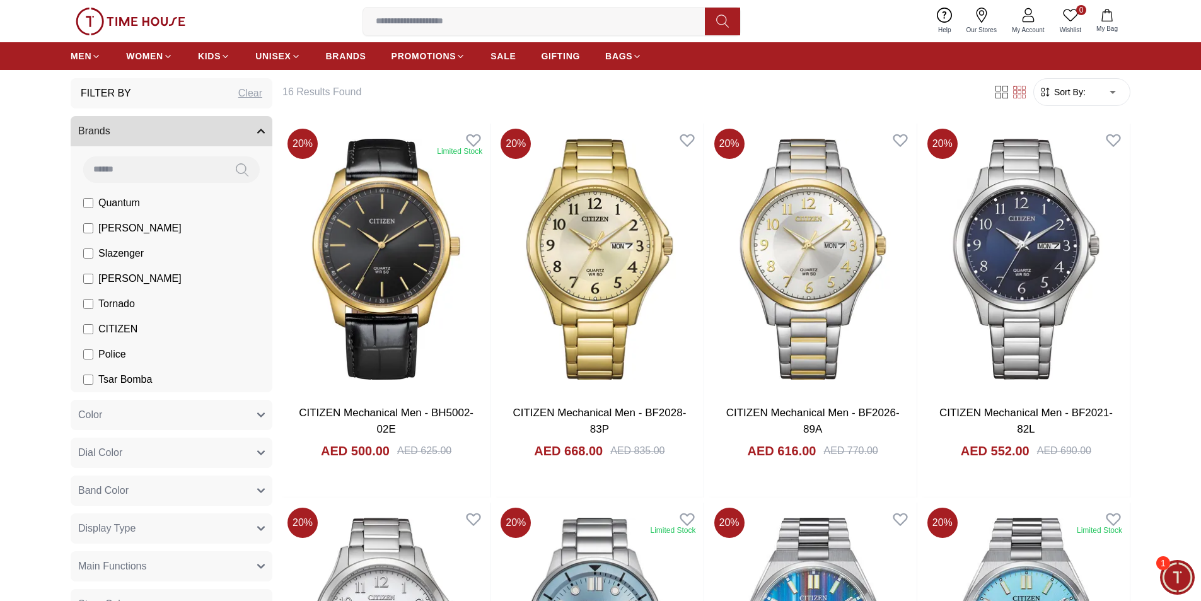
click at [1165, 577] on span "Minimize live chat window" at bounding box center [1178, 577] width 46 height 46
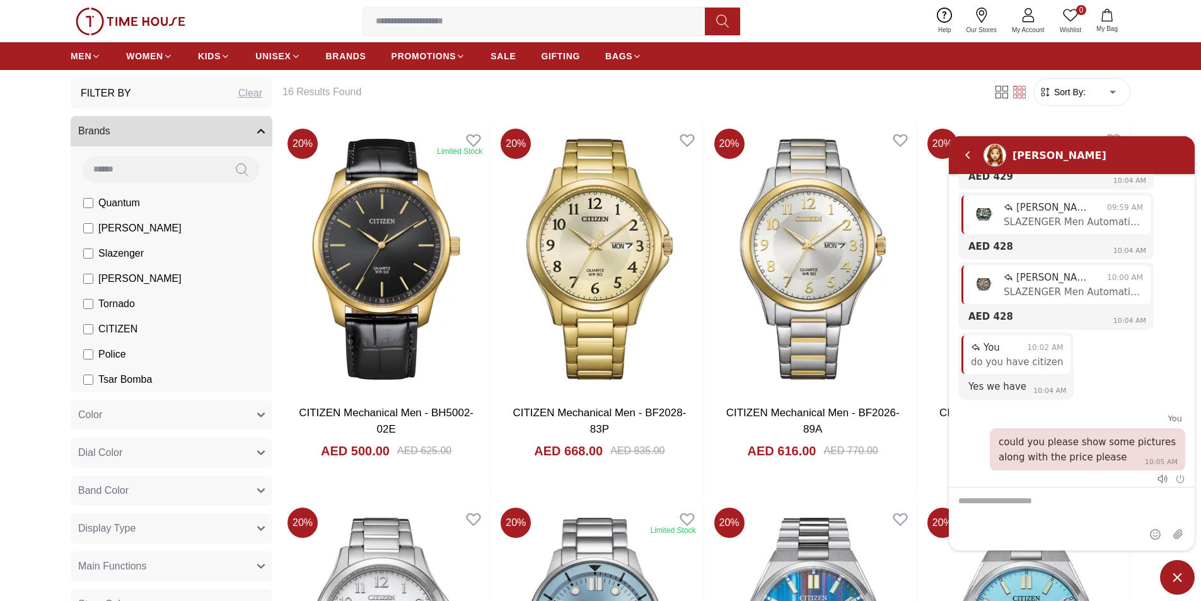
click at [1174, 579] on span "Minimize live chat window" at bounding box center [1177, 577] width 35 height 35
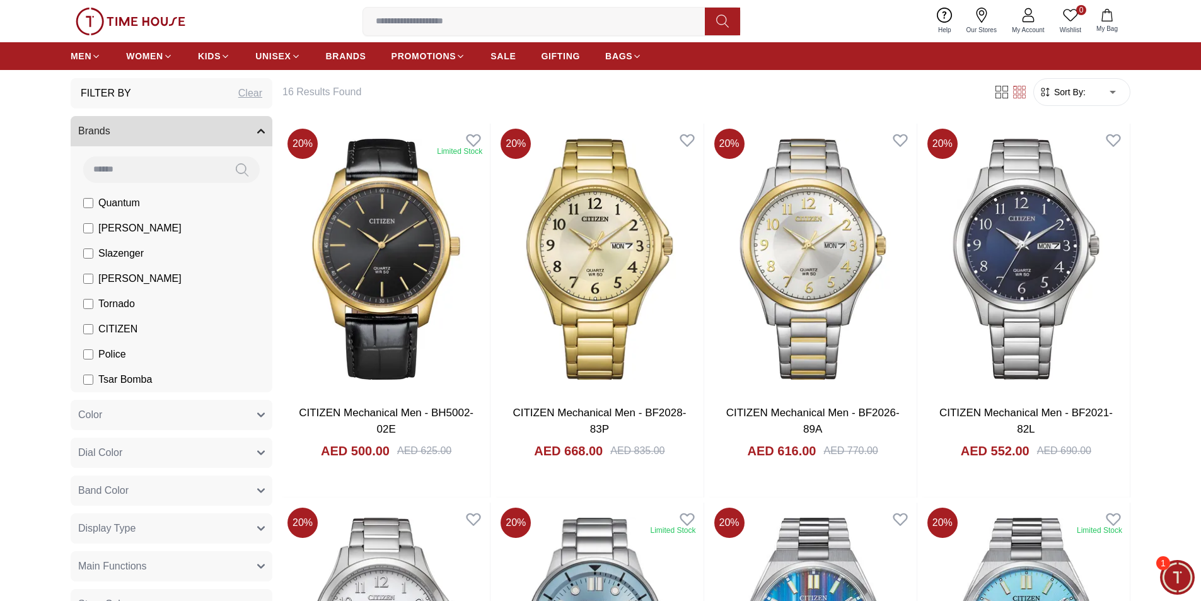
click at [1167, 575] on span "Minimize live chat window" at bounding box center [1178, 577] width 46 height 46
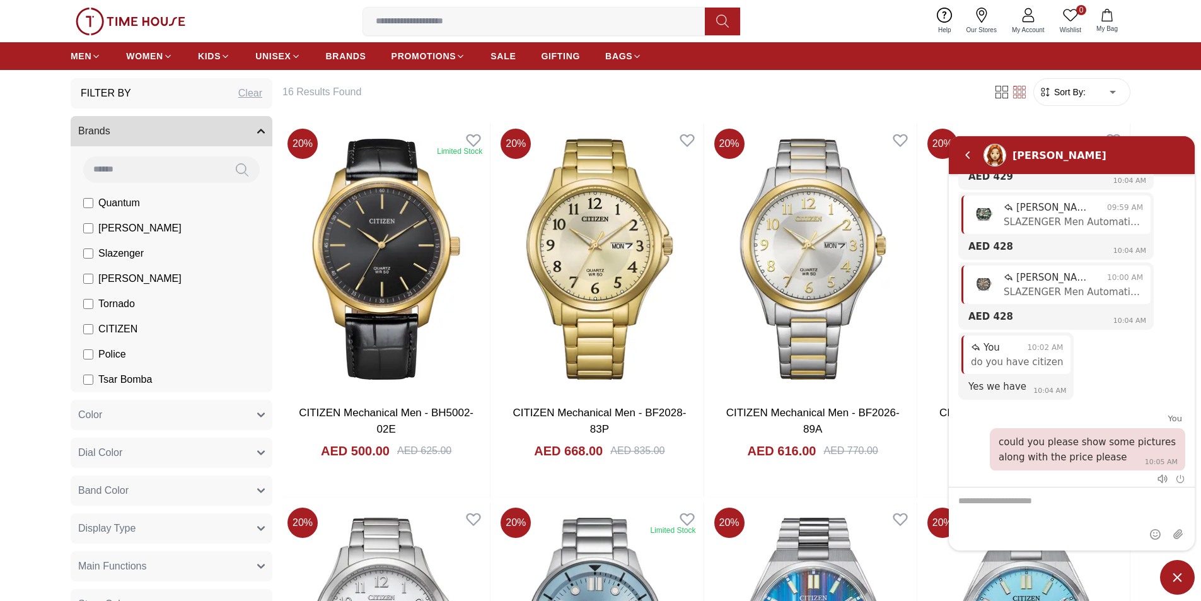
click at [1178, 578] on span "Minimize live chat window" at bounding box center [1177, 577] width 35 height 35
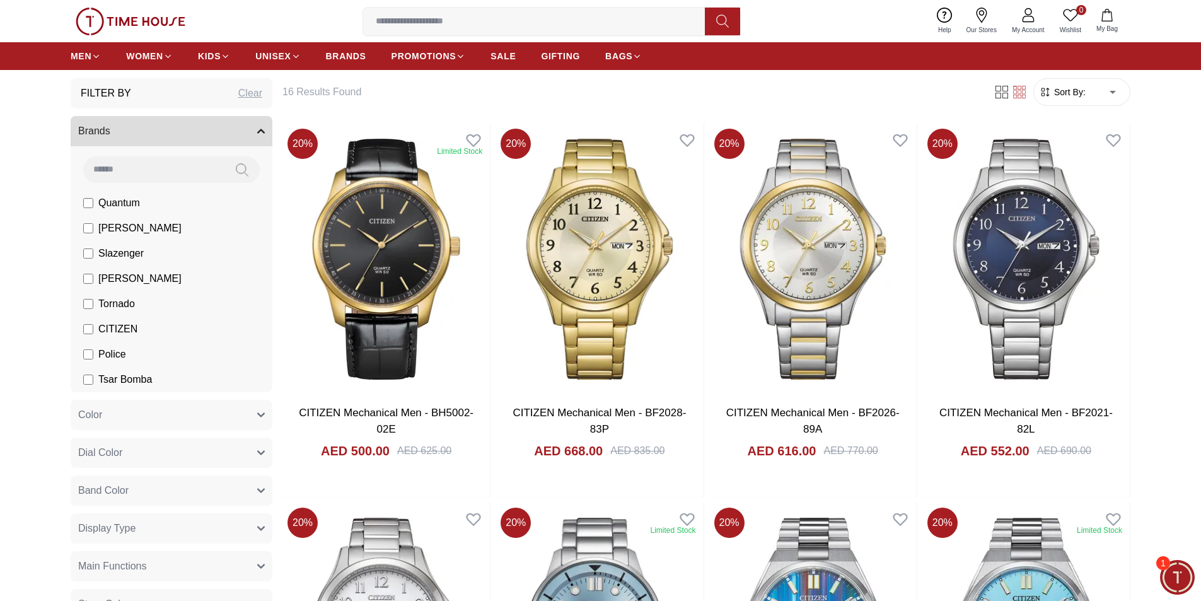
click at [1178, 578] on span "Minimize live chat window" at bounding box center [1178, 577] width 46 height 46
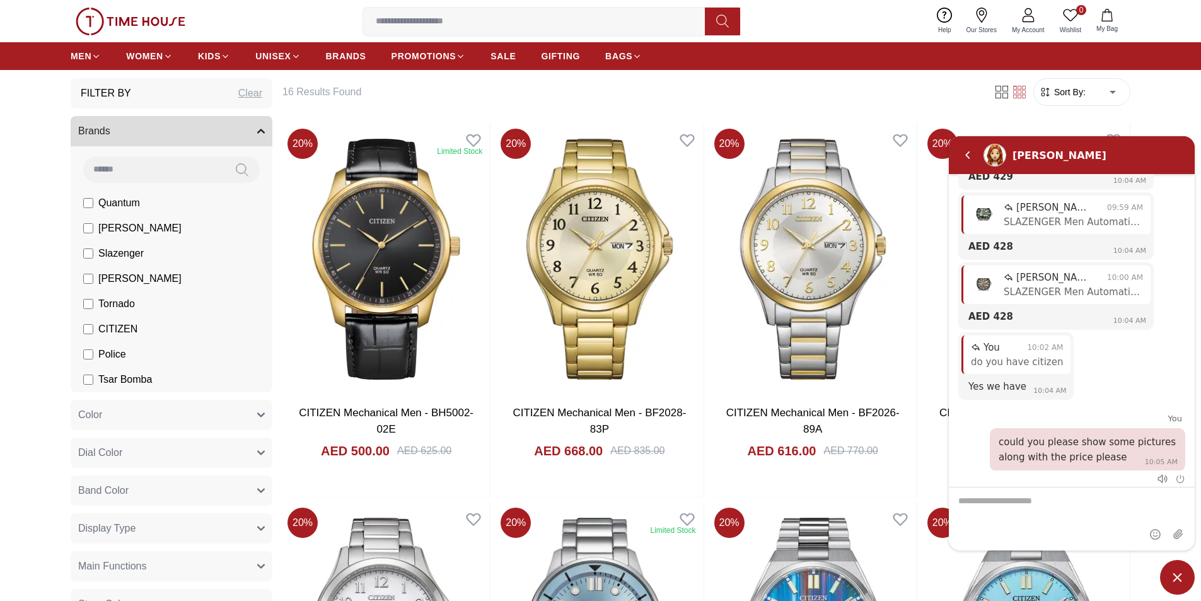
click at [1064, 503] on textarea "We are here to help you" at bounding box center [1072, 518] width 246 height 63
click at [1179, 575] on span "Minimize live chat window" at bounding box center [1177, 577] width 35 height 35
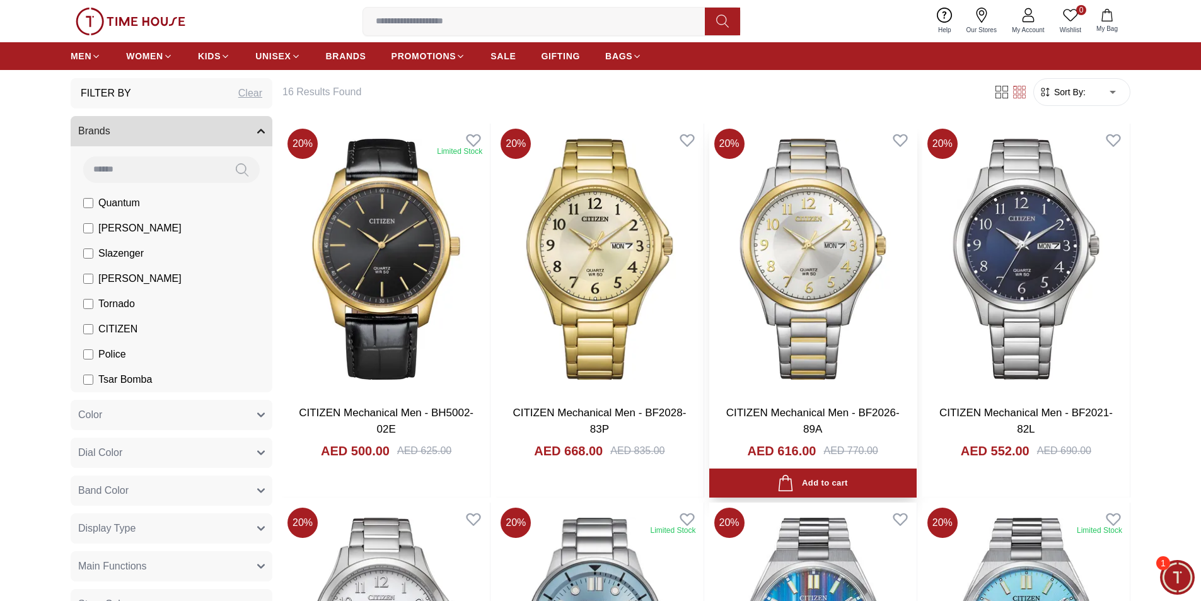
scroll to position [126, 0]
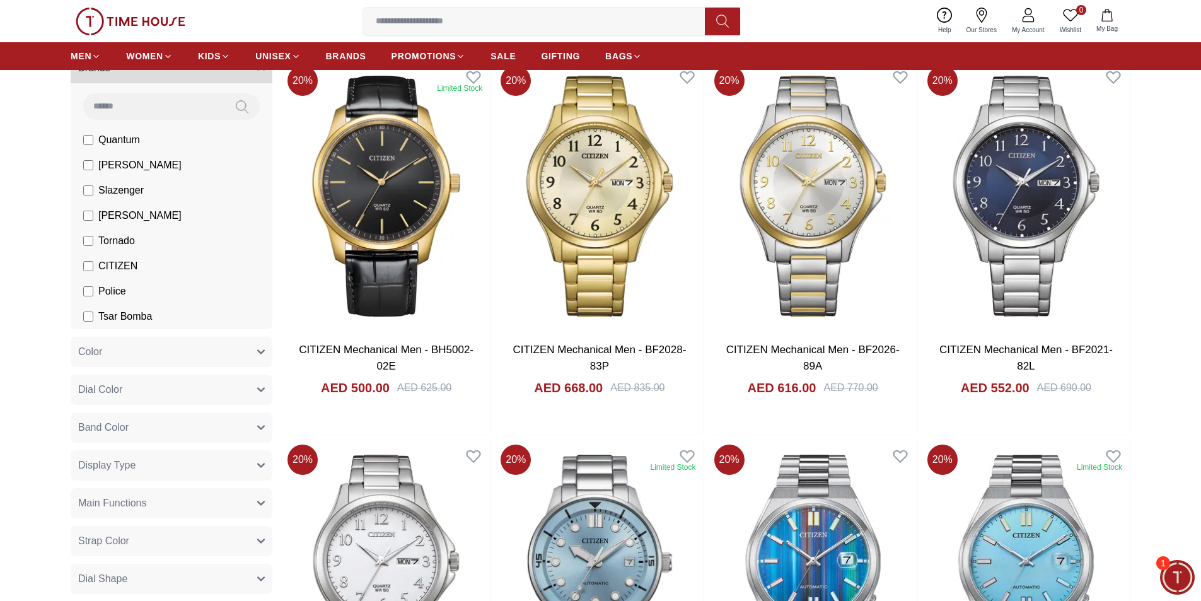
click at [1163, 563] on span "1" at bounding box center [1164, 563] width 14 height 14
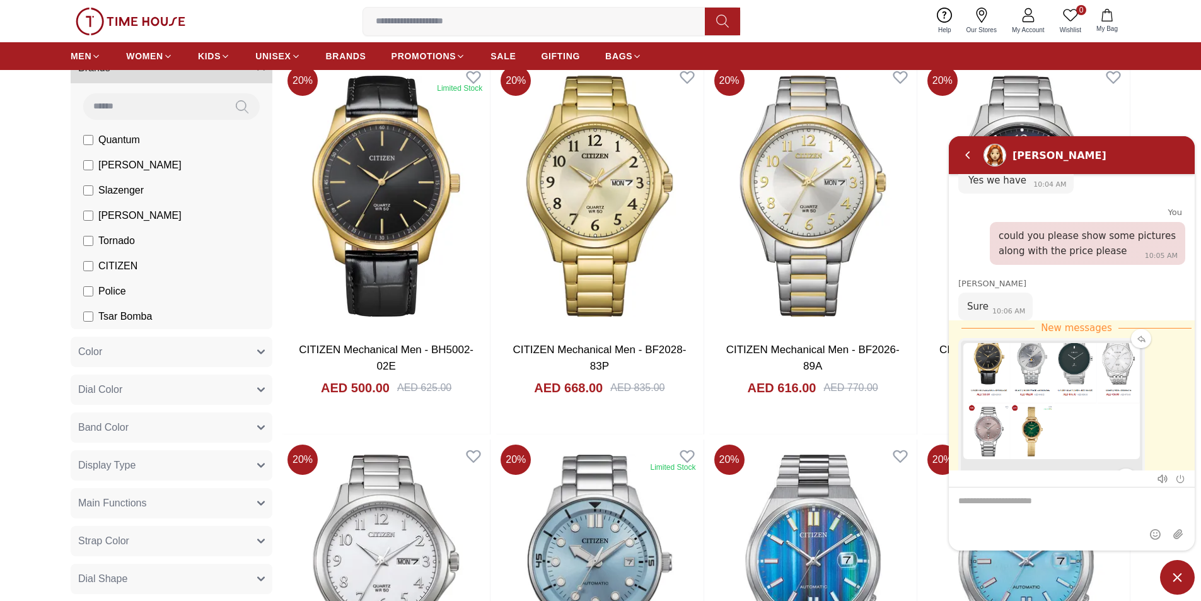
click at [1046, 340] on img "attachment" at bounding box center [1052, 400] width 182 height 121
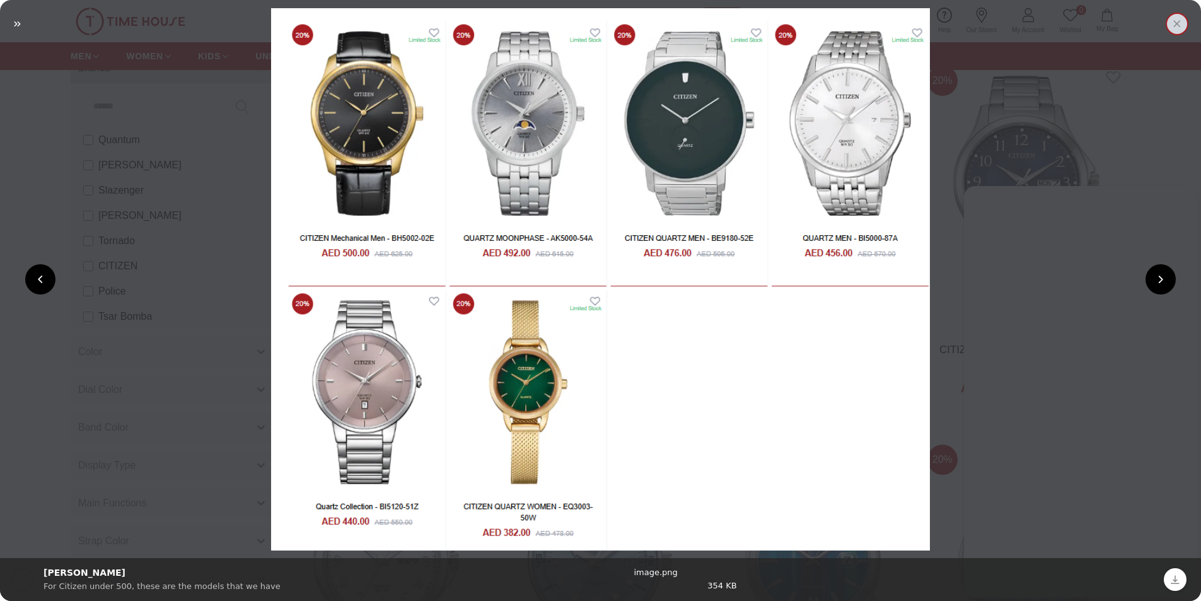
click at [1177, 22] on em "Close" at bounding box center [1177, 24] width 23 height 23
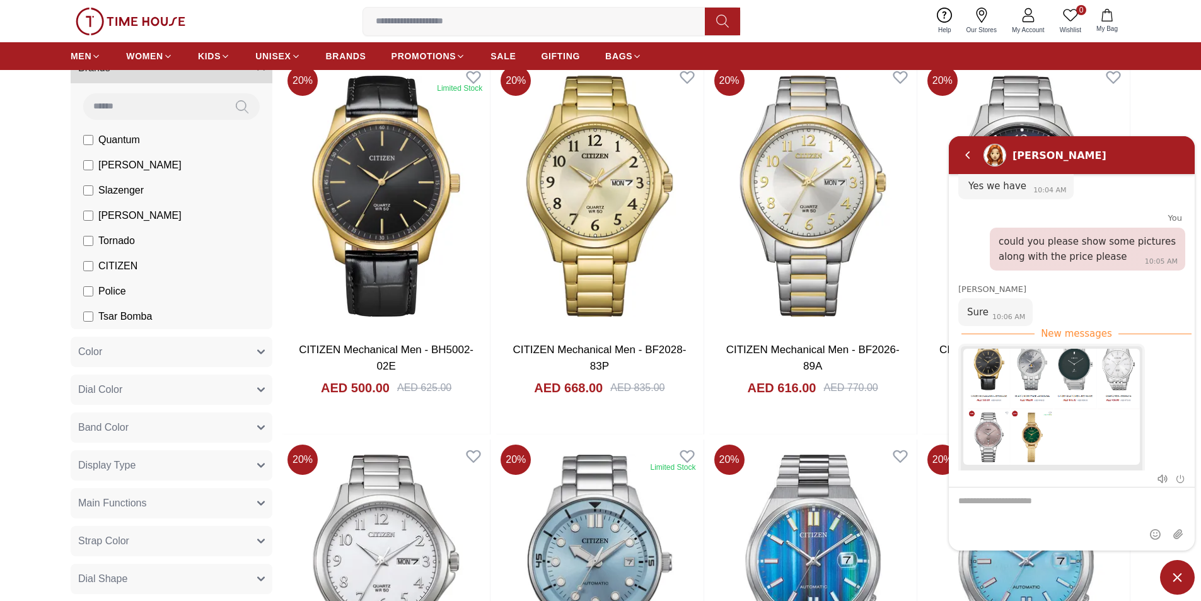
scroll to position [2245, 0]
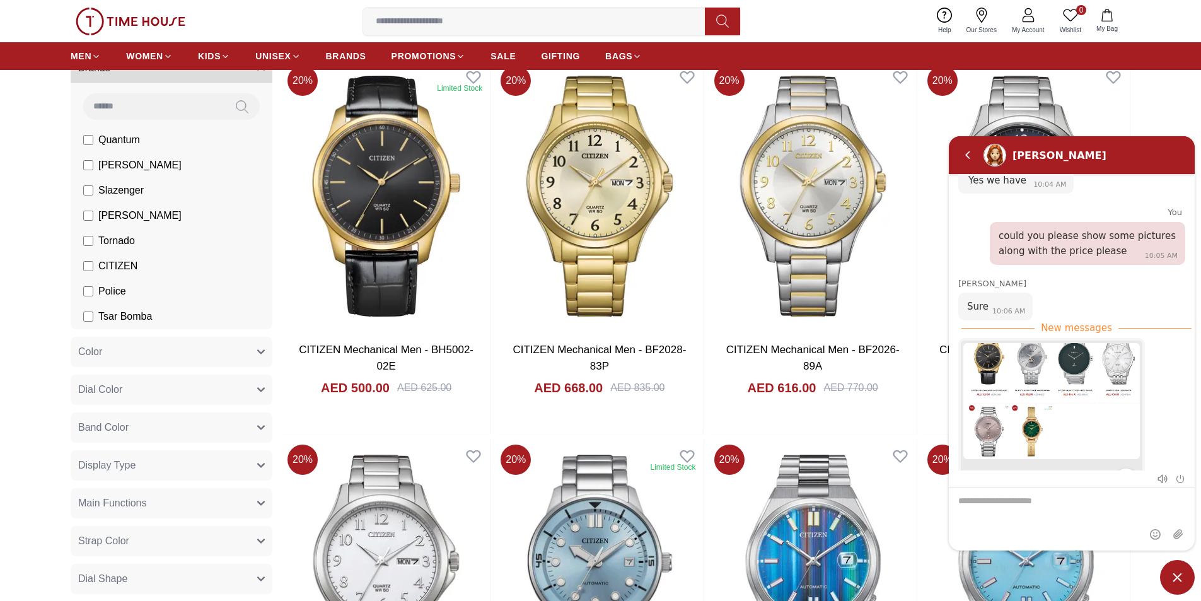
click at [1177, 574] on span "Minimize live chat window" at bounding box center [1177, 577] width 35 height 35
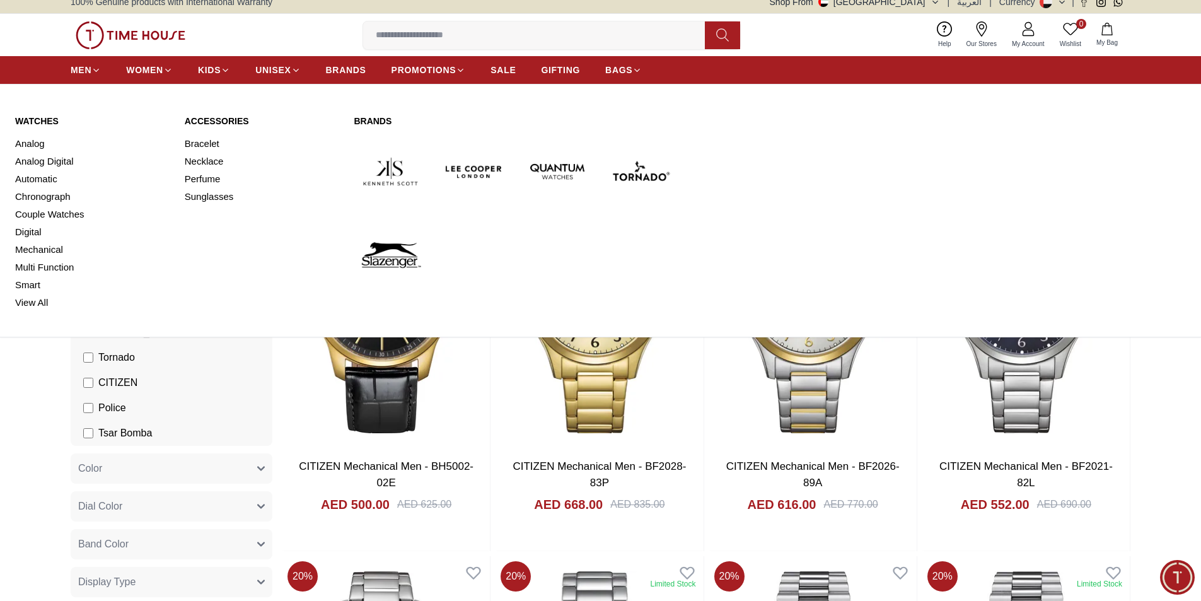
scroll to position [0, 0]
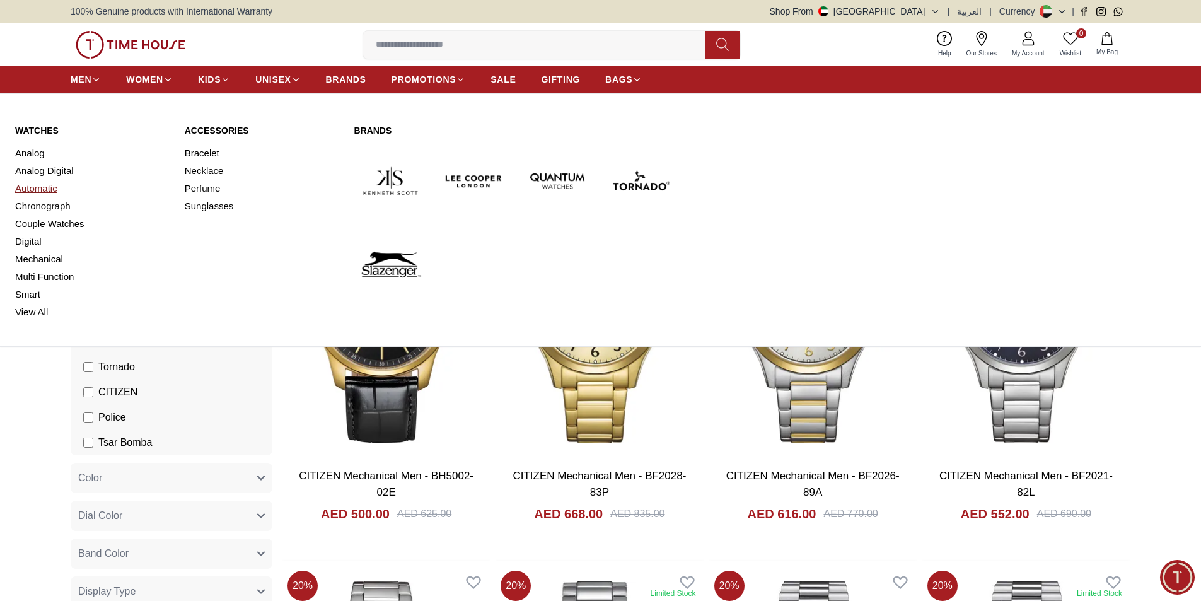
click at [40, 188] on link "Automatic" at bounding box center [92, 189] width 155 height 18
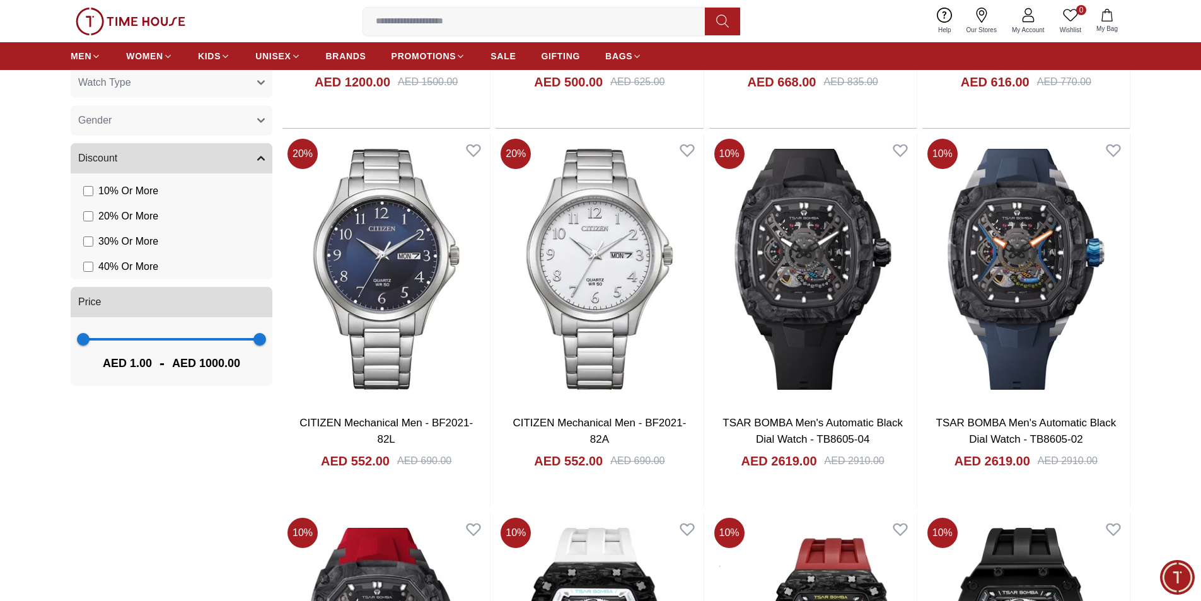
scroll to position [883, 0]
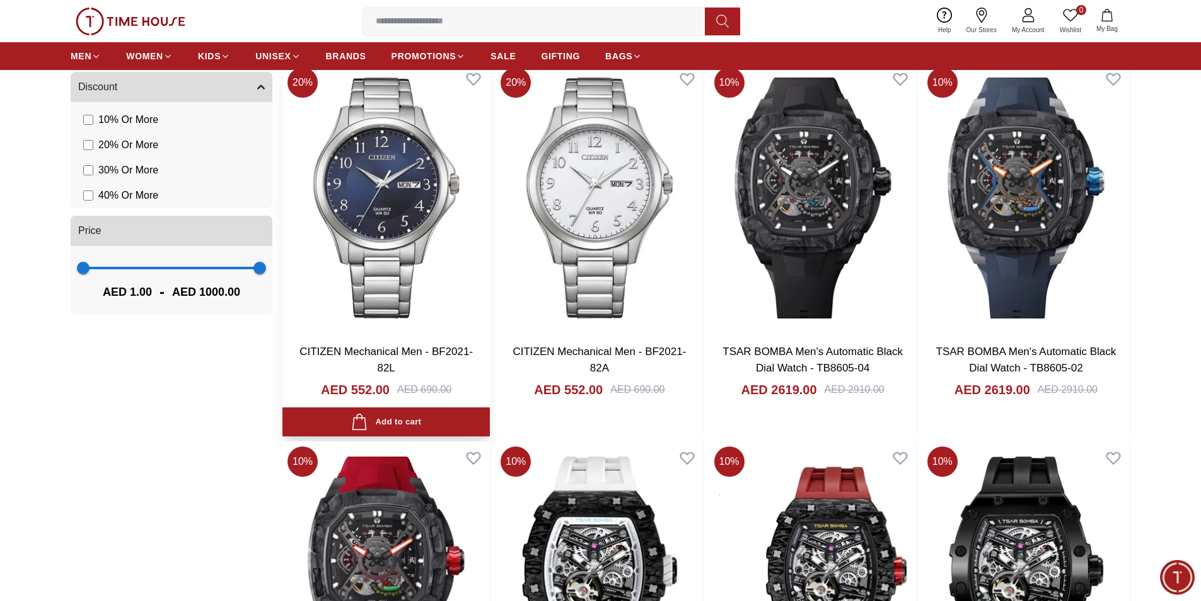
click at [386, 199] on img at bounding box center [386, 197] width 207 height 271
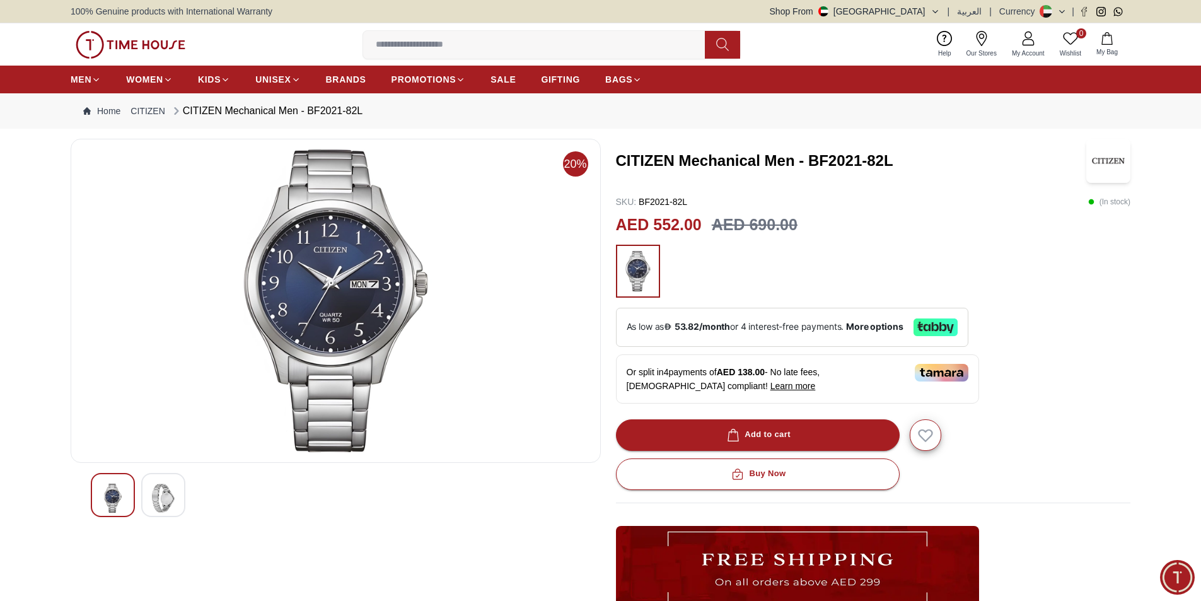
click at [773, 373] on div "Or split in 4 payments of AED 138.00 - No late fees, [DEMOGRAPHIC_DATA] complia…" at bounding box center [797, 378] width 363 height 49
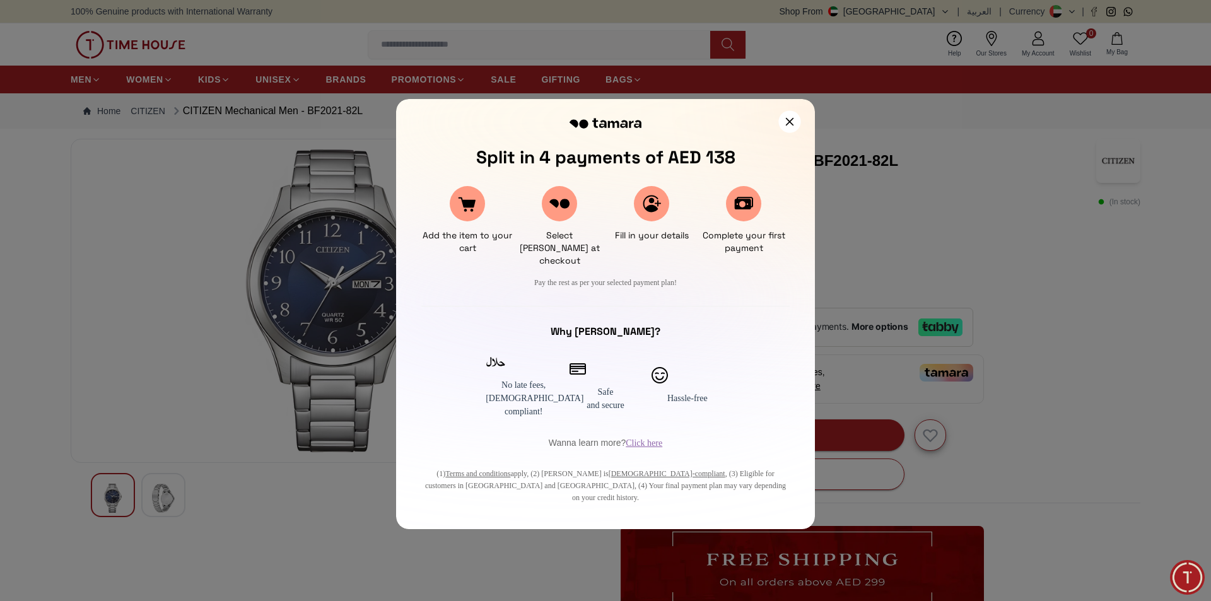
click at [788, 122] on icon at bounding box center [789, 121] width 8 height 8
